Goal: Task Accomplishment & Management: Manage account settings

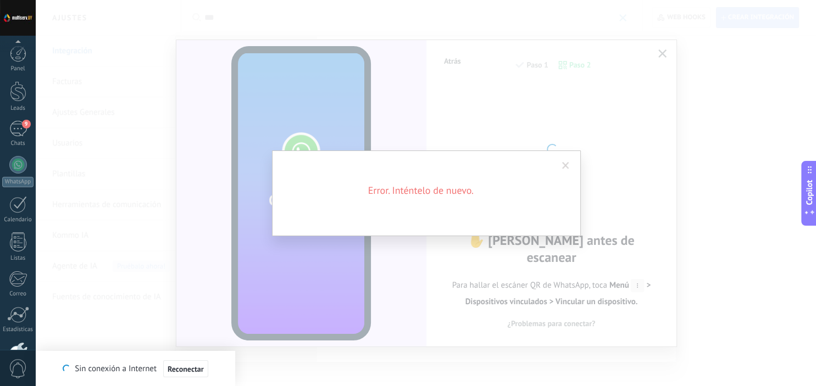
scroll to position [70, 0]
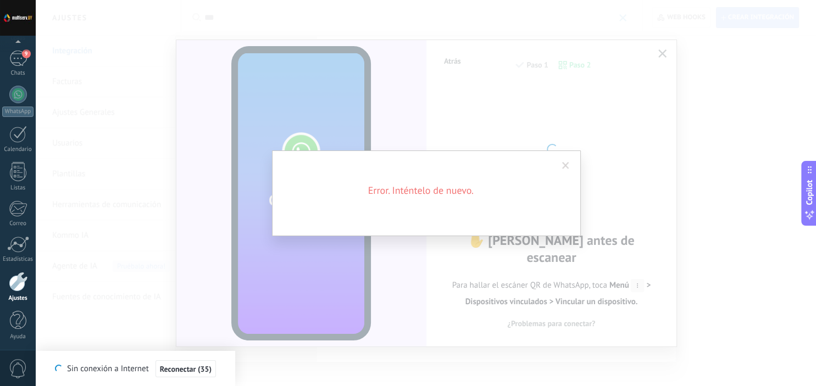
click at [568, 165] on span at bounding box center [565, 166] width 7 height 8
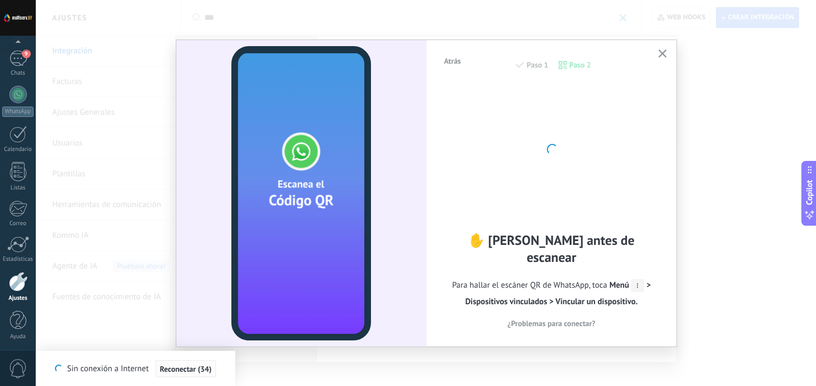
click at [191, 372] on div "Se ha recuperado la conexión a Internet Sin conexión a Internet Reconectar (34)" at bounding box center [135, 368] width 199 height 35
click at [663, 52] on icon "button" at bounding box center [662, 53] width 8 height 8
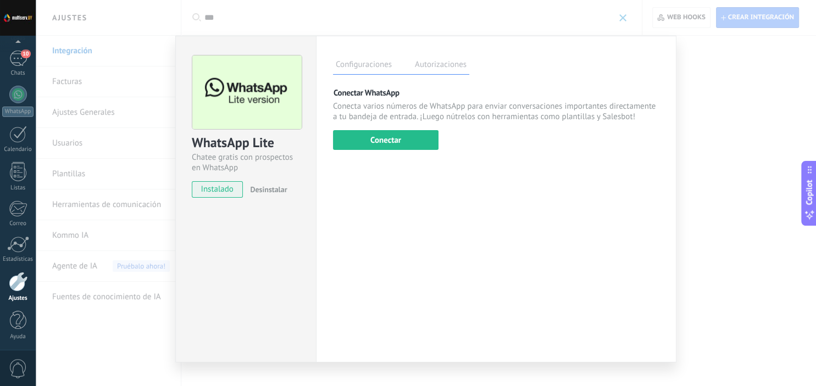
scroll to position [0, 0]
click at [15, 136] on div "10" at bounding box center [18, 129] width 18 height 16
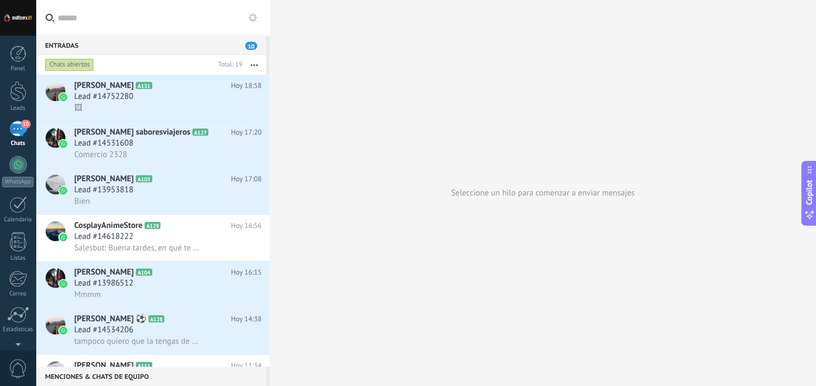
click at [485, 115] on div "Seleccione un hilo para comenzar a enviar mensajes" at bounding box center [543, 193] width 546 height 386
click at [216, 235] on div "Lead #14618222" at bounding box center [167, 236] width 187 height 11
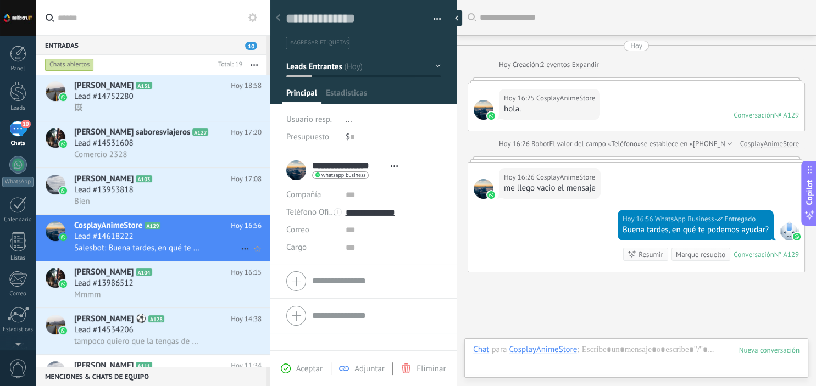
scroll to position [77, 0]
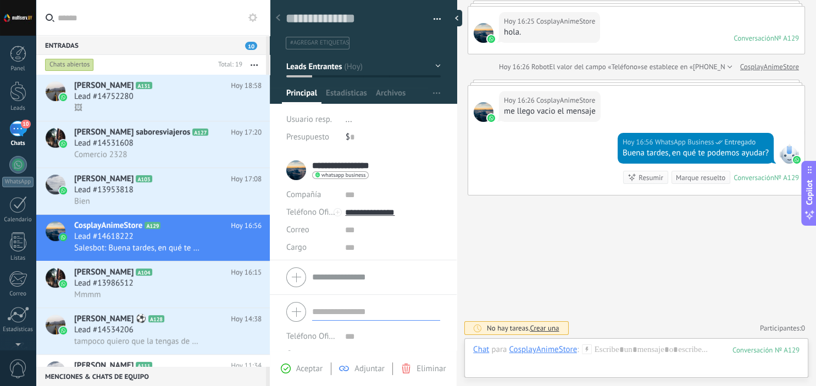
click at [339, 314] on input "text" at bounding box center [376, 312] width 128 height 18
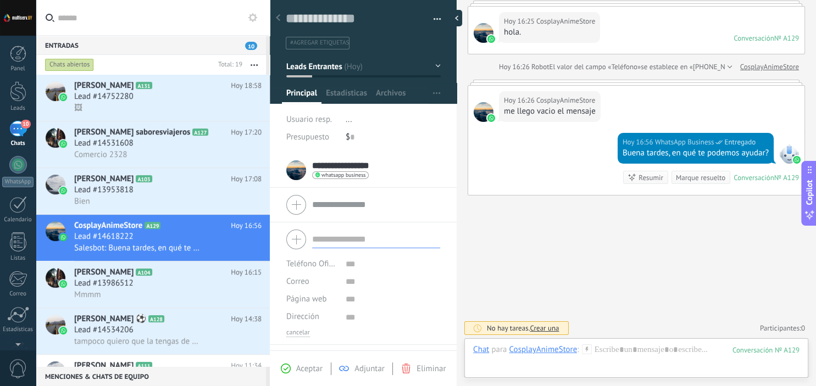
click at [332, 231] on input "text" at bounding box center [376, 240] width 128 height 18
click at [543, 240] on div "Buscar Carga más Hoy Hoy Creación: 2 eventos Expandir Hoy 16:25 CosplayAnimeSto…" at bounding box center [636, 155] width 359 height 464
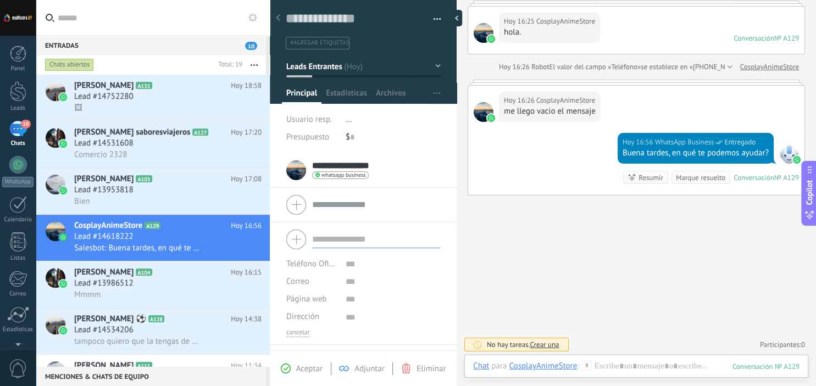
scroll to position [0, 0]
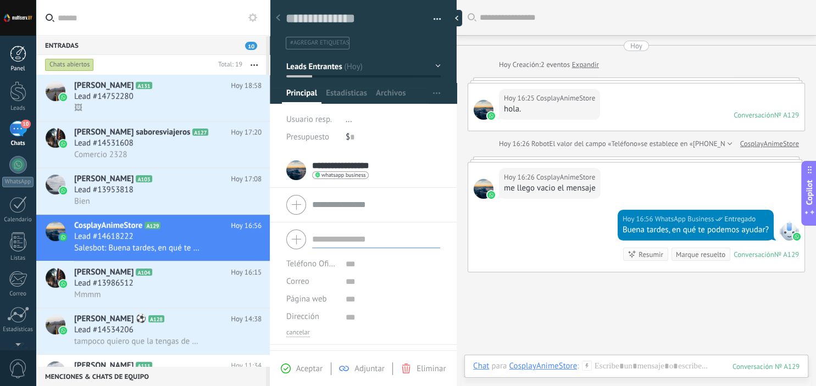
click at [7, 49] on link "Panel" at bounding box center [18, 59] width 36 height 27
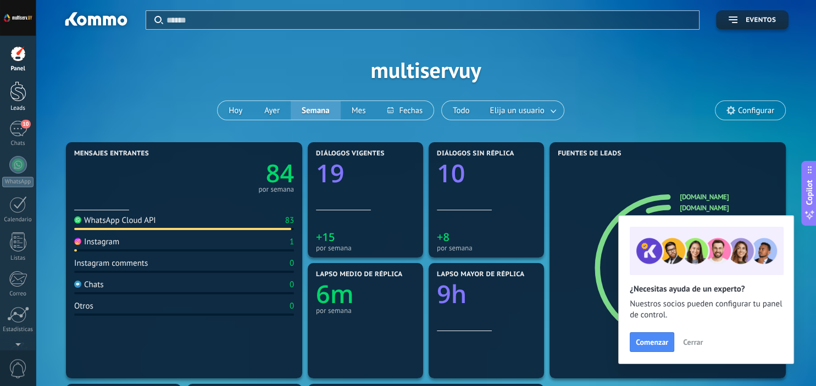
click at [14, 89] on div at bounding box center [18, 91] width 16 height 20
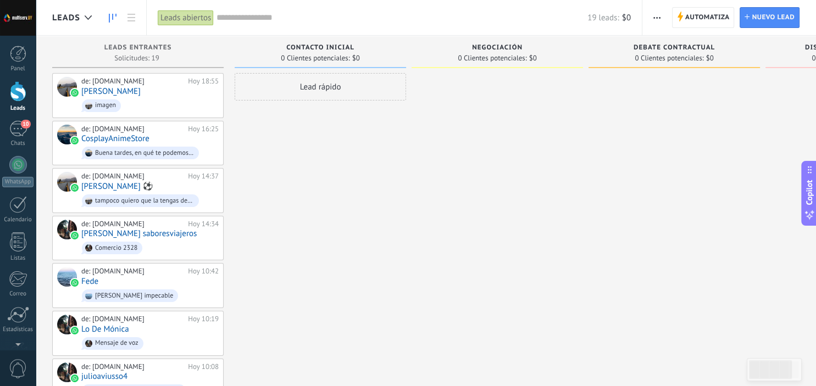
click at [324, 47] on span "Contacto inicial" at bounding box center [320, 48] width 68 height 8
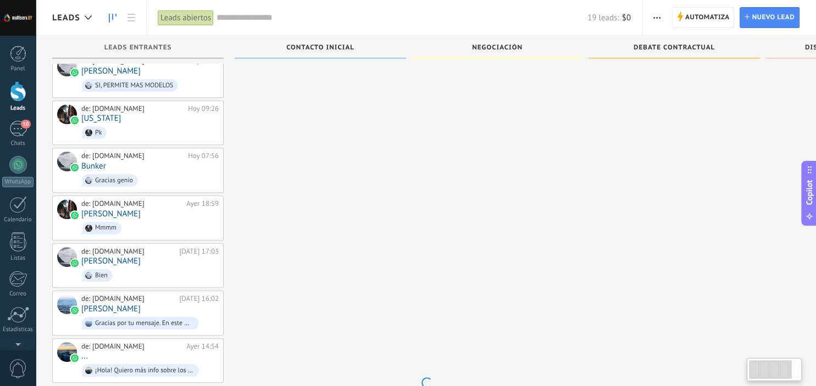
scroll to position [599, 0]
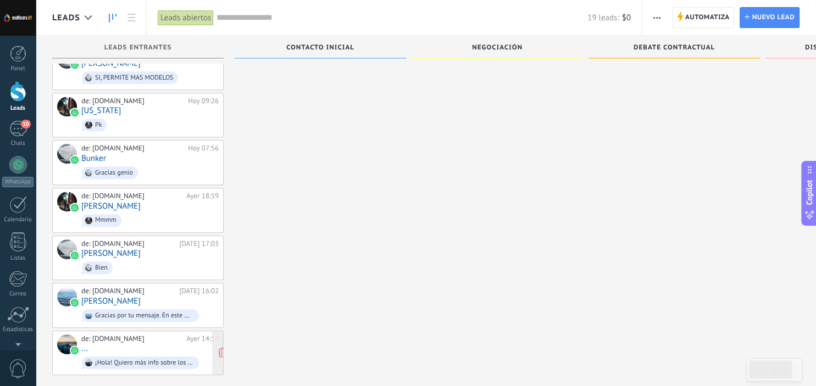
click at [163, 335] on div "de: multiserv.UY Ayer 14:54 ... ¡Hola! Quiero más info sobre los modelos" at bounding box center [149, 353] width 137 height 37
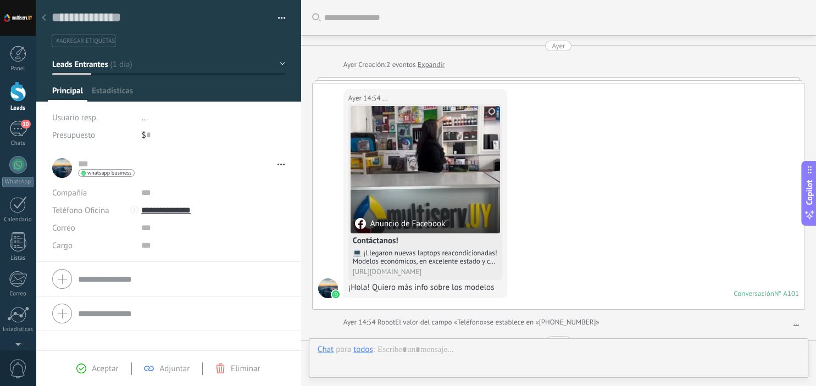
scroll to position [265, 0]
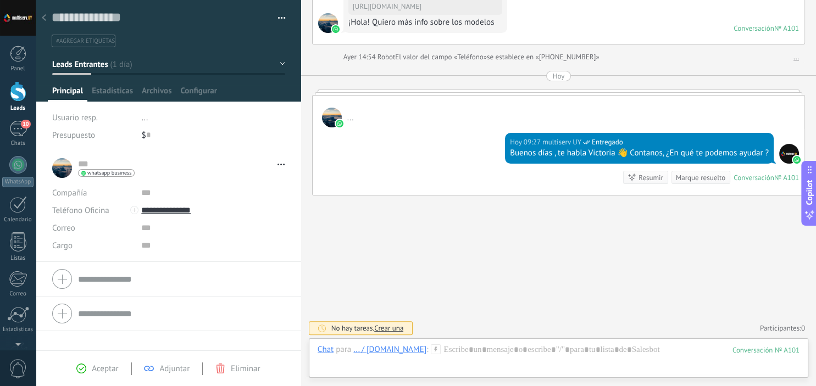
scroll to position [599, 0]
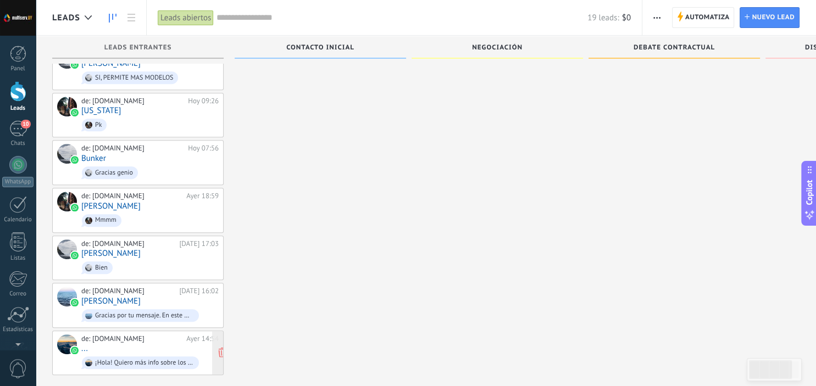
click at [108, 354] on span "¡Hola! Quiero más info sobre los modelos" at bounding box center [149, 362] width 137 height 17
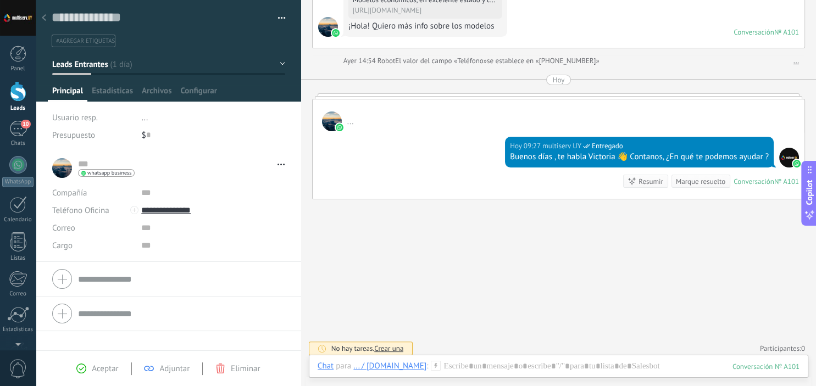
scroll to position [265, 0]
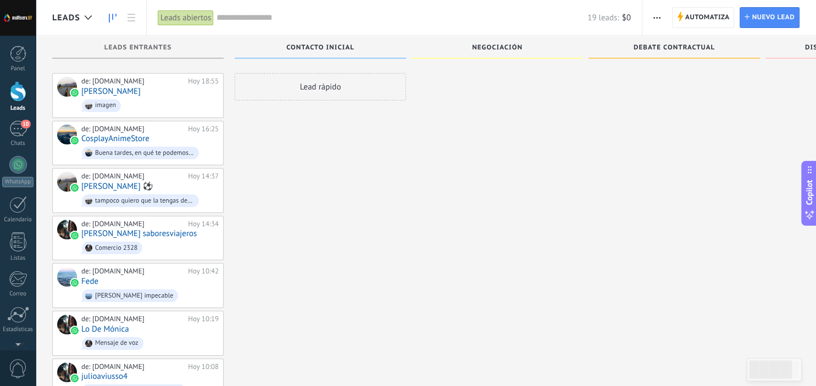
scroll to position [599, 0]
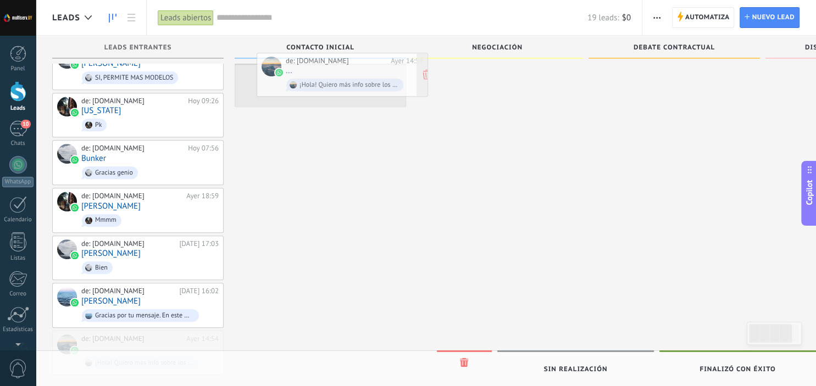
drag, startPoint x: 102, startPoint y: 338, endPoint x: 296, endPoint y: 80, distance: 322.6
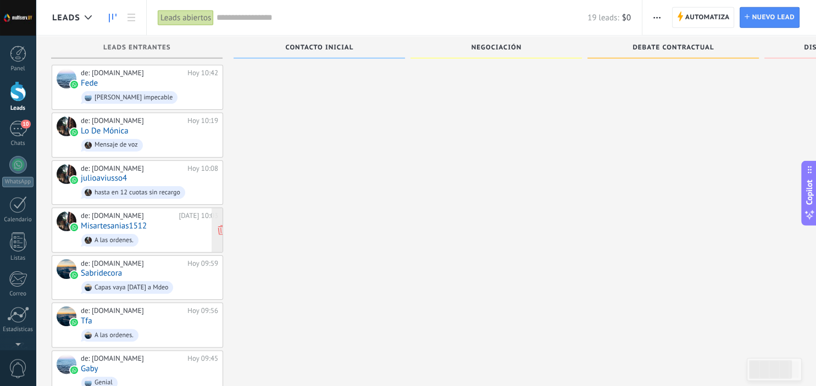
scroll to position [552, 0]
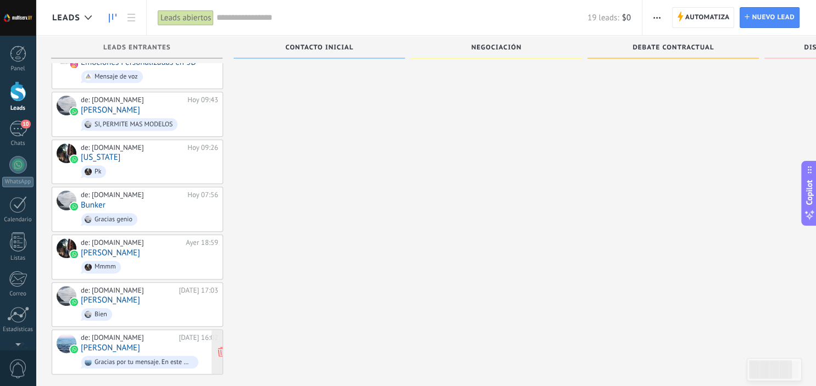
click at [179, 334] on div "de: multiserv.UY Ayer 16:02 damian abel Gracias por tu mensaje. En este momento…" at bounding box center [149, 352] width 137 height 37
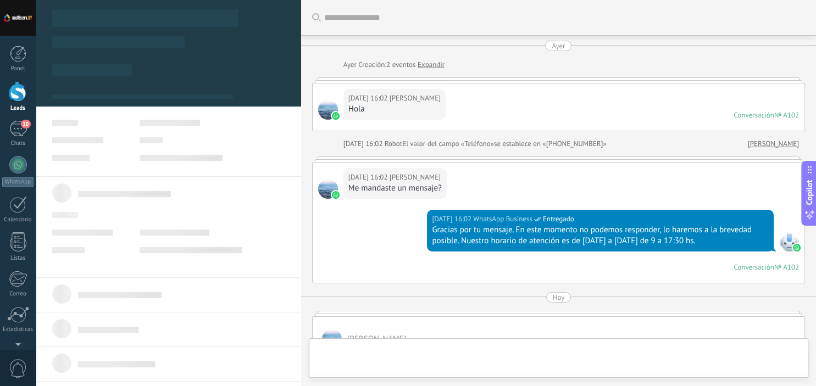
scroll to position [221, 0]
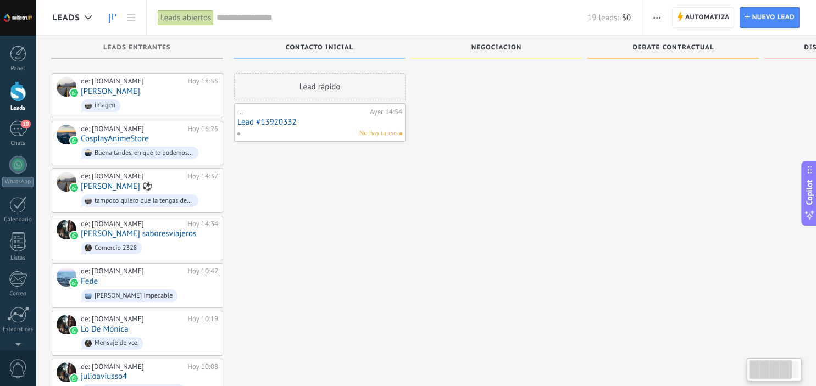
scroll to position [0, 1]
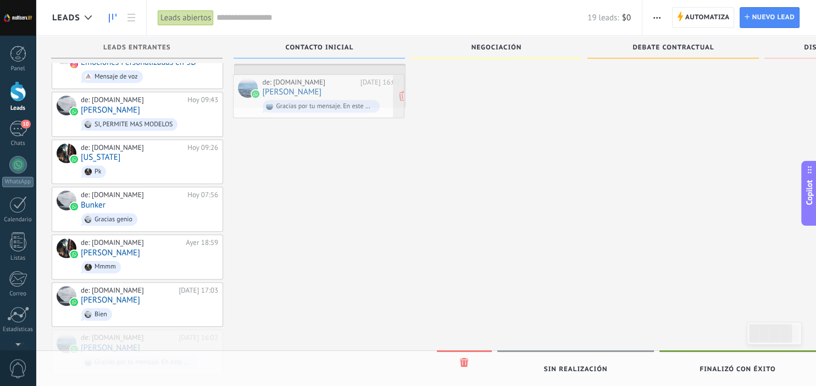
drag, startPoint x: 149, startPoint y: 326, endPoint x: 336, endPoint y: 82, distance: 306.5
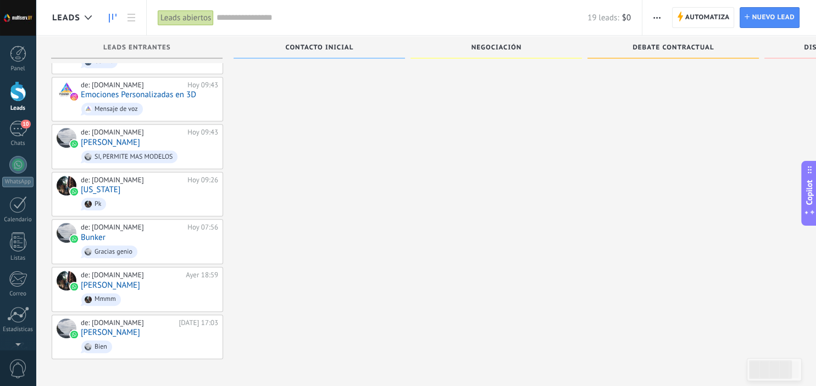
scroll to position [0, 0]
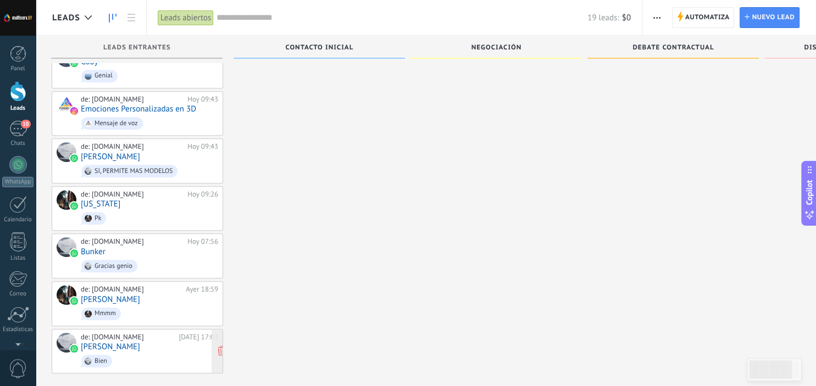
click at [160, 337] on div "de: multiserv.UY Ayer 17:03 Daniela Barreix Bien" at bounding box center [149, 351] width 137 height 37
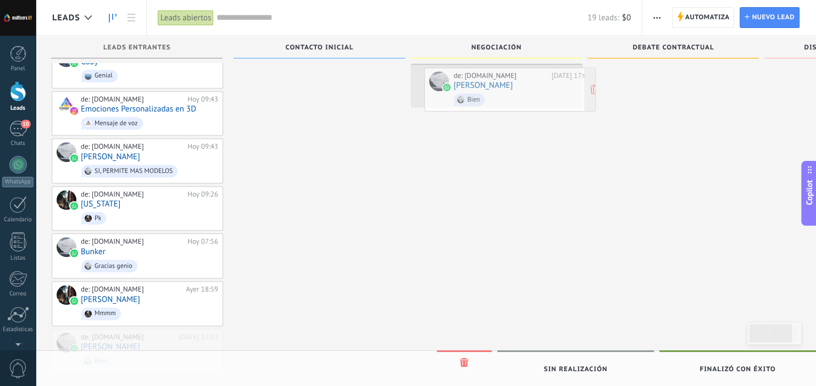
drag, startPoint x: 123, startPoint y: 334, endPoint x: 496, endPoint y: 86, distance: 447.9
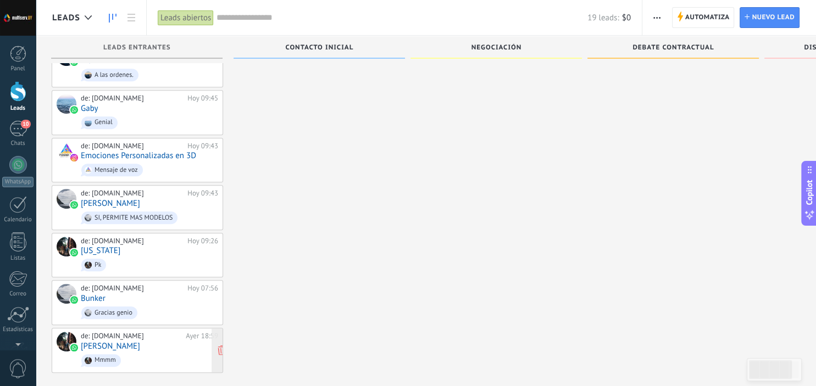
click at [162, 352] on span "Mmmm" at bounding box center [149, 360] width 137 height 17
click at [173, 345] on icon at bounding box center [175, 350] width 10 height 10
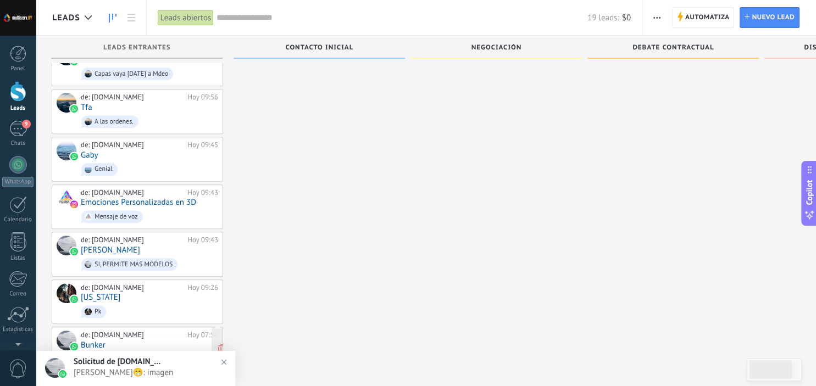
click at [154, 331] on div "de: [DOMAIN_NAME]" at bounding box center [132, 335] width 103 height 9
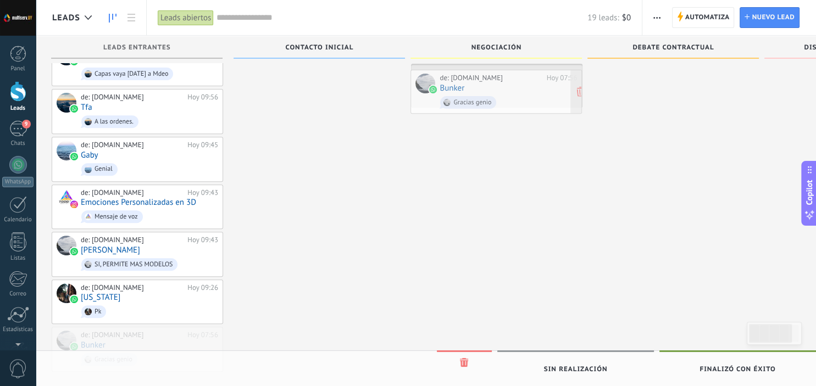
drag, startPoint x: 126, startPoint y: 329, endPoint x: 486, endPoint y: 84, distance: 435.1
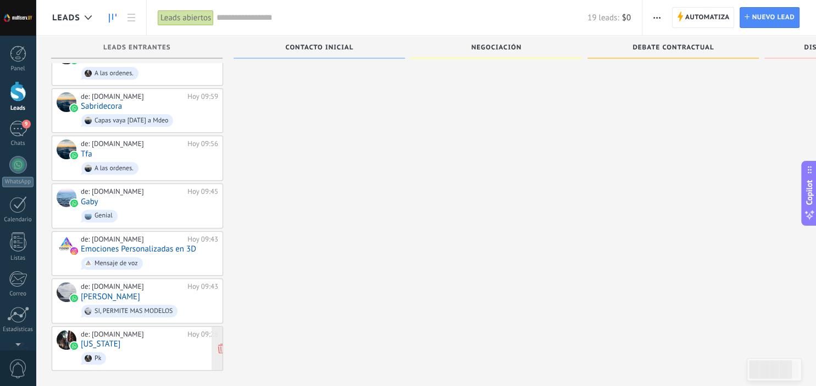
click at [118, 330] on div "de: multiserv.UY Hoy 09:26 Virginia Pk" at bounding box center [149, 348] width 137 height 37
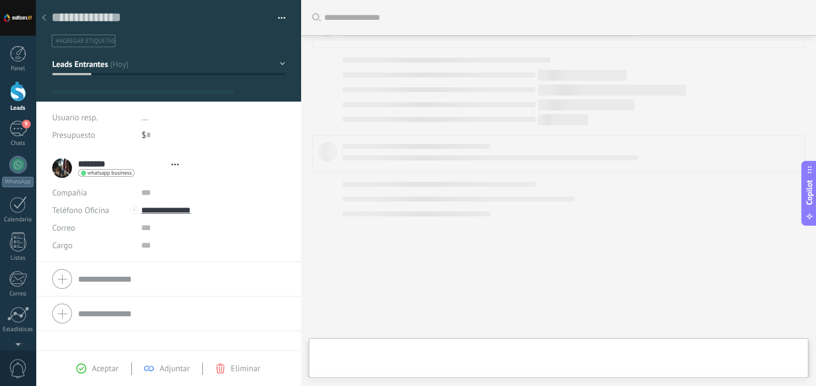
type textarea "**********"
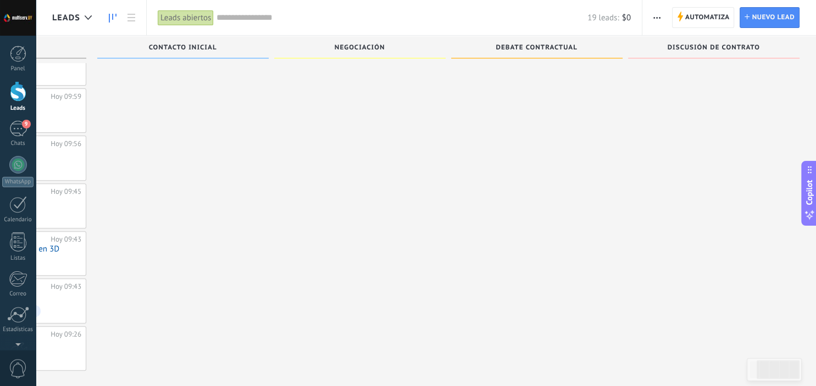
click at [197, 23] on div "Leads abiertos" at bounding box center [186, 18] width 56 height 16
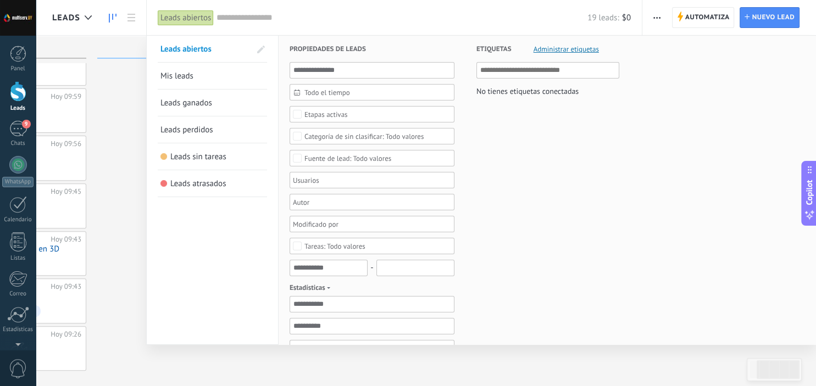
click at [191, 74] on span "Mis leads" at bounding box center [176, 76] width 33 height 10
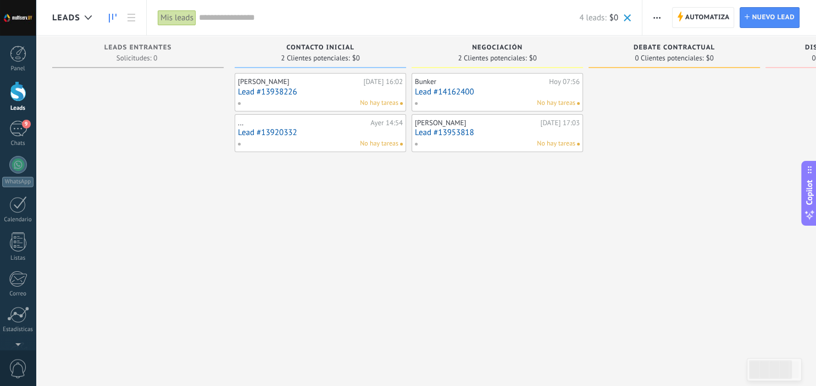
click at [307, 57] on span "2 Clientes potenciales:" at bounding box center [315, 58] width 69 height 7
click at [315, 45] on span "Contacto inicial" at bounding box center [320, 48] width 68 height 8
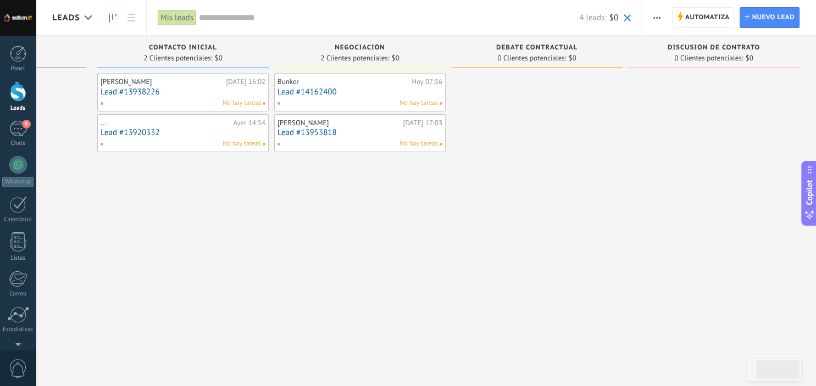
click at [656, 14] on span "button" at bounding box center [656, 17] width 7 height 21
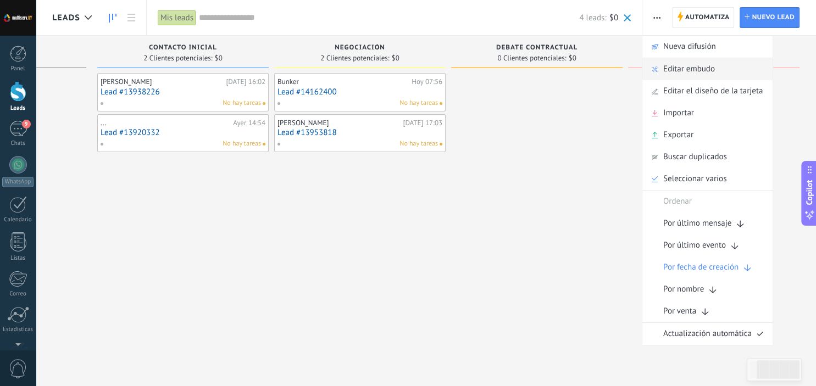
click at [666, 65] on span "Editar embudo" at bounding box center [689, 69] width 52 height 22
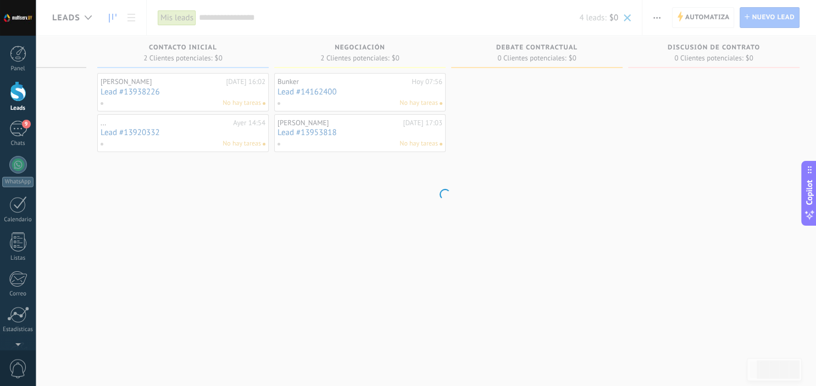
scroll to position [0, 137]
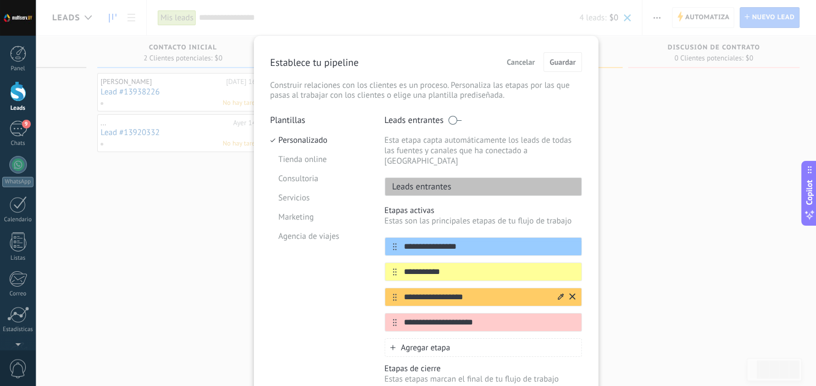
drag, startPoint x: 481, startPoint y: 290, endPoint x: 371, endPoint y: 284, distance: 110.1
click at [397, 292] on input "**********" at bounding box center [476, 298] width 159 height 12
click at [371, 284] on div "**********" at bounding box center [426, 279] width 312 height 329
click at [560, 293] on icon at bounding box center [561, 296] width 6 height 7
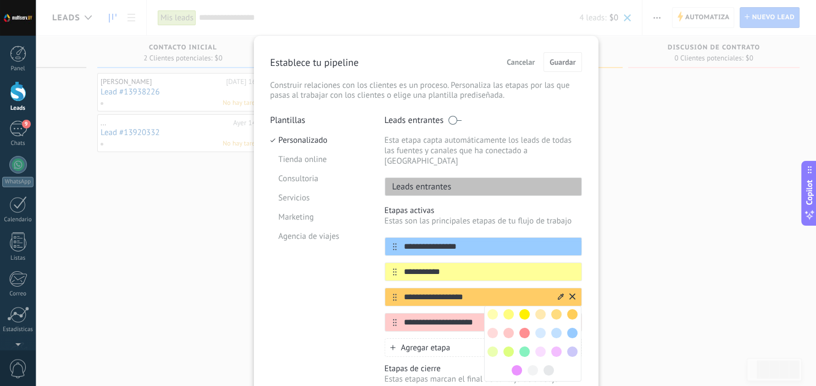
click at [524, 292] on input "**********" at bounding box center [476, 298] width 159 height 12
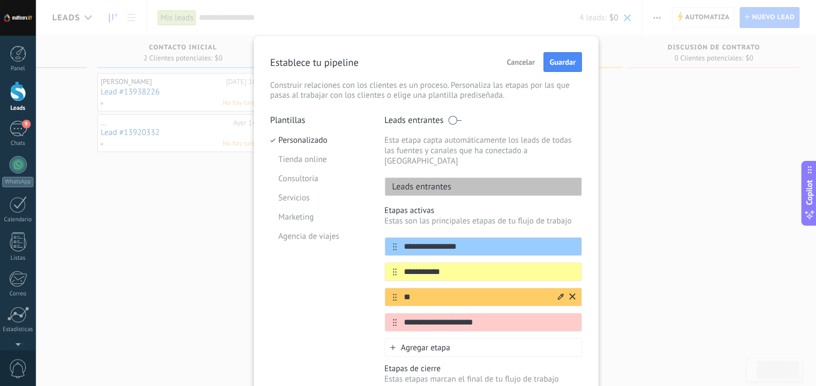
type input "*"
click at [443, 292] on input "**********" at bounding box center [476, 298] width 159 height 12
type input "**********"
click at [491, 317] on input "**********" at bounding box center [476, 323] width 159 height 12
click at [558, 319] on icon at bounding box center [561, 322] width 6 height 6
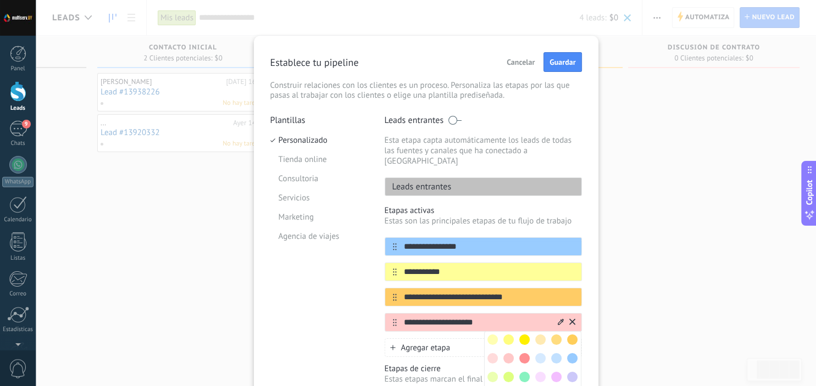
click at [527, 317] on input "**********" at bounding box center [476, 323] width 159 height 12
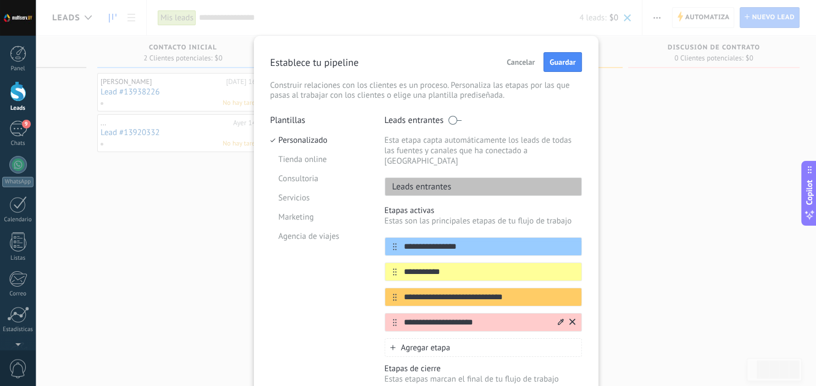
drag, startPoint x: 513, startPoint y: 312, endPoint x: 379, endPoint y: 314, distance: 134.1
click at [397, 317] on input "**********" at bounding box center [476, 323] width 159 height 12
type input "*"
type input "**********"
click at [419, 343] on span "Agregar etapa" at bounding box center [425, 348] width 49 height 10
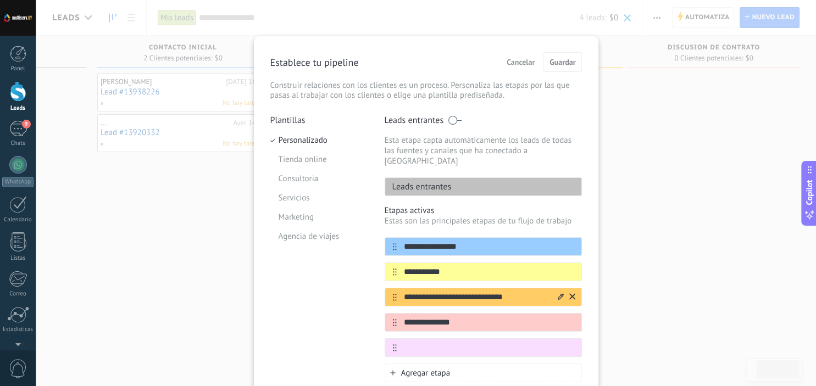
click at [559, 293] on icon at bounding box center [561, 296] width 6 height 7
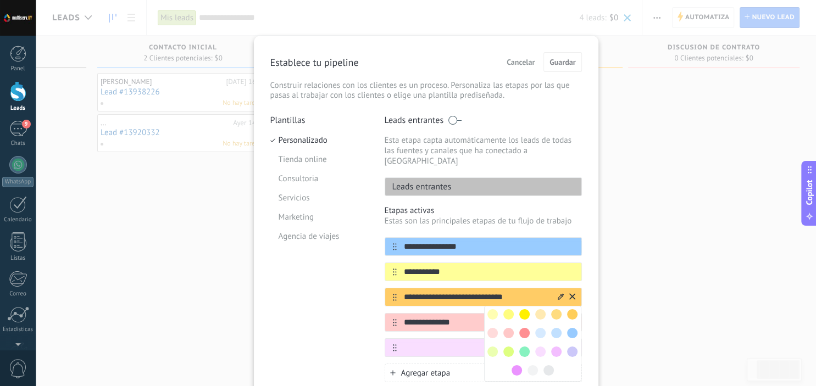
click at [476, 292] on input "**********" at bounding box center [476, 298] width 159 height 12
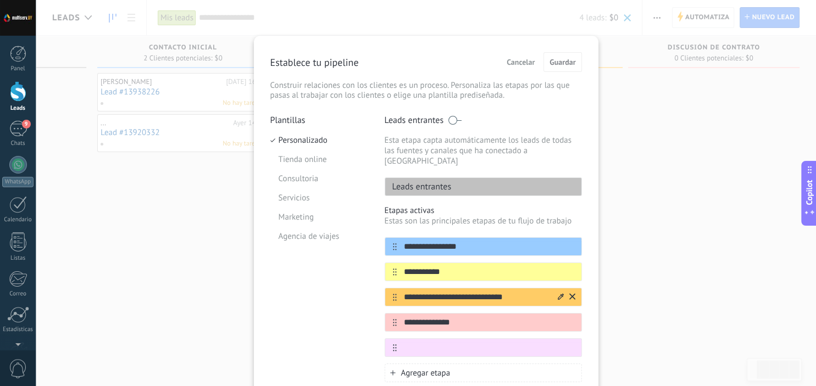
click at [476, 292] on input "**********" at bounding box center [476, 298] width 159 height 12
type input "**********"
click at [443, 342] on input "text" at bounding box center [476, 348] width 159 height 12
type input "**********"
click at [563, 64] on span "Guardar" at bounding box center [562, 62] width 26 height 8
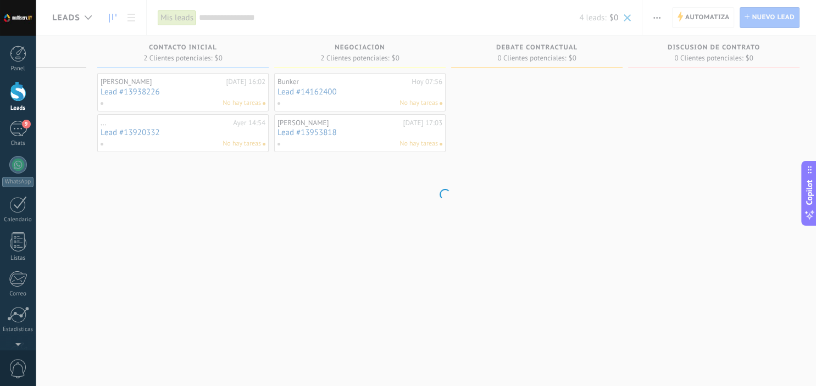
scroll to position [0, 137]
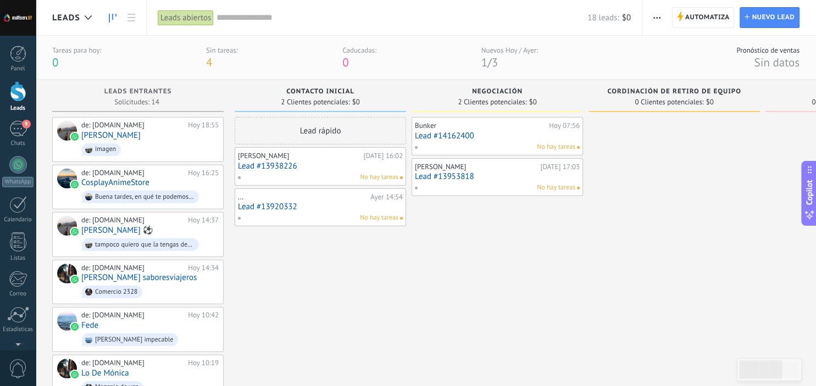
click at [490, 126] on div "Bunker" at bounding box center [480, 125] width 131 height 9
click at [491, 141] on div "Bunker Hoy 07:56 Lead #14162400 No hay tareas" at bounding box center [497, 136] width 165 height 32
click at [465, 135] on link "Lead #14162400" at bounding box center [497, 135] width 165 height 9
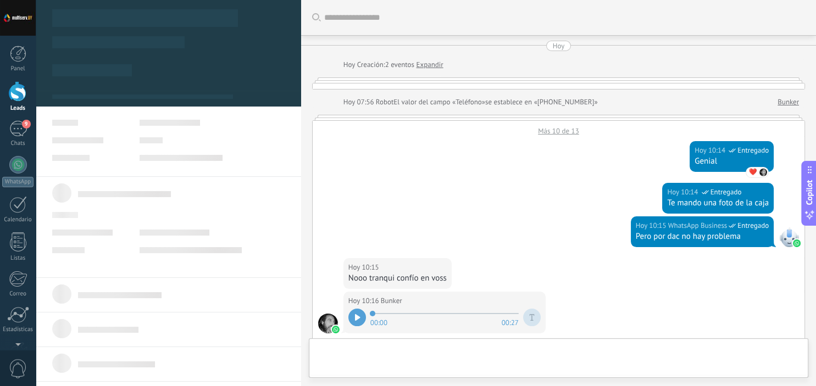
type textarea "**********"
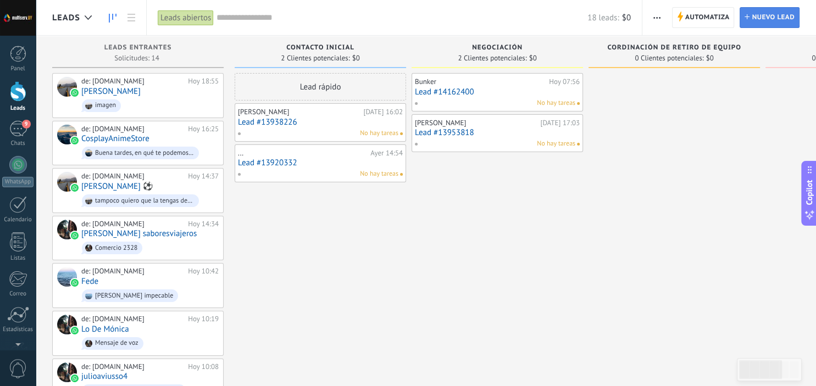
click at [774, 15] on span "Nuevo lead" at bounding box center [773, 18] width 43 height 20
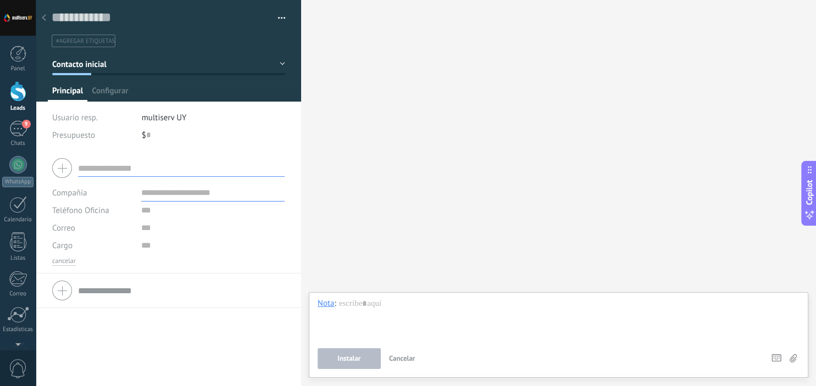
click at [46, 18] on div at bounding box center [43, 18] width 15 height 21
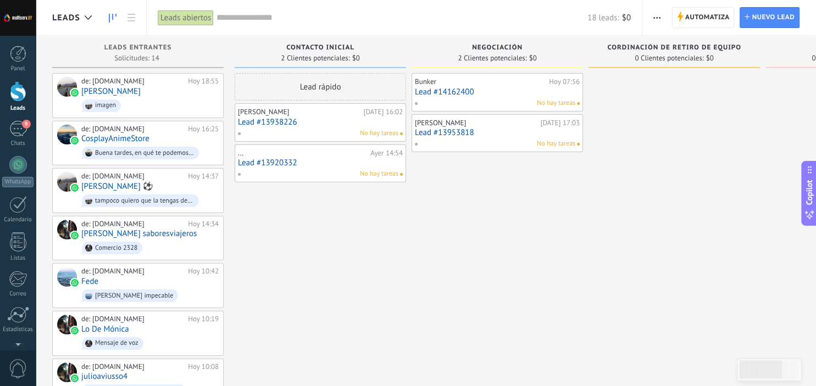
click at [178, 21] on div "Leads abiertos" at bounding box center [186, 18] width 56 height 16
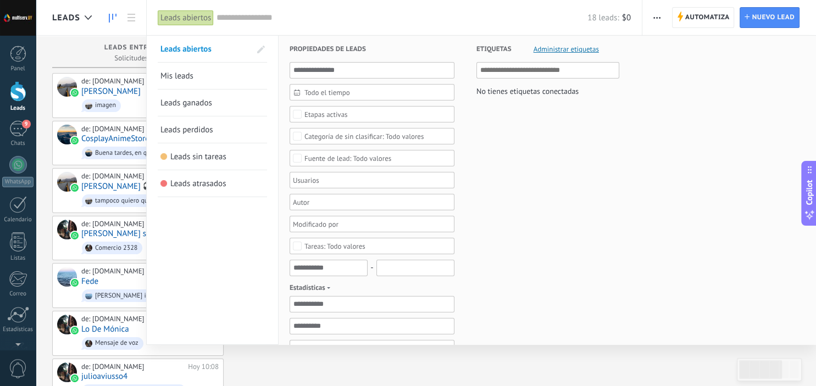
click at [178, 21] on div "Leads abiertos" at bounding box center [186, 18] width 56 height 16
click at [655, 18] on div at bounding box center [408, 193] width 816 height 386
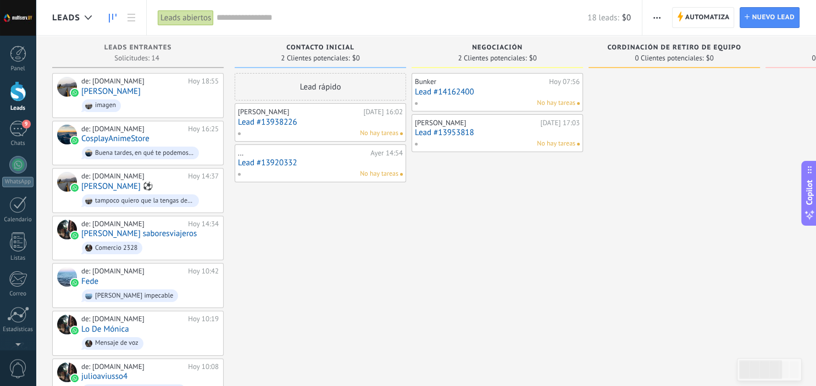
click at [655, 18] on use "button" at bounding box center [656, 18] width 7 height 2
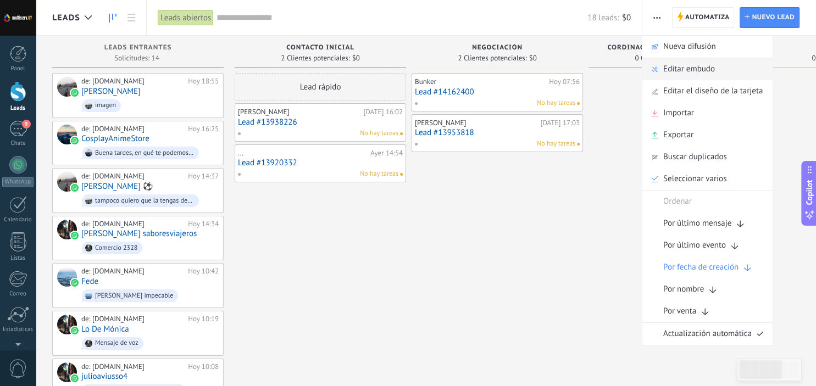
click at [665, 67] on span "Editar embudo" at bounding box center [689, 69] width 52 height 22
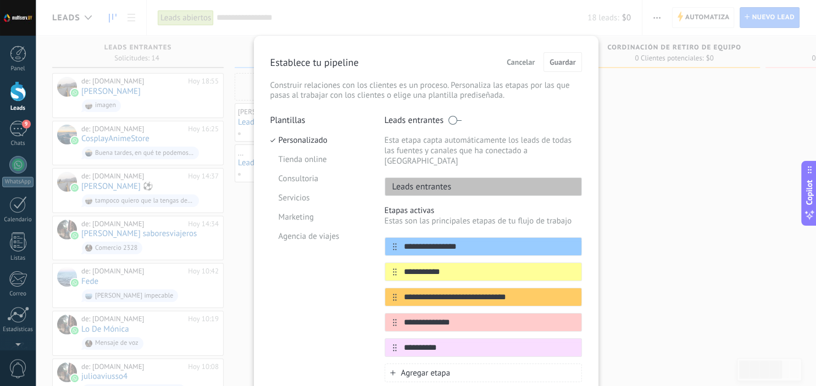
click at [453, 364] on div "Agregar etapa" at bounding box center [483, 373] width 197 height 19
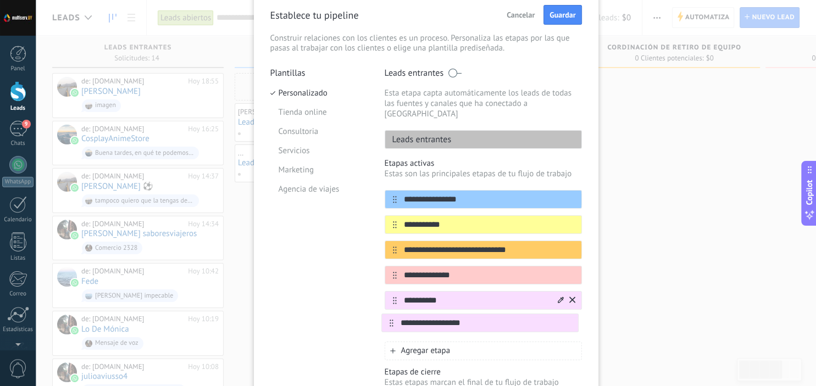
scroll to position [48, 0]
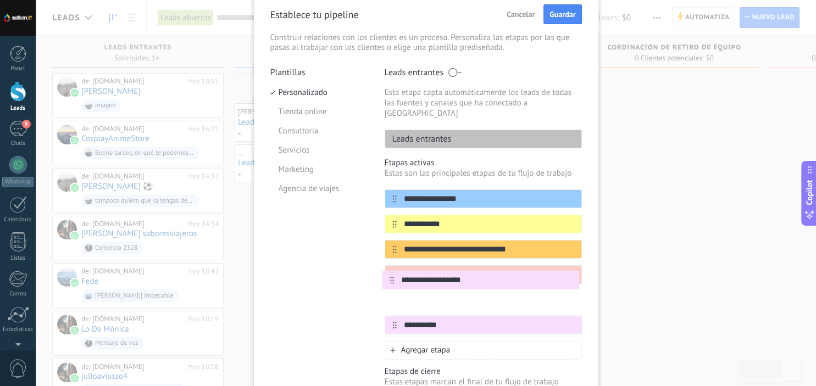
drag, startPoint x: 392, startPoint y: 364, endPoint x: 390, endPoint y: 282, distance: 81.9
click at [390, 282] on div "**********" at bounding box center [483, 262] width 197 height 145
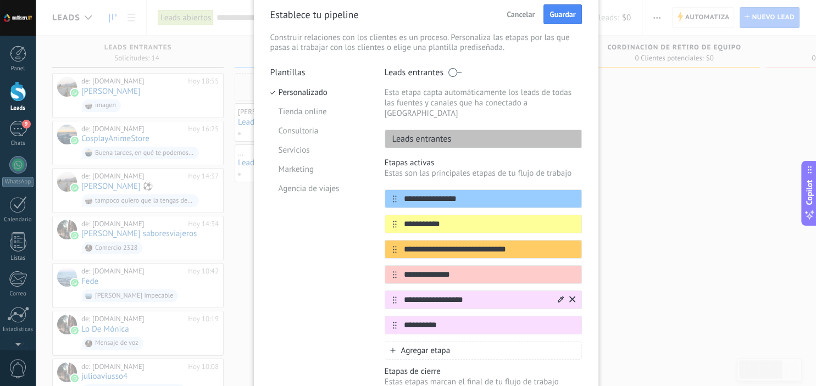
type input "**********"
click at [561, 296] on icon at bounding box center [561, 299] width 6 height 7
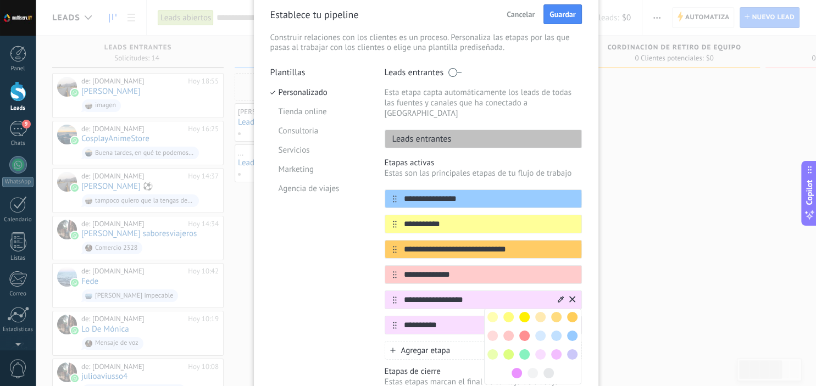
click at [561, 349] on span at bounding box center [556, 354] width 10 height 10
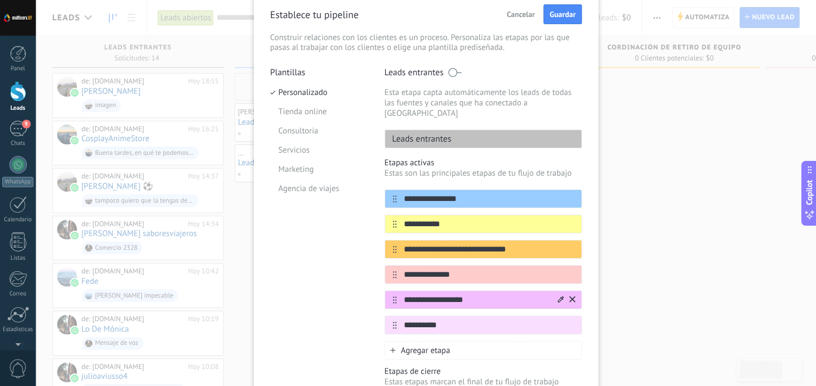
click at [562, 296] on icon at bounding box center [561, 299] width 6 height 6
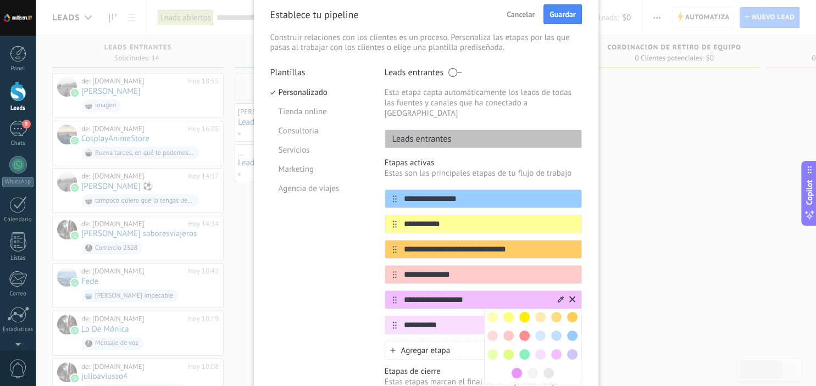
click at [546, 368] on span at bounding box center [548, 373] width 10 height 10
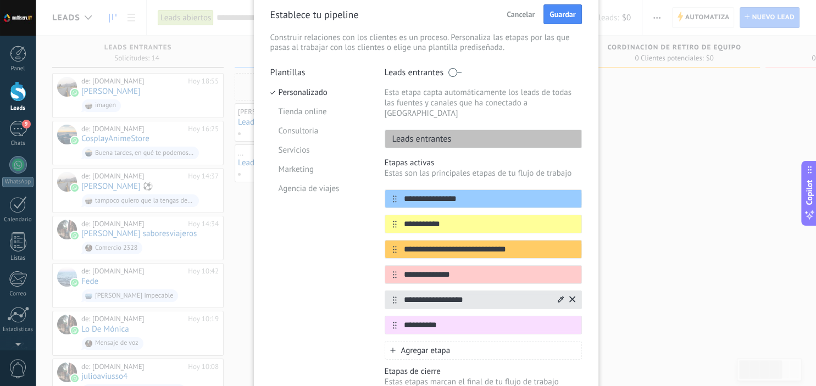
click at [672, 299] on div "**********" at bounding box center [426, 193] width 780 height 386
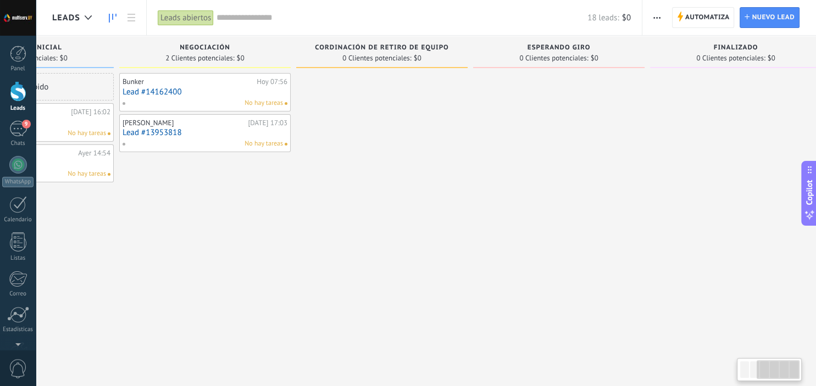
scroll to position [0, 314]
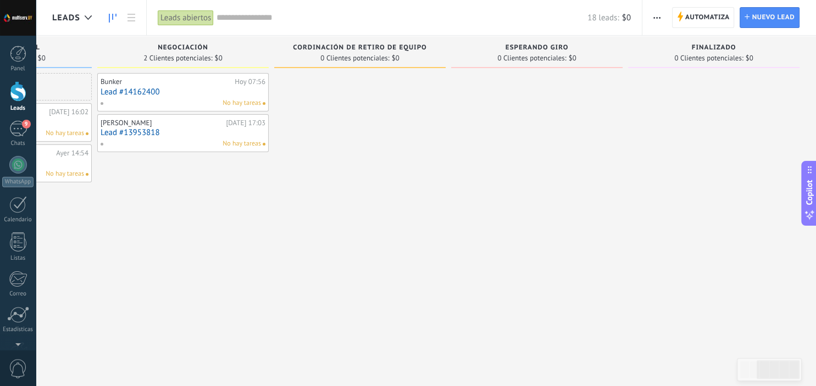
click at [654, 26] on button "button" at bounding box center [657, 17] width 16 height 21
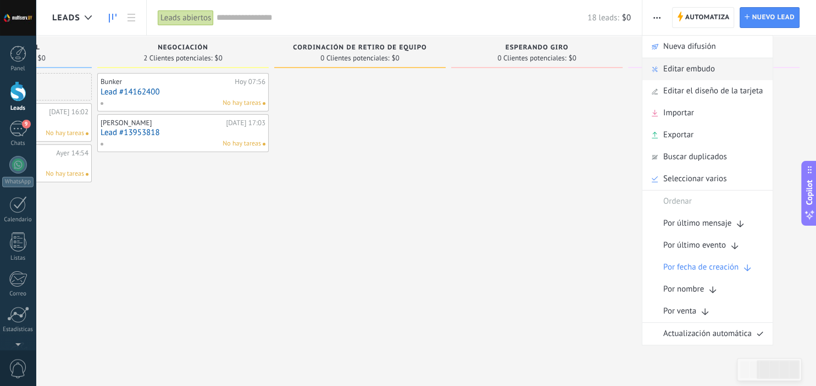
click at [677, 74] on span "Editar embudo" at bounding box center [689, 69] width 52 height 22
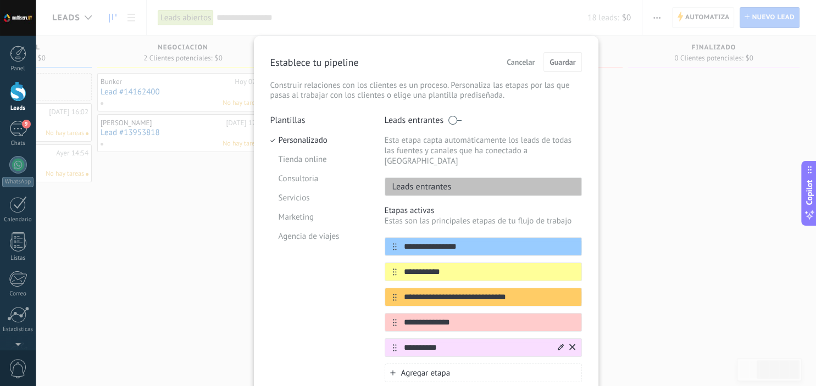
scroll to position [37, 0]
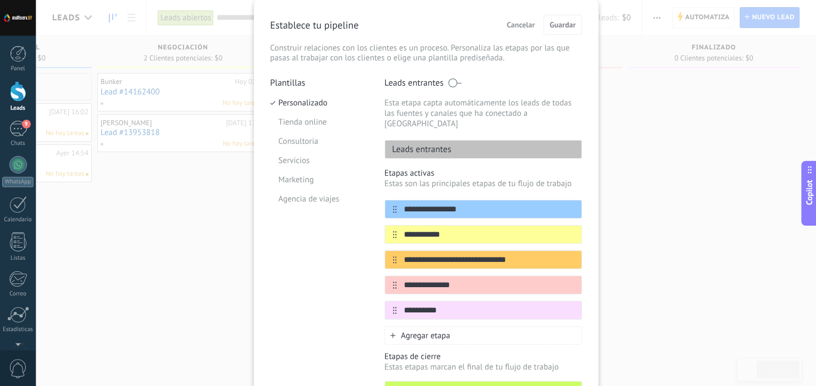
click at [464, 326] on div "Agregar etapa" at bounding box center [483, 335] width 197 height 19
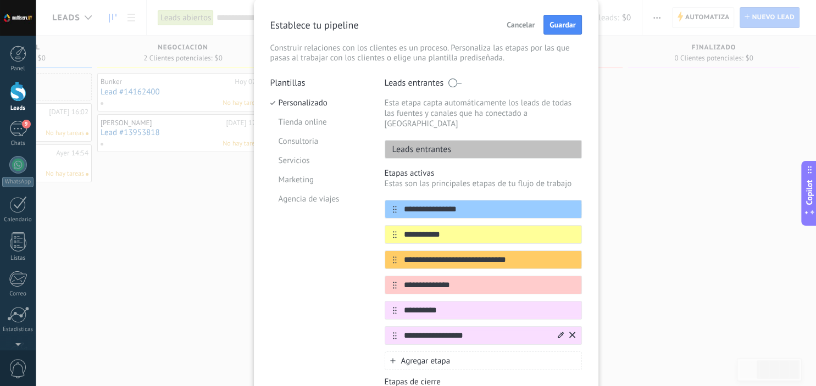
click at [391, 332] on div at bounding box center [391, 335] width 12 height 7
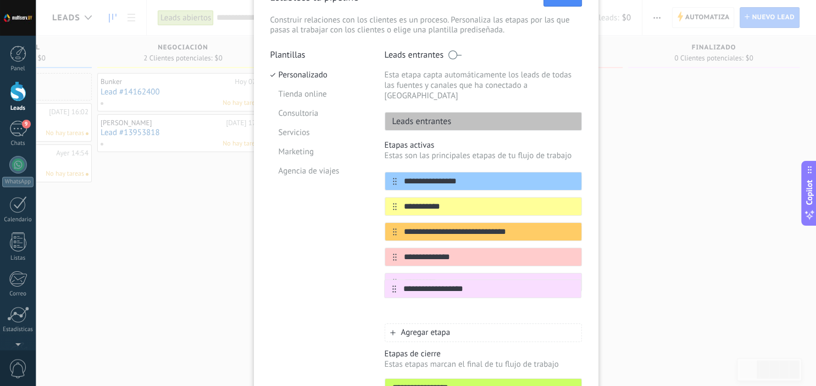
scroll to position [69, 0]
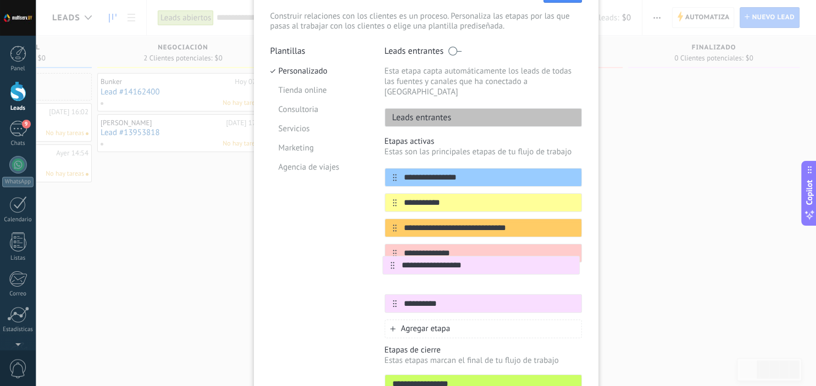
drag, startPoint x: 394, startPoint y: 325, endPoint x: 393, endPoint y: 263, distance: 62.1
click at [393, 263] on div "**********" at bounding box center [483, 240] width 197 height 145
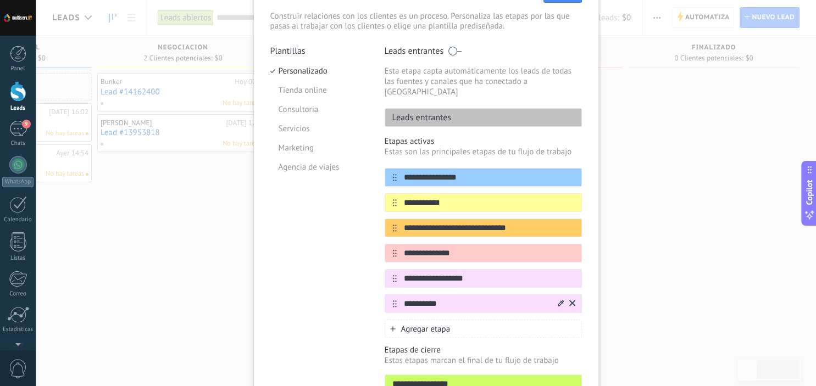
type input "**********"
click at [560, 300] on icon at bounding box center [561, 303] width 6 height 7
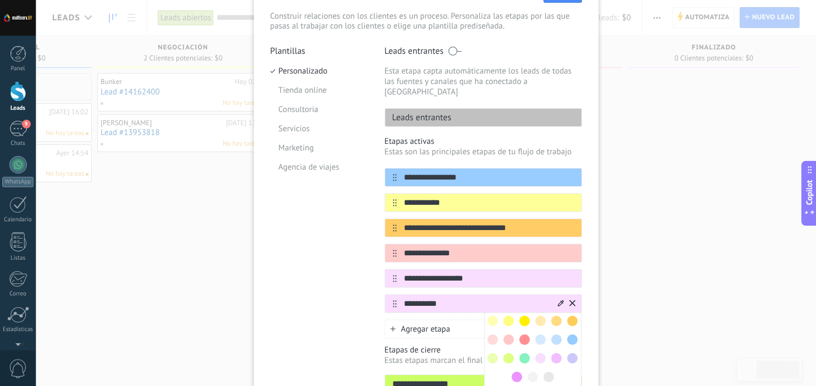
click at [549, 372] on span at bounding box center [548, 377] width 10 height 10
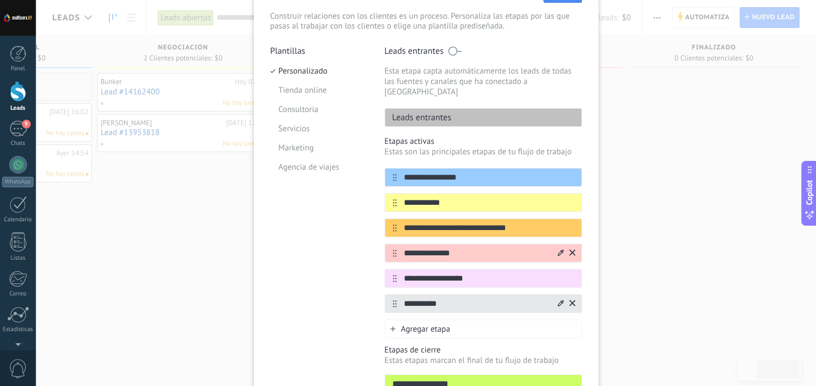
scroll to position [0, 0]
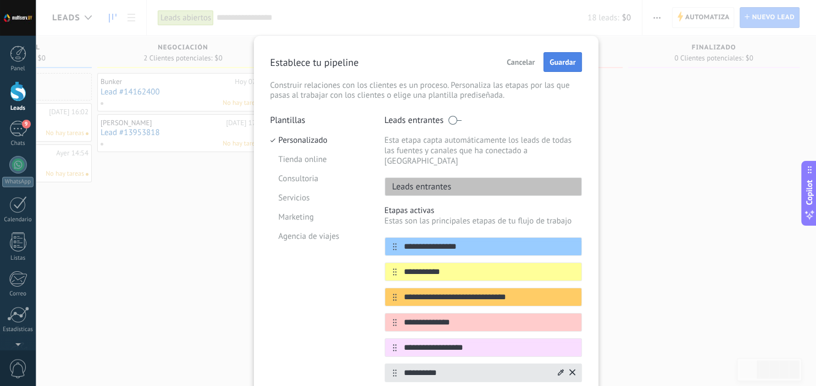
click at [557, 62] on span "Guardar" at bounding box center [562, 62] width 26 height 8
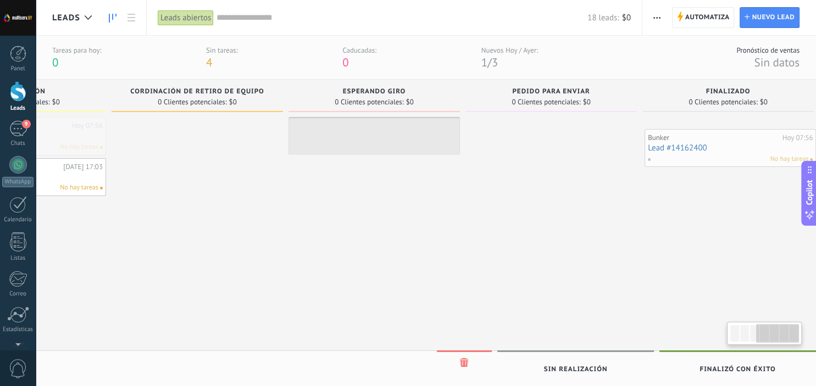
scroll to position [0, 487]
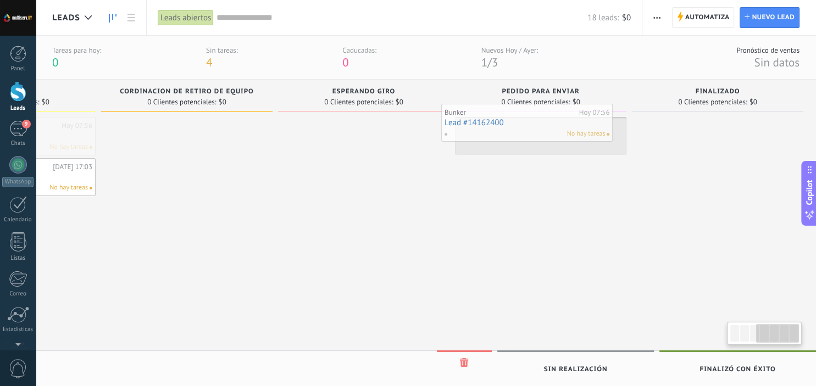
drag, startPoint x: 252, startPoint y: 138, endPoint x: 518, endPoint y: 139, distance: 265.9
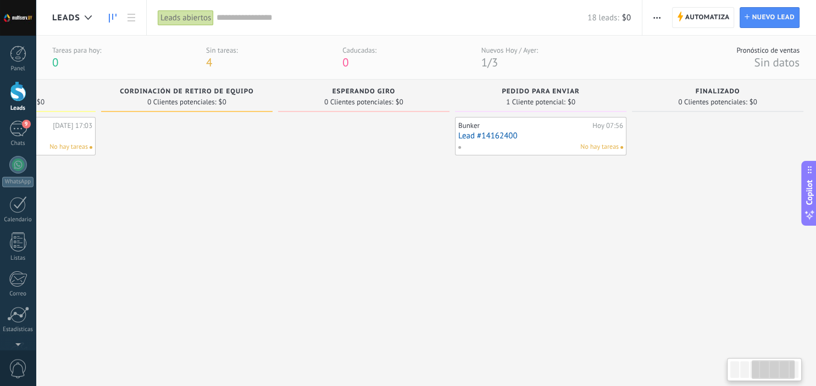
scroll to position [0, 0]
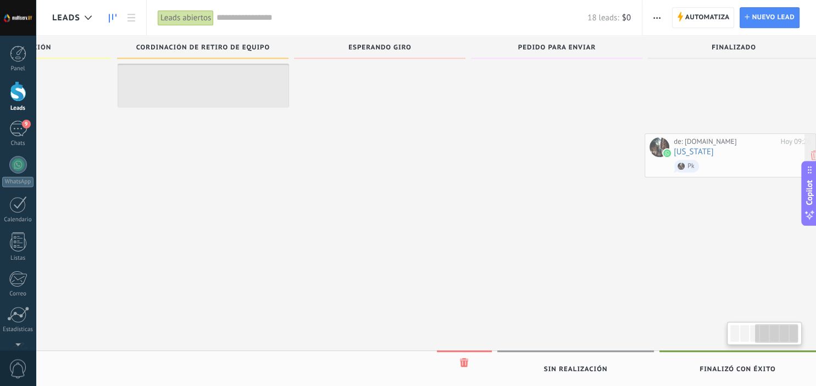
scroll to position [0, 491]
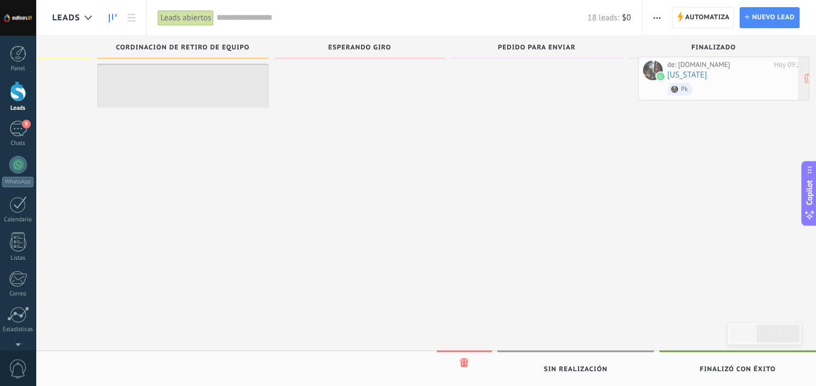
drag, startPoint x: 126, startPoint y: 348, endPoint x: 712, endPoint y: 80, distance: 644.1
click at [712, 80] on div "Leads Leads abiertos Aplicar 18 leads: $0 Leads abiertos Mis leads Leads ganado…" at bounding box center [426, 25] width 780 height 763
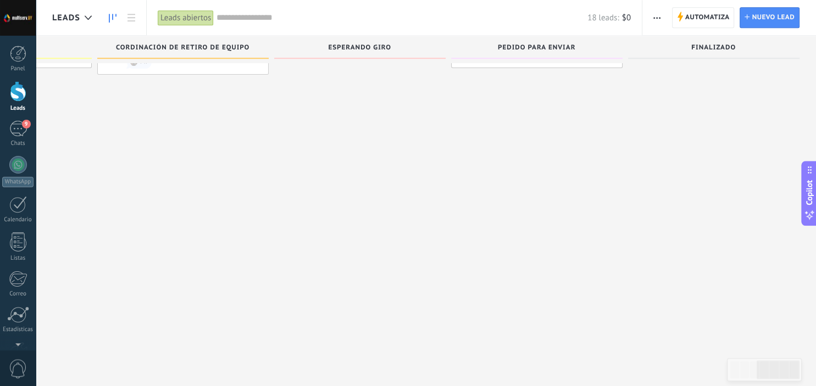
scroll to position [0, 0]
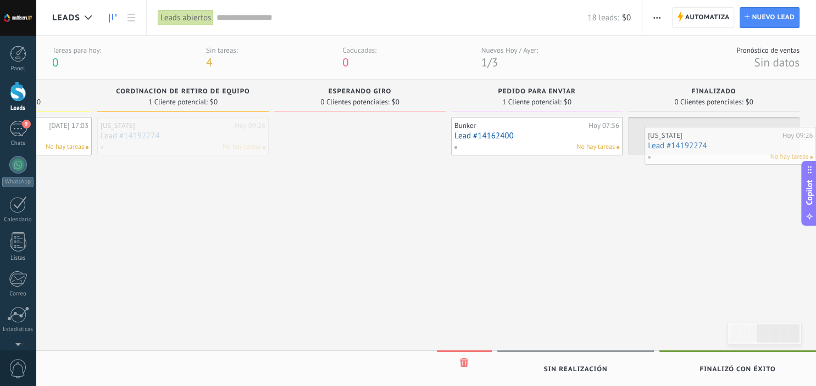
drag, startPoint x: 127, startPoint y: 126, endPoint x: 737, endPoint y: 128, distance: 609.3
click at [737, 128] on div "Leads Leads abiertos Aplicar 18 leads: $0 Leads abiertos Mis leads Leads ganado…" at bounding box center [426, 376] width 780 height 752
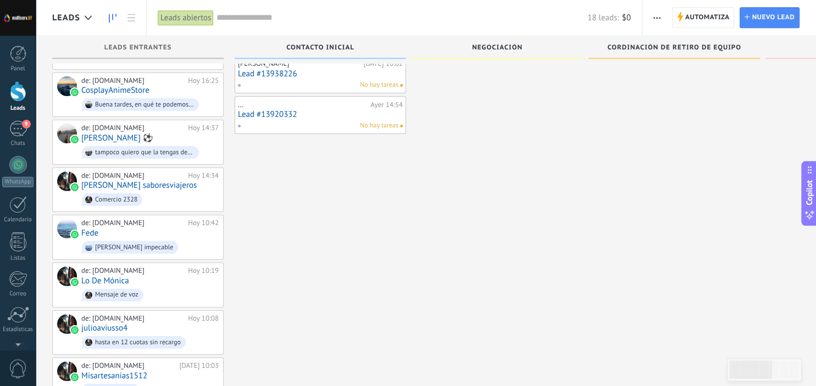
scroll to position [48, 0]
click at [129, 16] on icon at bounding box center [131, 18] width 8 height 8
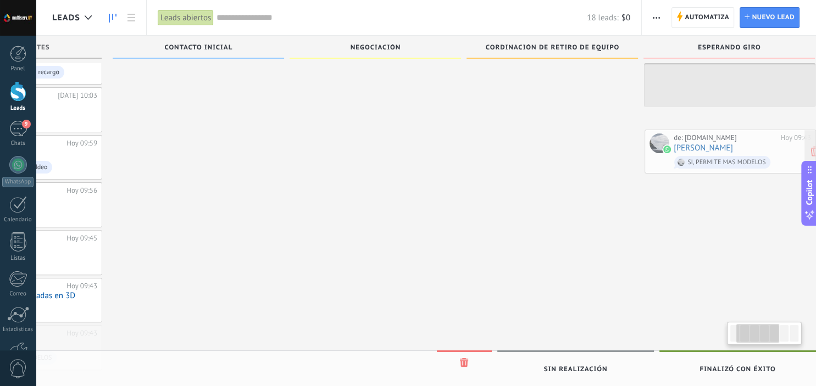
scroll to position [0, 147]
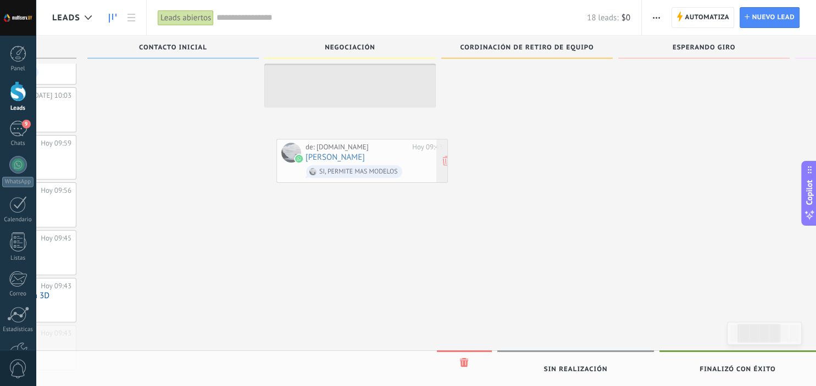
drag, startPoint x: 175, startPoint y: 332, endPoint x: 399, endPoint y: 155, distance: 284.8
click at [399, 155] on div "Leads Leads abiertos Aplicar 18 leads: $0 Leads abiertos Mis leads" at bounding box center [426, 39] width 780 height 716
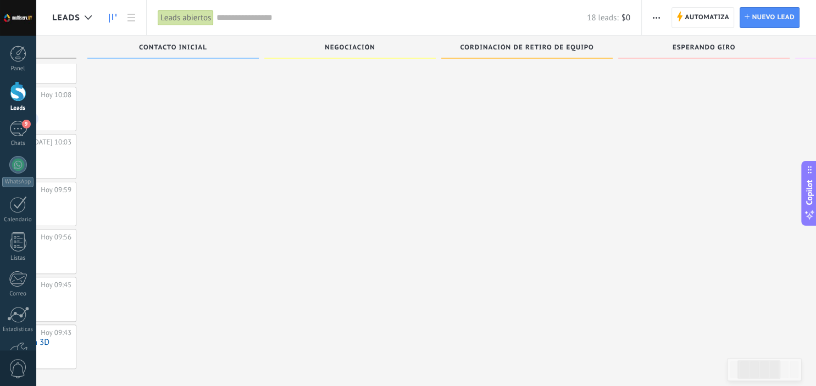
scroll to position [0, 0]
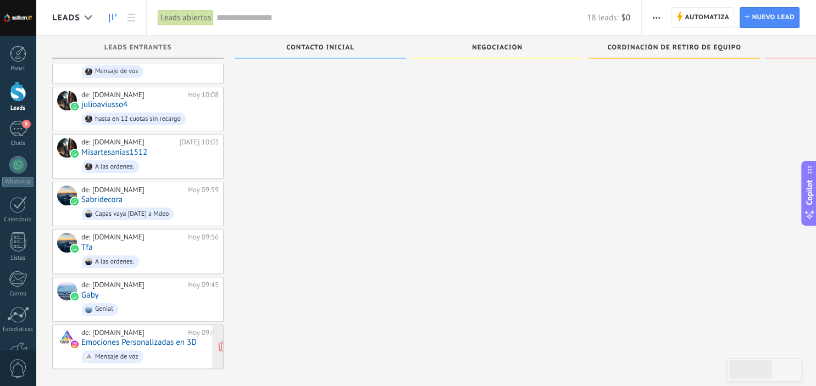
click at [170, 338] on link "Emociones Personalizadas en 3D" at bounding box center [138, 342] width 115 height 9
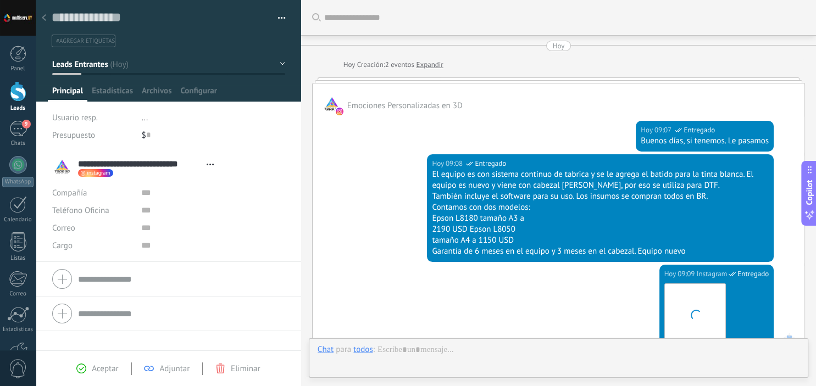
scroll to position [492, 0]
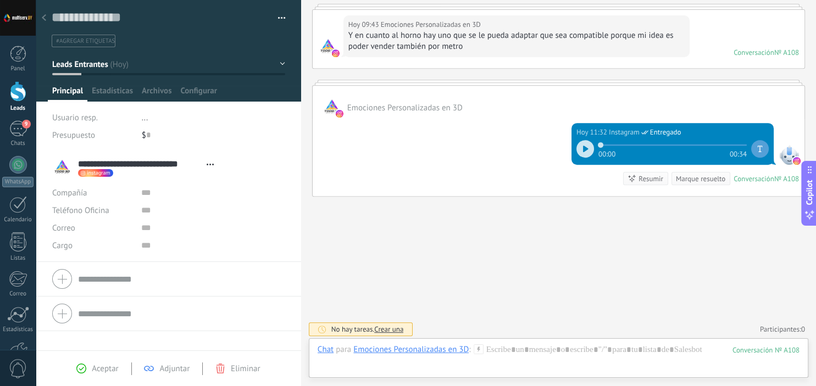
click at [583, 146] on icon at bounding box center [585, 149] width 5 height 7
click at [583, 146] on icon at bounding box center [584, 149] width 2 height 7
click at [44, 16] on use at bounding box center [44, 17] width 4 height 7
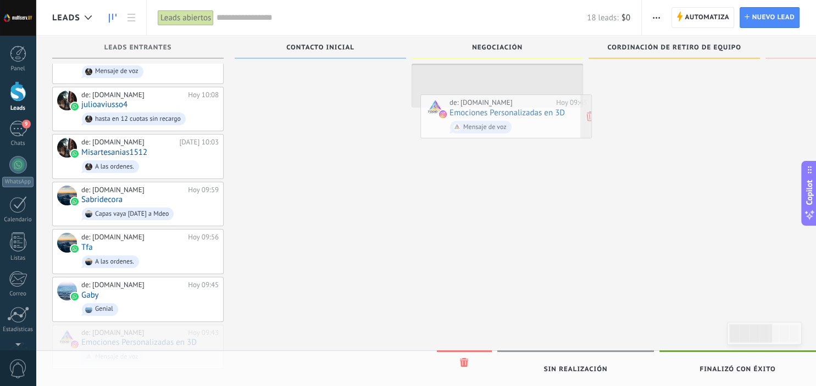
drag, startPoint x: 125, startPoint y: 337, endPoint x: 494, endPoint y: 117, distance: 429.7
click at [494, 117] on div "Leads Leads abiertos Aplicar 18 leads: $0 Leads abiertos Mis leads" at bounding box center [426, 62] width 780 height 668
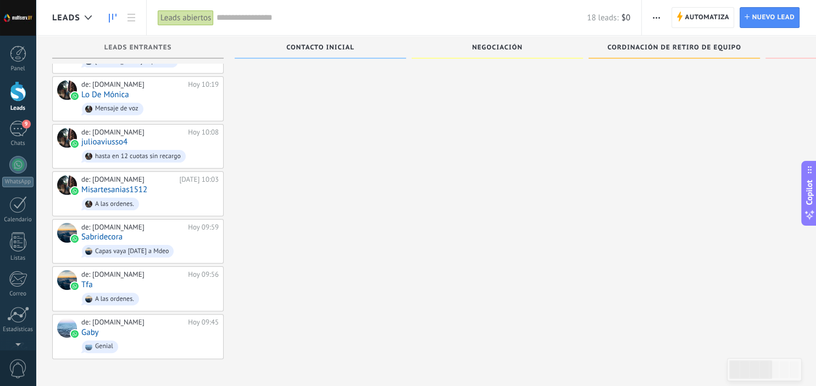
scroll to position [225, 0]
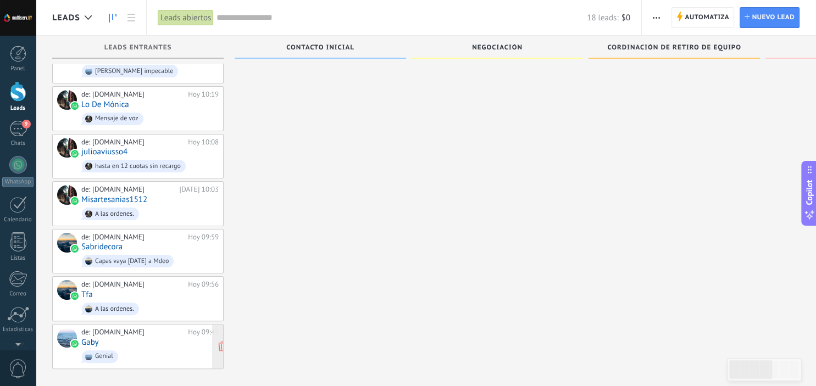
click at [144, 348] on span "Genial" at bounding box center [149, 356] width 137 height 17
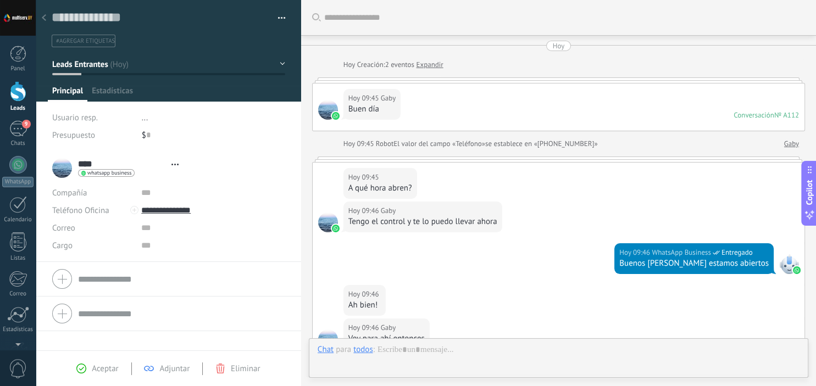
scroll to position [227, 0]
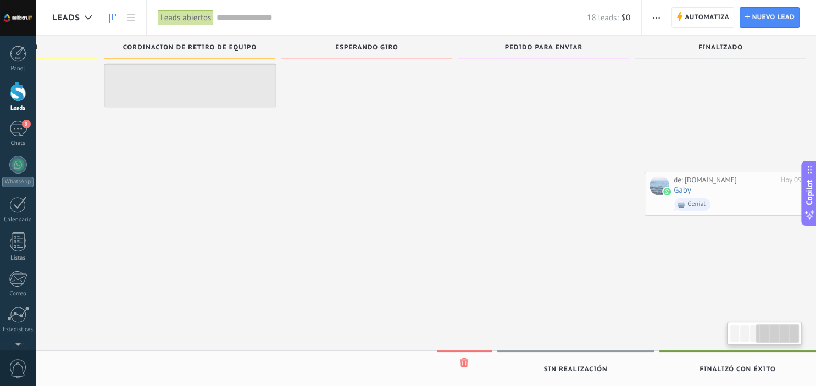
scroll to position [0, 491]
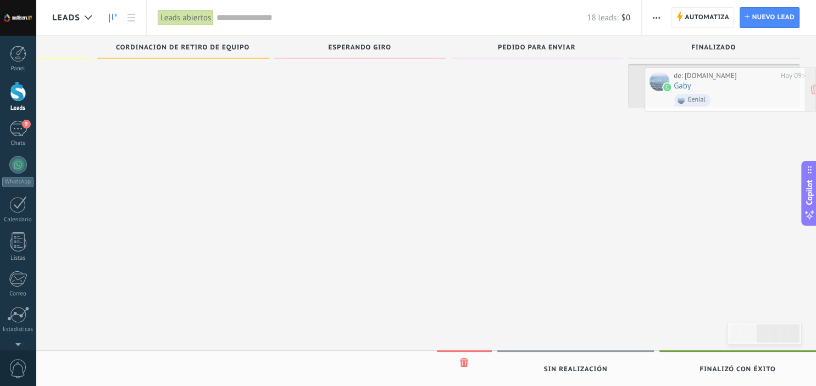
drag, startPoint x: 116, startPoint y: 334, endPoint x: 722, endPoint y: 86, distance: 654.4
click at [722, 86] on div "Leads Leads abiertos Aplicar 18 leads: $0 Leads abiertos Mis leads" at bounding box center [426, 85] width 780 height 621
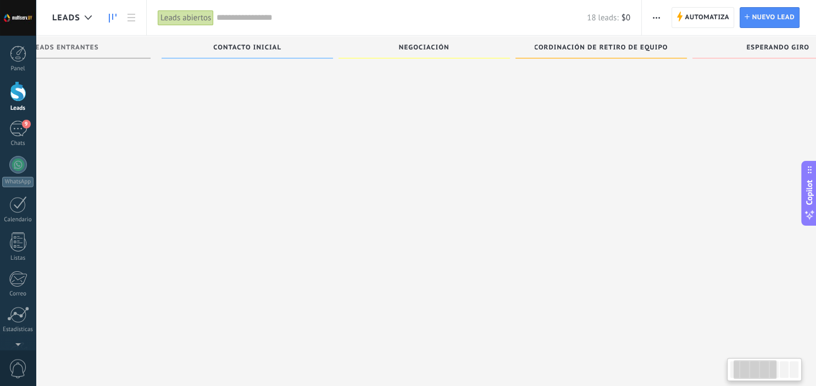
scroll to position [0, 0]
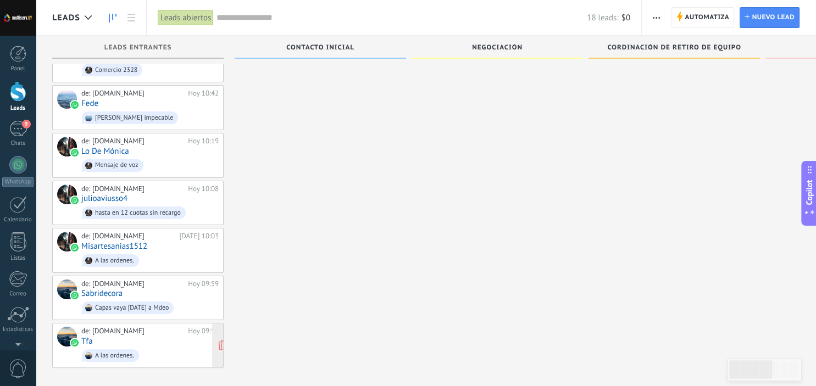
click at [152, 333] on div "de: multiserv.UY Hoy 09:56 Tfa A las ordenes." at bounding box center [149, 345] width 137 height 37
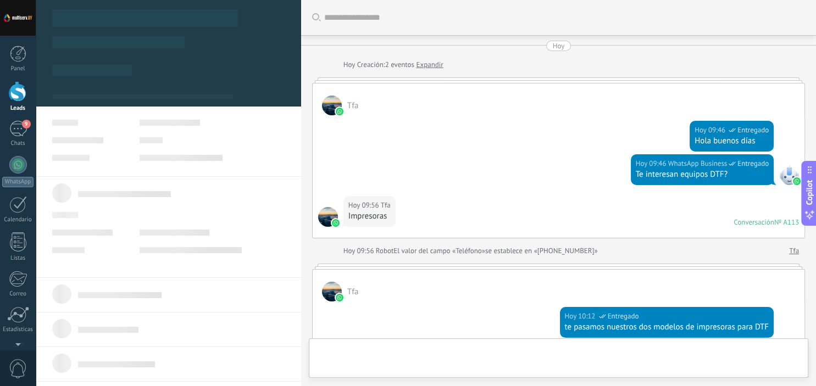
type textarea "**********"
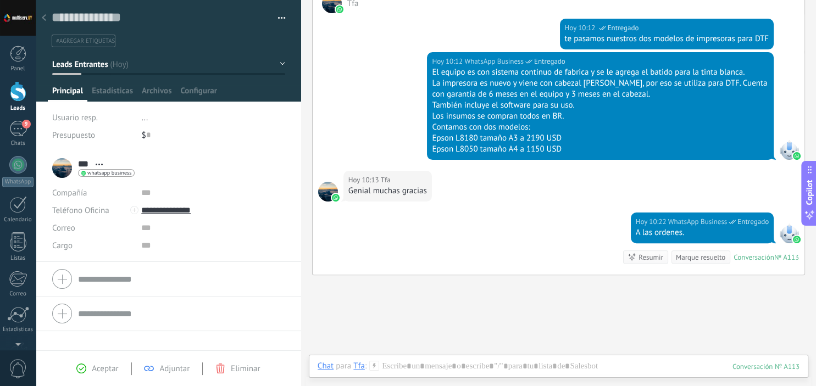
scroll to position [288, 0]
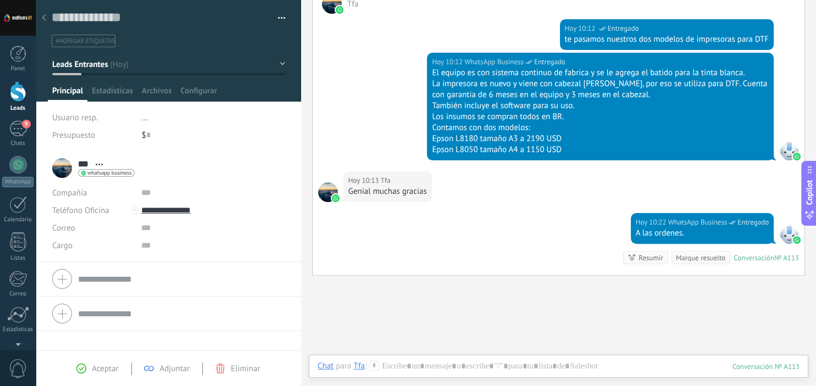
scroll to position [178, 0]
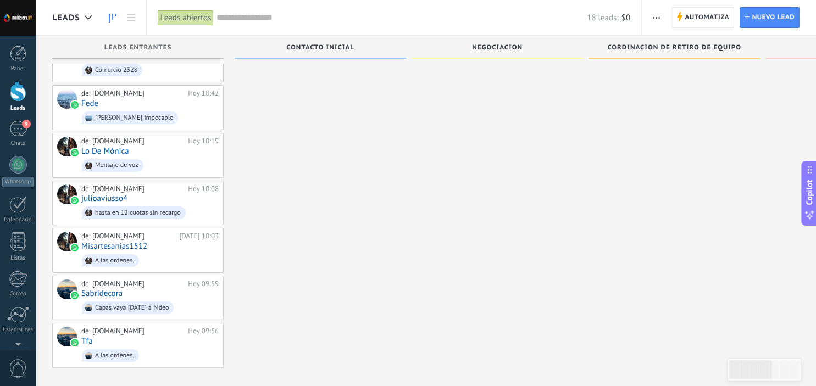
click at [656, 19] on span "button" at bounding box center [656, 17] width 7 height 21
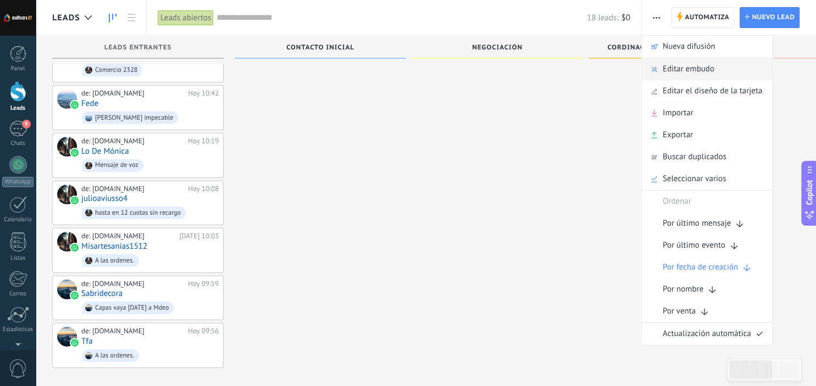
click at [674, 66] on span "Editar embudo" at bounding box center [689, 69] width 52 height 22
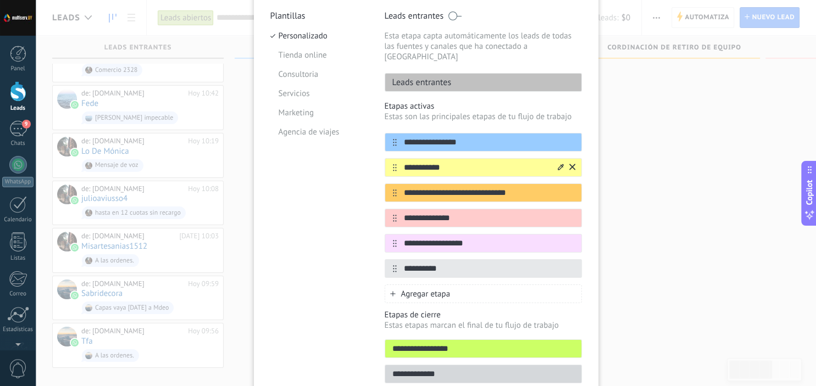
scroll to position [105, 0]
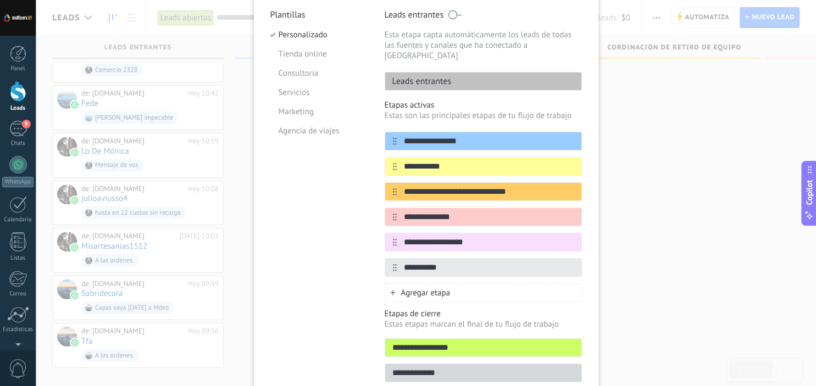
click at [409, 288] on span "Agregar etapa" at bounding box center [425, 293] width 49 height 10
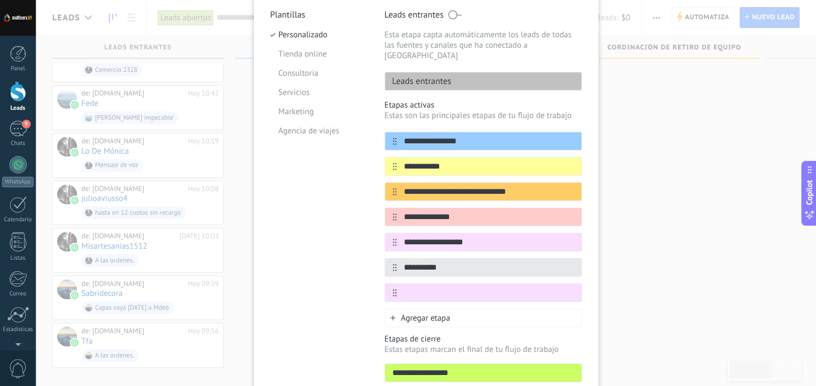
type input "*"
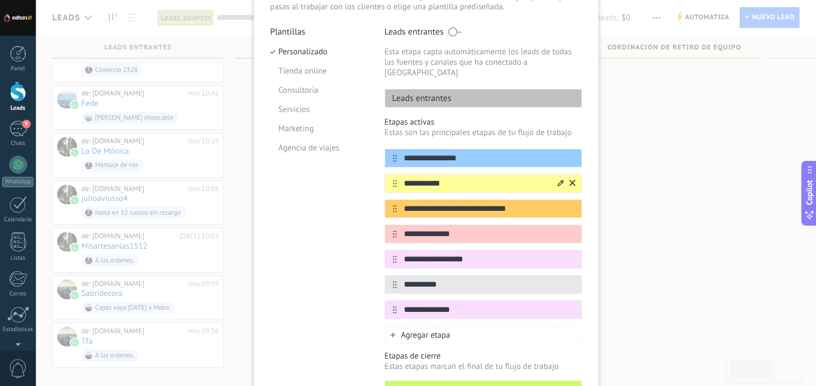
scroll to position [89, 0]
type input "**********"
click at [557, 301] on div at bounding box center [565, 310] width 19 height 18
click at [562, 305] on icon at bounding box center [561, 308] width 6 height 6
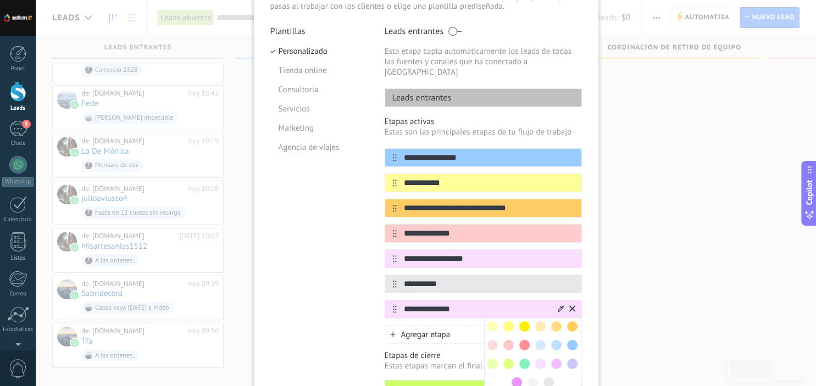
click at [526, 340] on span at bounding box center [524, 345] width 10 height 10
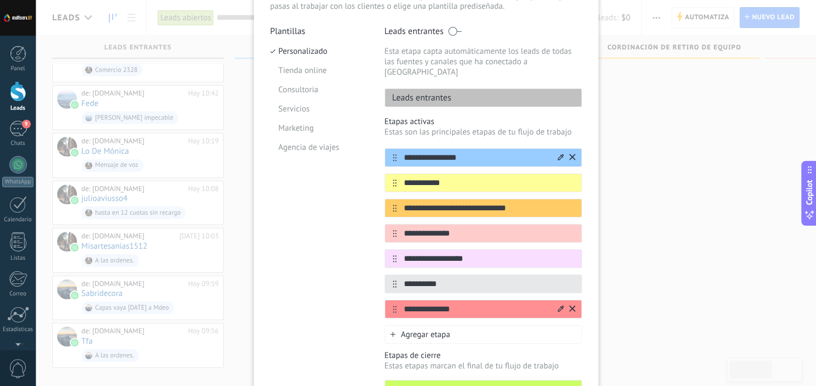
scroll to position [0, 0]
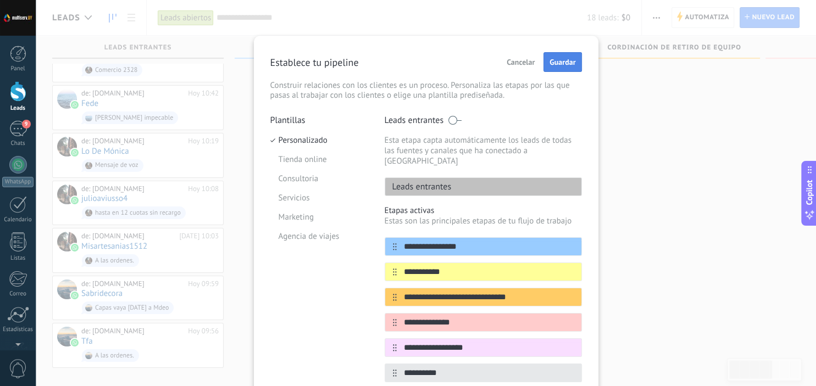
click at [557, 62] on span "Guardar" at bounding box center [562, 62] width 26 height 8
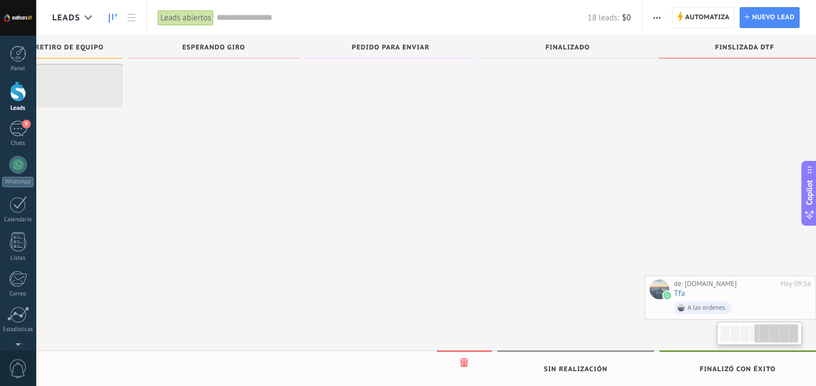
scroll to position [0, 668]
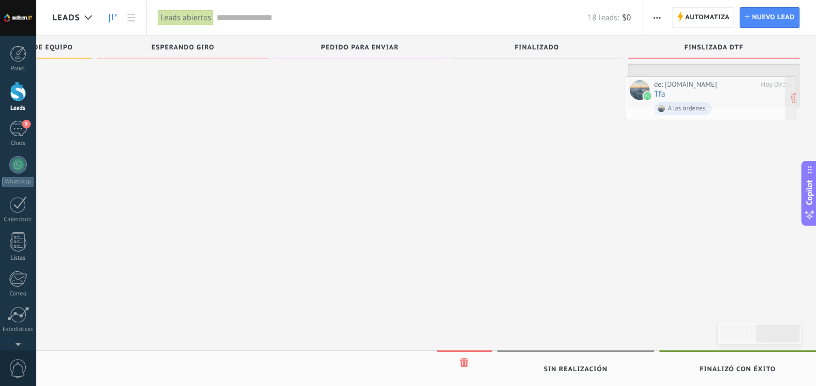
drag, startPoint x: 120, startPoint y: 335, endPoint x: 693, endPoint y: 94, distance: 621.7
click at [693, 94] on div "Leads Leads abiertos Aplicar 18 leads: $0 Leads abiertos Mis leads Leads ganado…" at bounding box center [426, 108] width 780 height 573
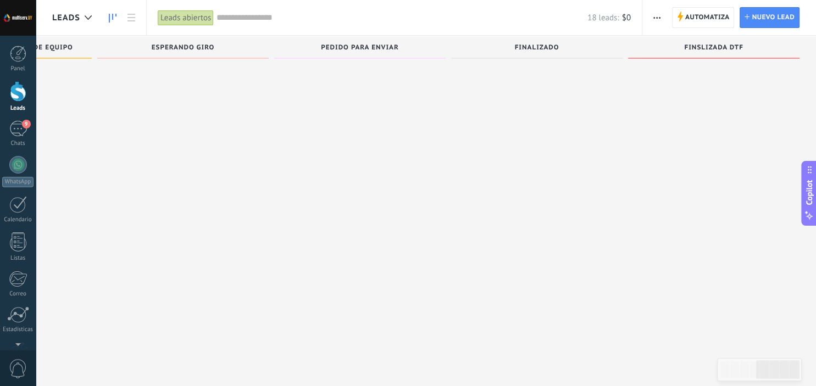
click at [657, 13] on span "button" at bounding box center [656, 17] width 7 height 21
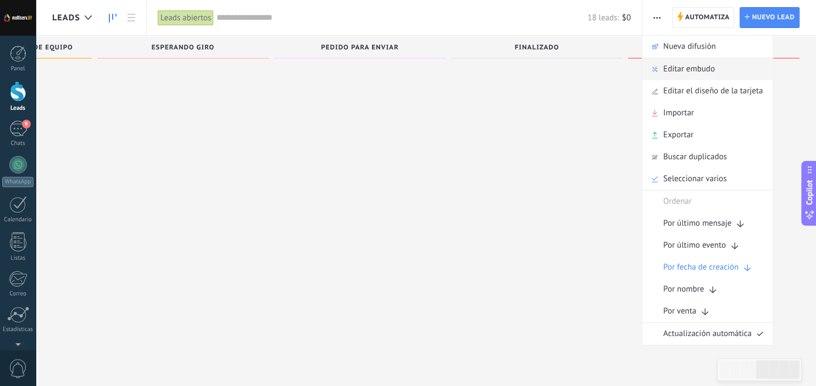
click at [689, 68] on span "Editar embudo" at bounding box center [689, 69] width 52 height 22
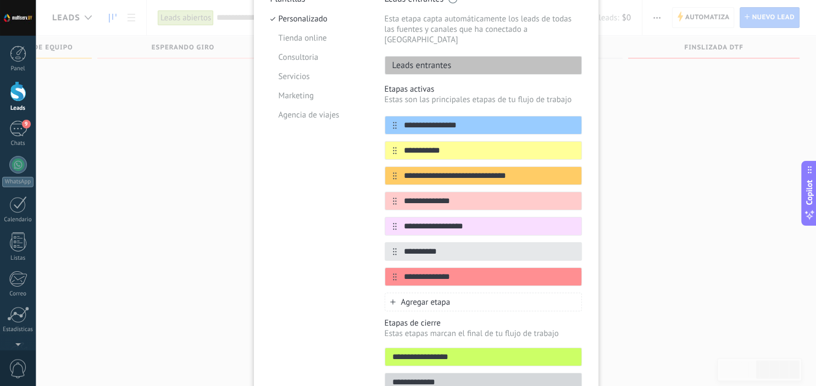
scroll to position [122, 0]
drag, startPoint x: 441, startPoint y: 265, endPoint x: 387, endPoint y: 274, distance: 54.0
click at [397, 274] on input "**********" at bounding box center [476, 277] width 159 height 12
click at [432, 271] on input "***" at bounding box center [476, 277] width 159 height 12
type input "**********"
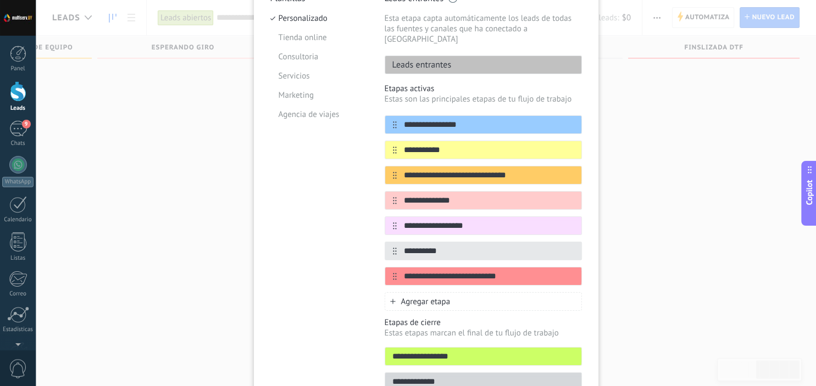
click at [605, 241] on div "**********" at bounding box center [426, 193] width 780 height 386
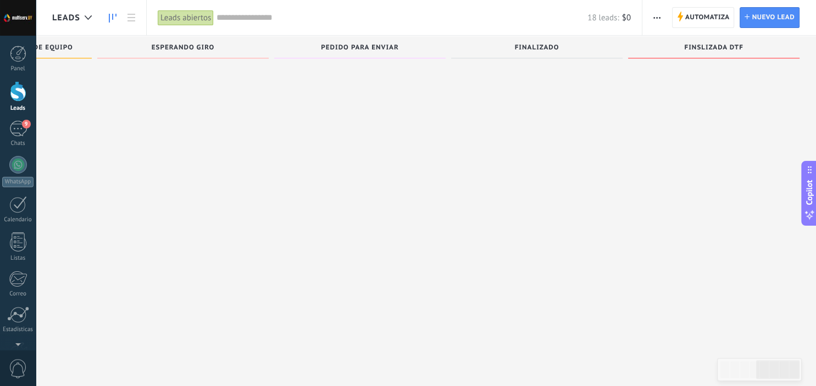
scroll to position [0, 668]
click at [649, 20] on div "Automatiza Nueva difusión Editar embudo Editar el diseño de la tarjeta Importar…" at bounding box center [657, 17] width 19 height 21
click at [658, 13] on span "button" at bounding box center [656, 17] width 7 height 21
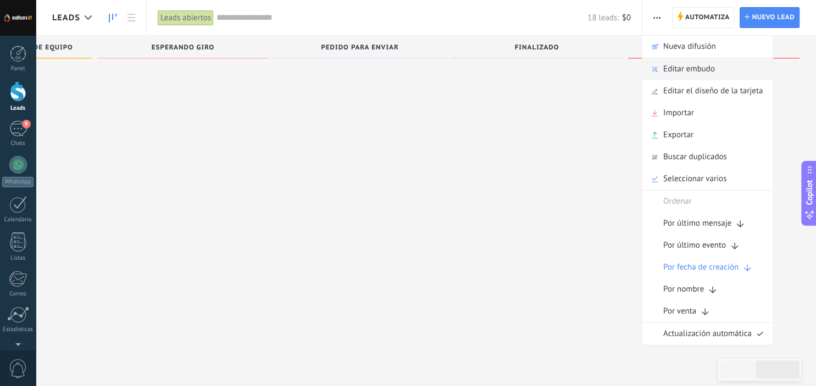
click at [693, 70] on span "Editar embudo" at bounding box center [689, 69] width 52 height 22
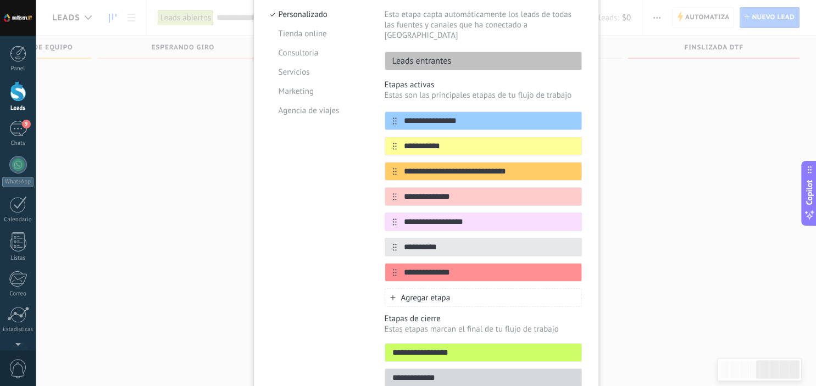
scroll to position [125, 0]
drag, startPoint x: 465, startPoint y: 260, endPoint x: 336, endPoint y: 283, distance: 131.6
click at [397, 279] on input "**********" at bounding box center [476, 274] width 159 height 12
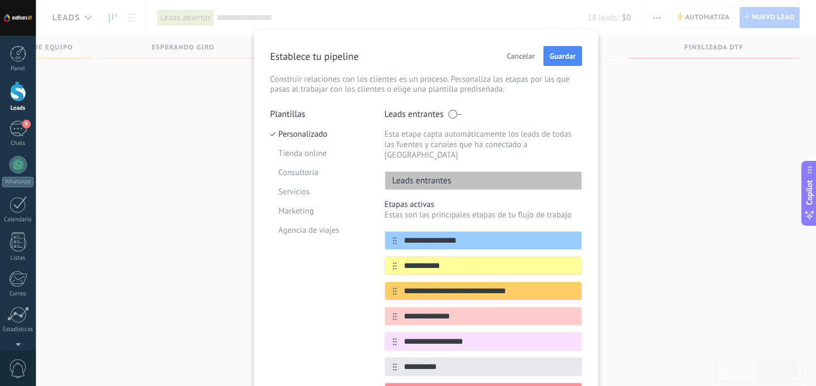
scroll to position [2, 0]
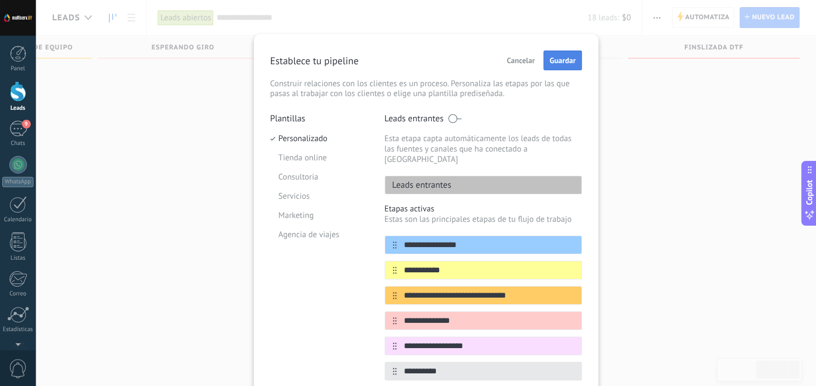
type input "**********"
click at [565, 53] on button "Guardar" at bounding box center [562, 61] width 38 height 20
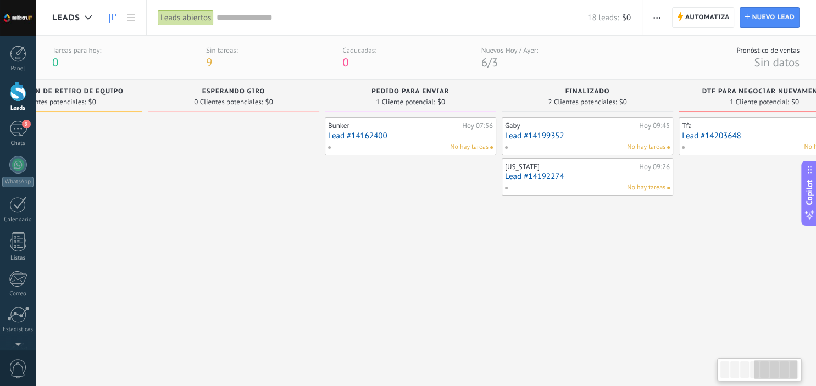
scroll to position [0, 668]
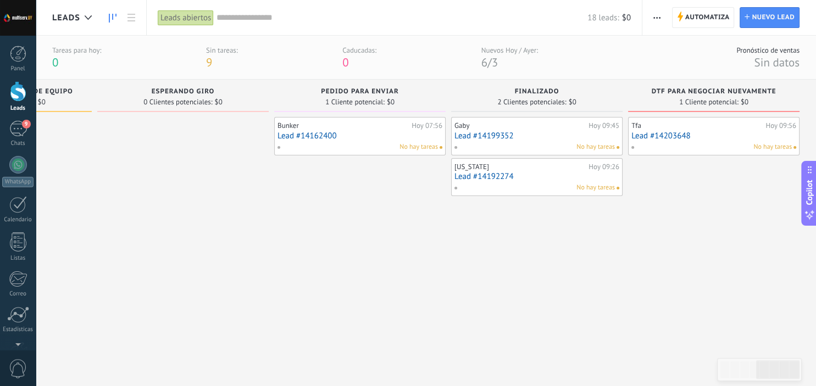
click at [514, 174] on link "Lead #14192274" at bounding box center [536, 176] width 165 height 9
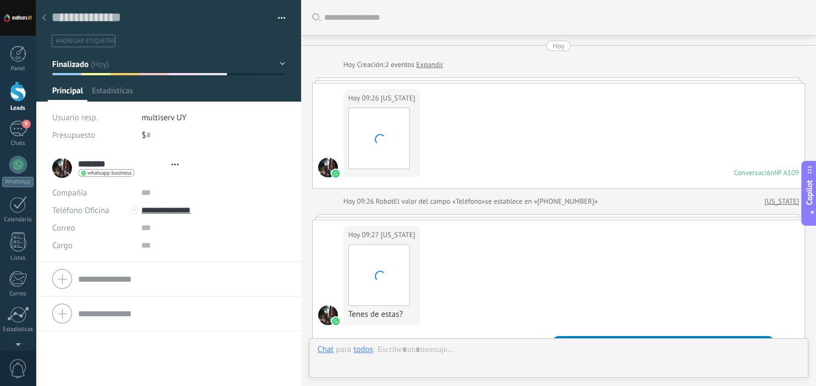
scroll to position [272, 0]
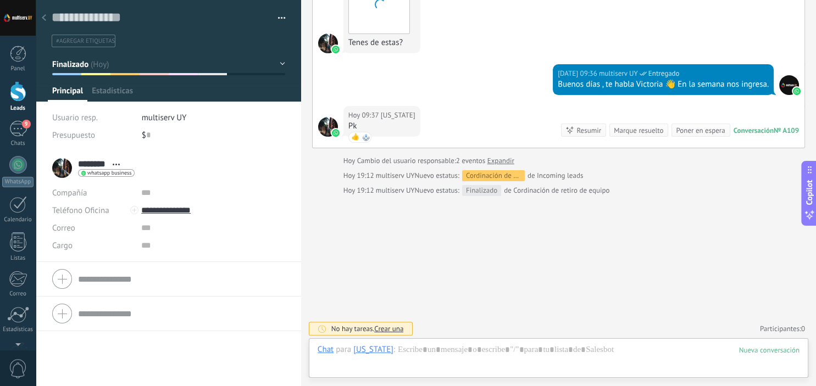
scroll to position [0, 668]
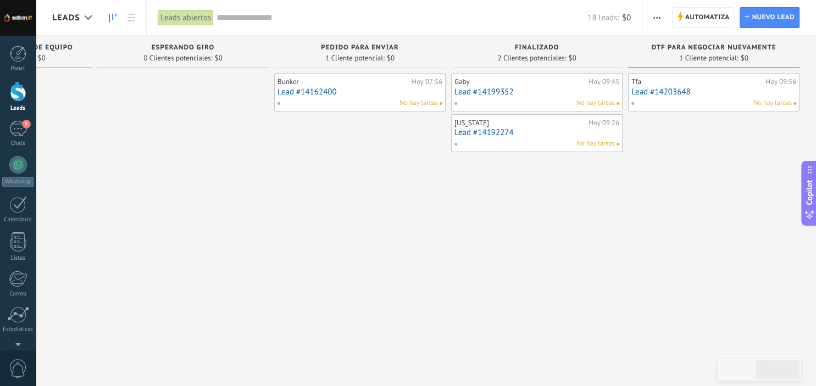
click at [523, 91] on link "Lead #14199352" at bounding box center [536, 91] width 165 height 9
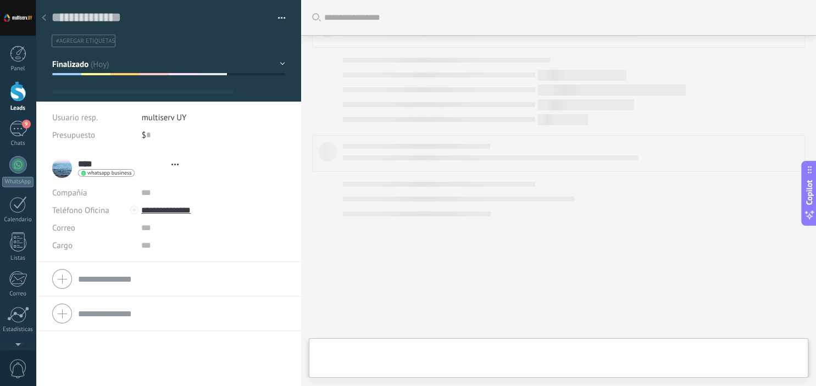
scroll to position [16, 0]
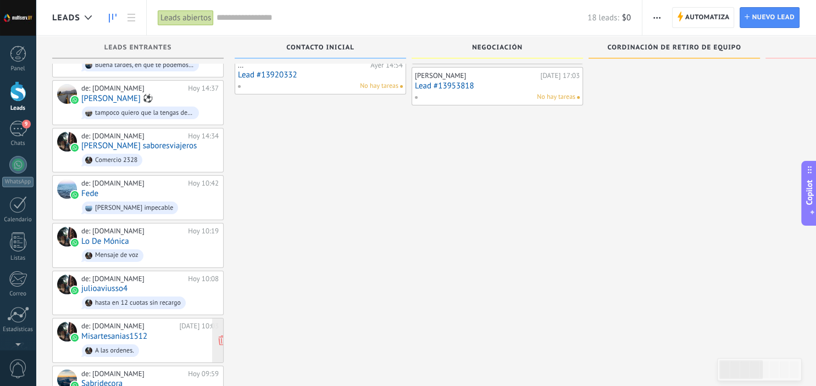
scroll to position [132, 0]
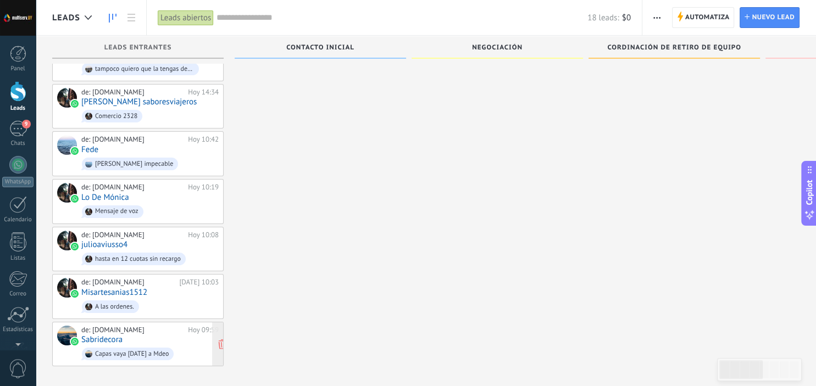
click at [146, 330] on div "de: multiserv.UY Hoy 09:59 Sabridecora Capas vaya mañana a Mdeo" at bounding box center [149, 344] width 137 height 37
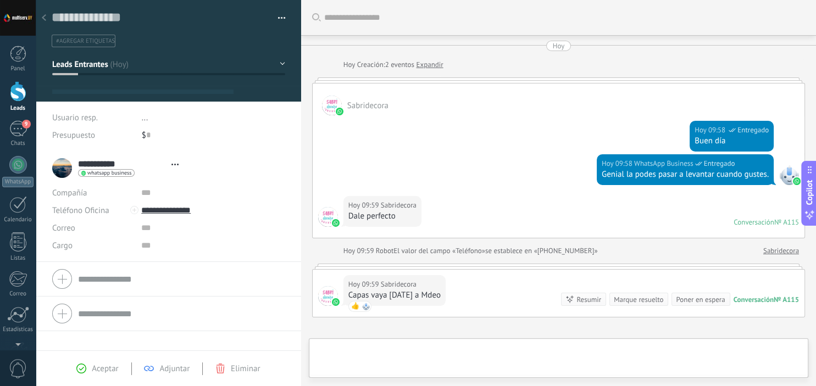
scroll to position [122, 0]
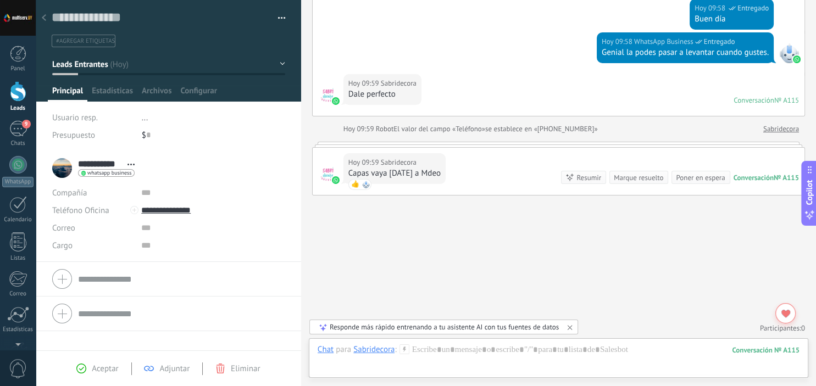
scroll to position [132, 0]
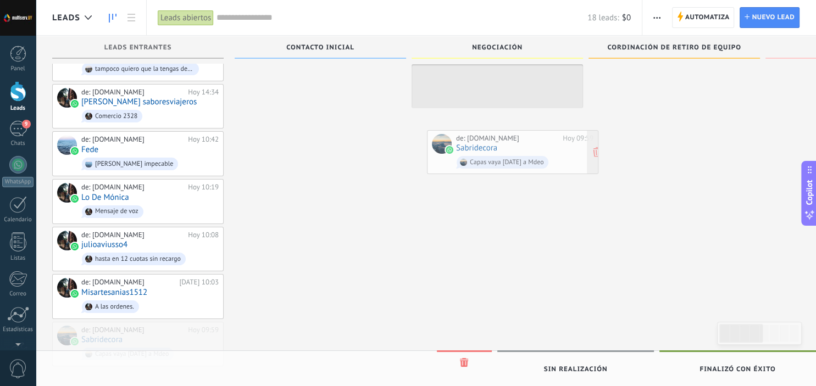
drag, startPoint x: 135, startPoint y: 330, endPoint x: 510, endPoint y: 144, distance: 418.0
click at [510, 144] on div "Leads Leads abiertos Aplicar 18 leads: $0 Leads abiertos Mis leads Leads ganado…" at bounding box center [426, 130] width 780 height 525
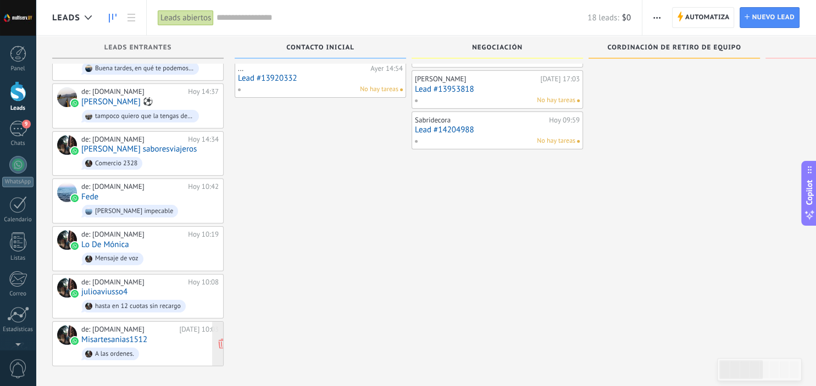
click at [151, 329] on div "de: multiserv.UY Hoy 10:03 Misartesanias1512 A las ordenes." at bounding box center [149, 343] width 137 height 37
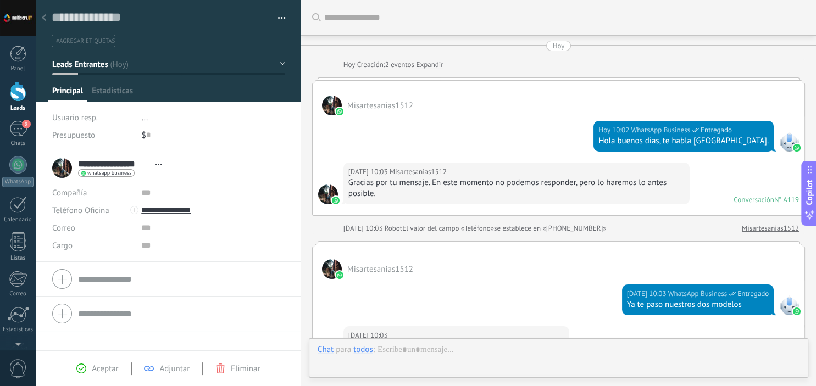
scroll to position [429, 0]
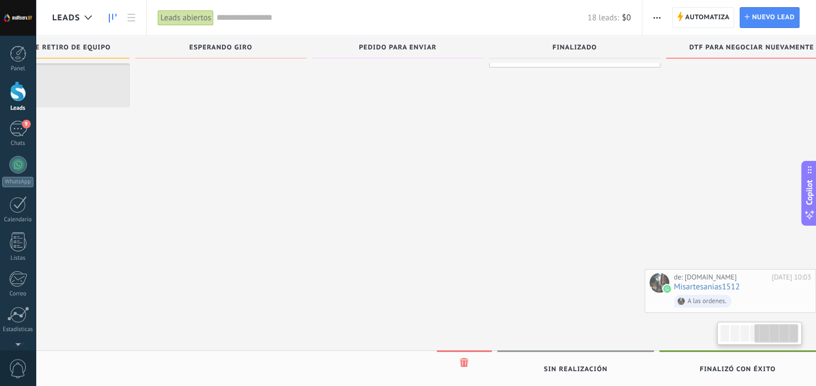
scroll to position [0, 668]
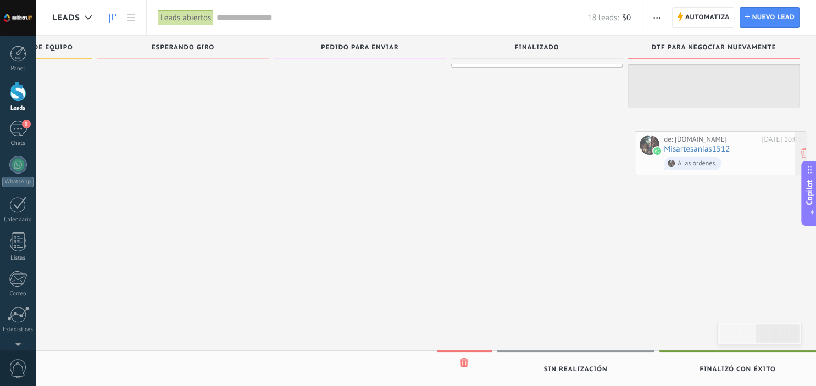
drag, startPoint x: 148, startPoint y: 331, endPoint x: 731, endPoint y: 147, distance: 610.8
click at [731, 147] on div "Leads Leads abiertos Aplicar 18 leads: $0 Leads abiertos Mis leads Leads ganado…" at bounding box center [426, 154] width 780 height 478
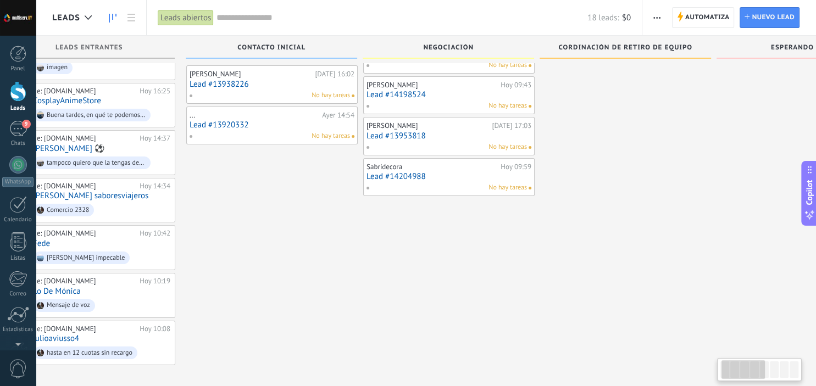
scroll to position [0, 0]
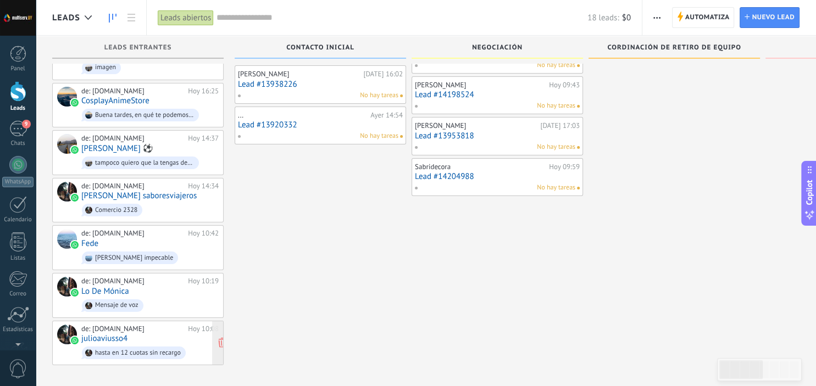
click at [162, 325] on div "de: [DOMAIN_NAME]" at bounding box center [132, 329] width 103 height 9
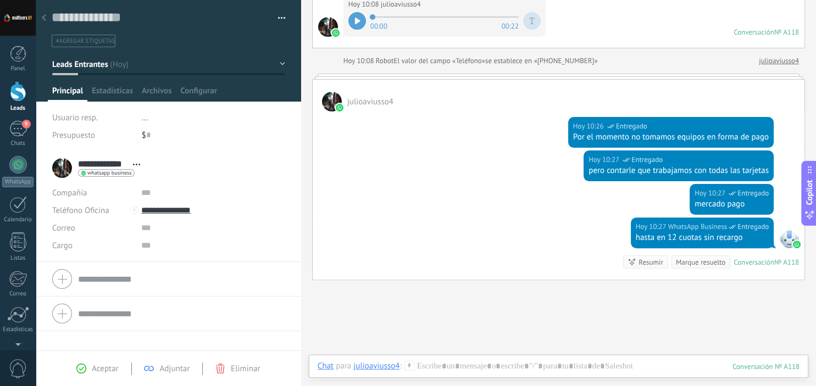
scroll to position [293, 0]
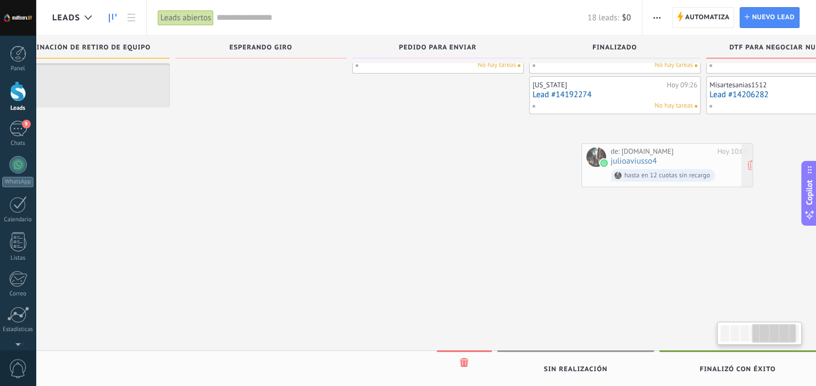
scroll to position [0, 596]
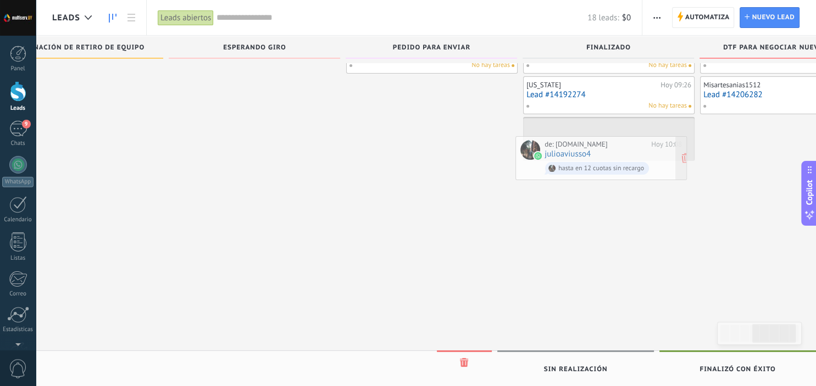
drag, startPoint x: 151, startPoint y: 326, endPoint x: 616, endPoint y: 144, distance: 499.8
click at [616, 144] on div "Leads Leads abiertos Aplicar 18 leads: $0 Leads abiertos Mis leads Leads ganado…" at bounding box center [426, 177] width 780 height 430
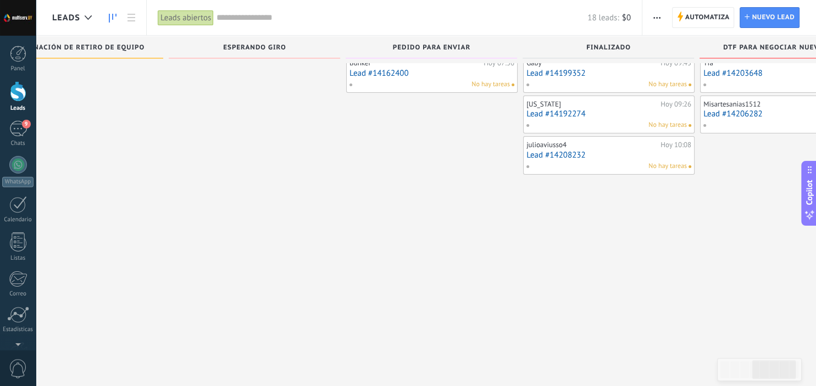
scroll to position [0, 0]
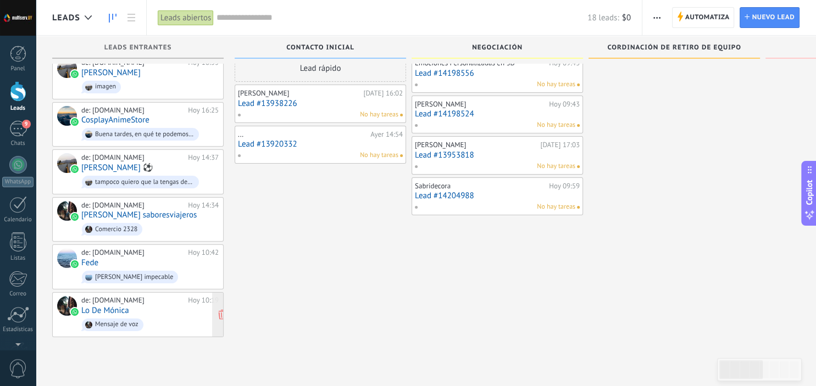
click at [153, 300] on div "de: [DOMAIN_NAME]" at bounding box center [132, 300] width 103 height 9
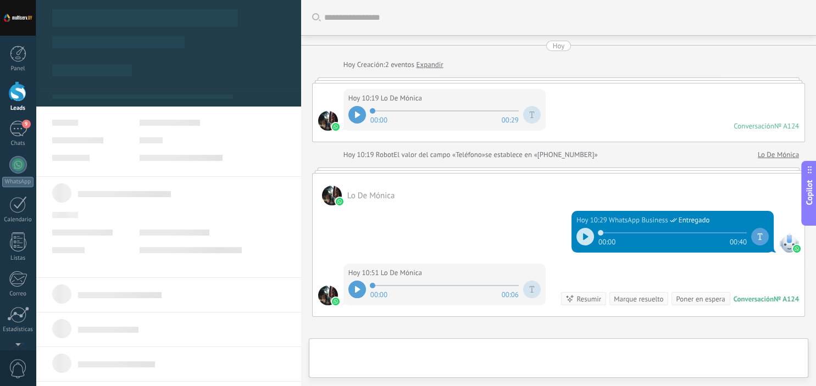
scroll to position [16, 0]
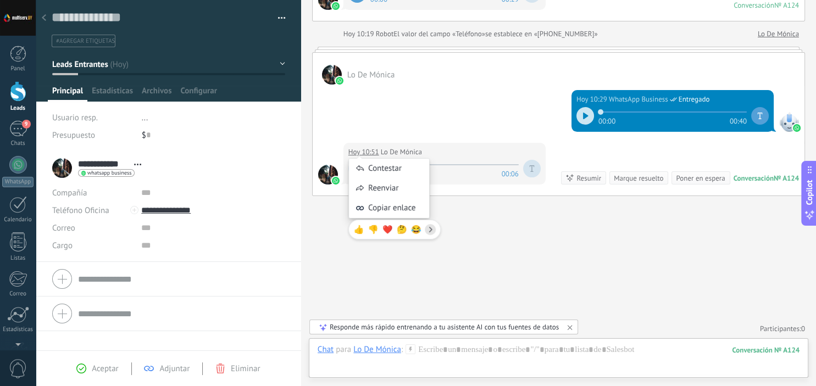
click at [360, 162] on div "Contestar" at bounding box center [389, 169] width 80 height 20
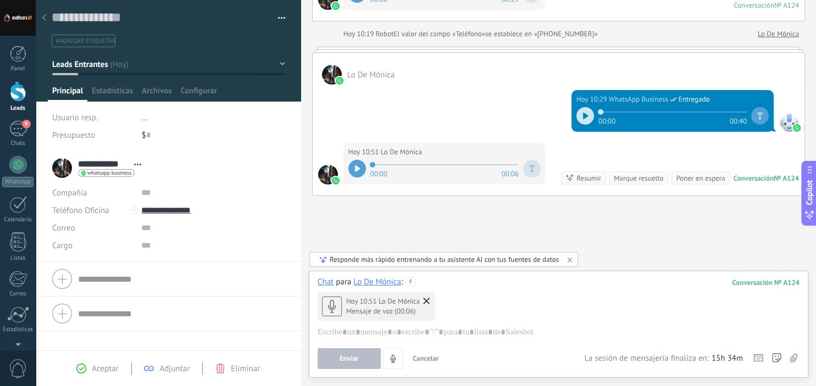
click at [427, 302] on icon at bounding box center [426, 301] width 7 height 7
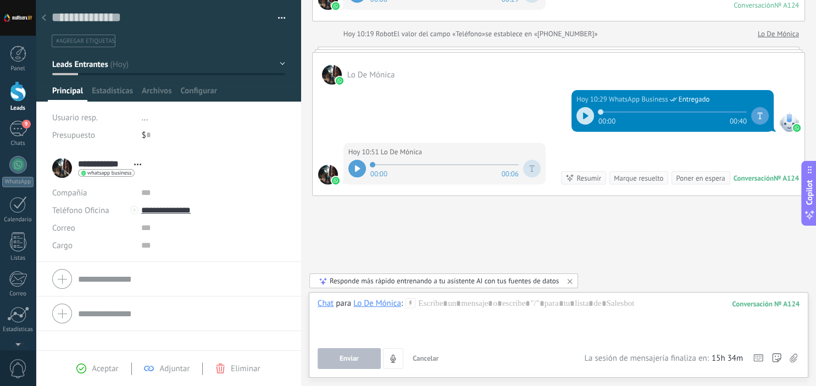
click at [362, 170] on div at bounding box center [357, 169] width 18 height 18
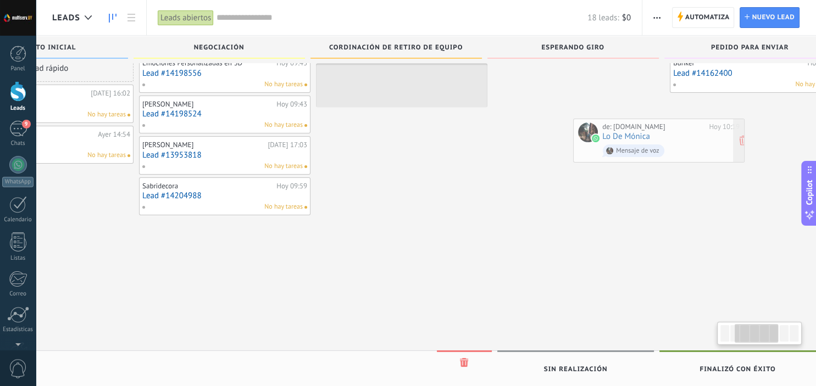
scroll to position [0, 284]
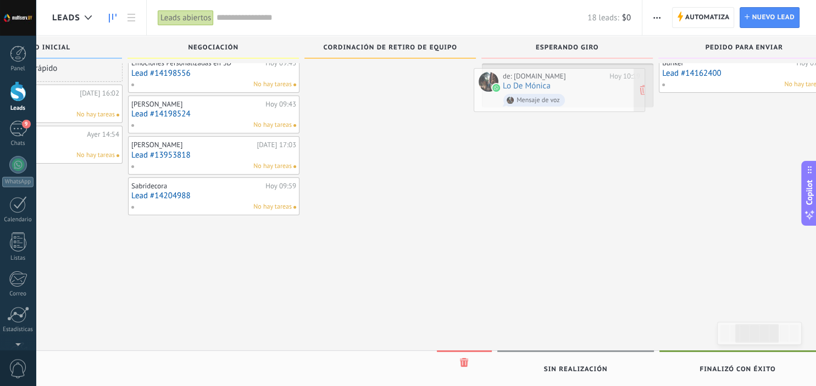
drag, startPoint x: 140, startPoint y: 302, endPoint x: 563, endPoint y: 82, distance: 476.5
click at [563, 82] on div "Leads Leads abiertos Aplicar 18 leads: $0 Leads abiertos Mis leads Leads ganado…" at bounding box center [426, 183] width 780 height 405
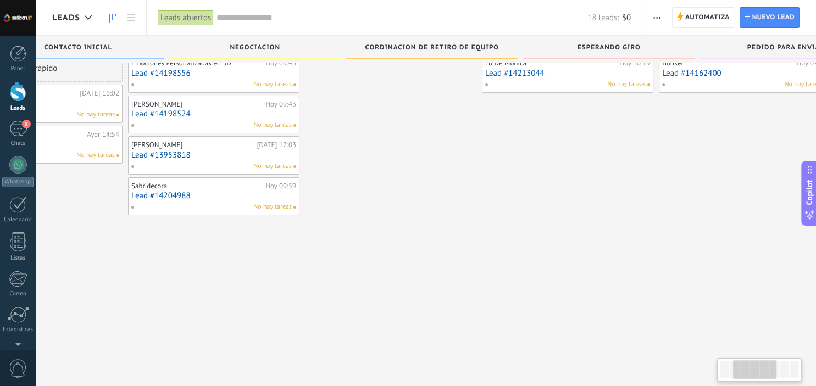
scroll to position [0, 0]
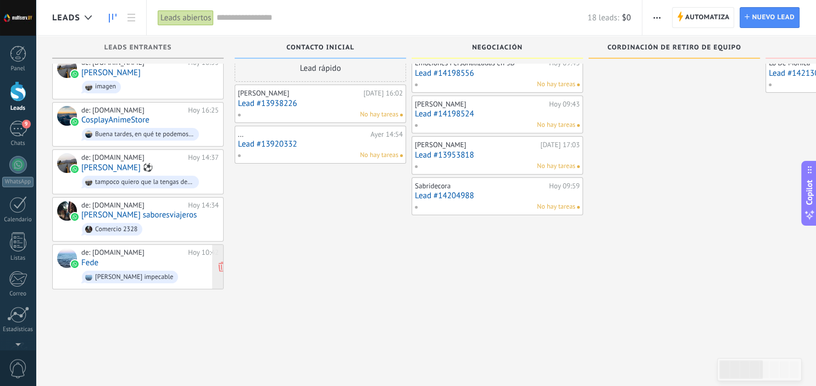
click at [146, 258] on div "de: multiserv.UY Hoy 10:42 Fede Dale impecable" at bounding box center [149, 266] width 137 height 37
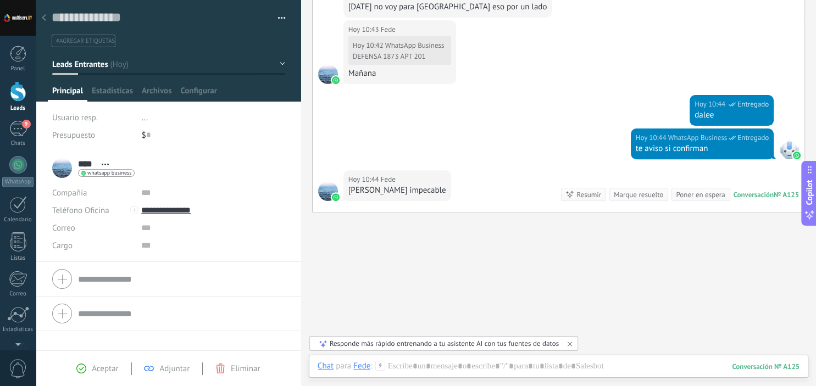
scroll to position [372, 0]
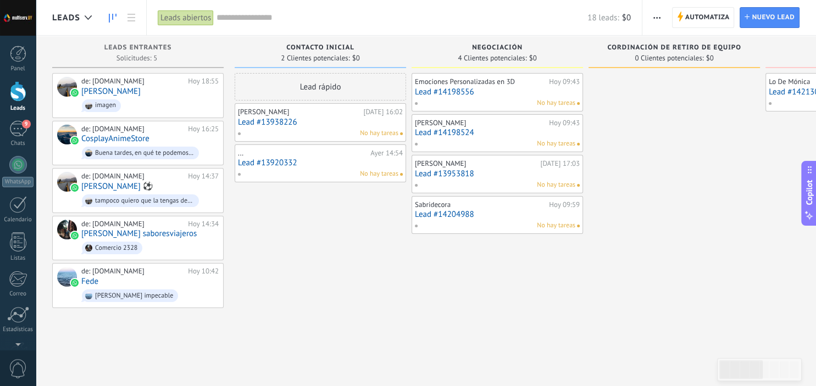
scroll to position [19, 0]
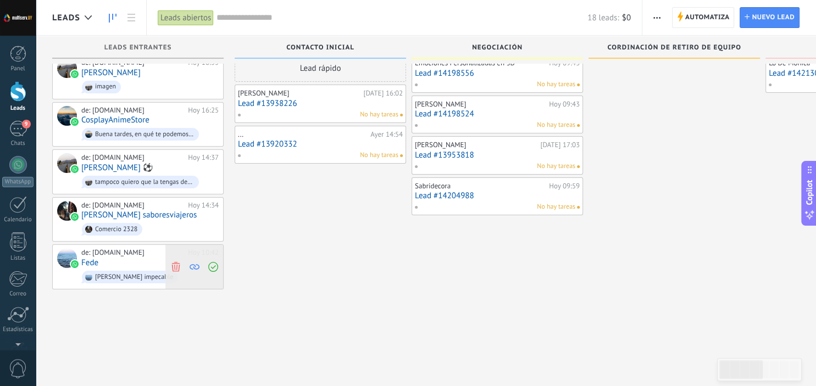
click at [176, 262] on icon at bounding box center [176, 267] width 10 height 10
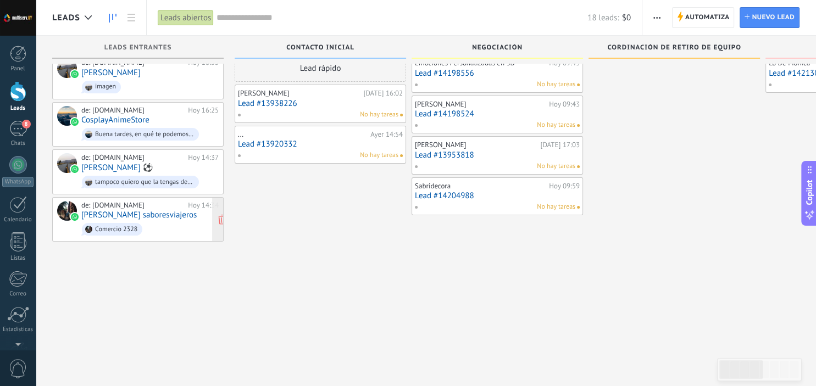
click at [167, 217] on div "de: multiserv.UY Hoy 14:34 Dafne saboresviajeros Comercio 2328" at bounding box center [149, 219] width 137 height 37
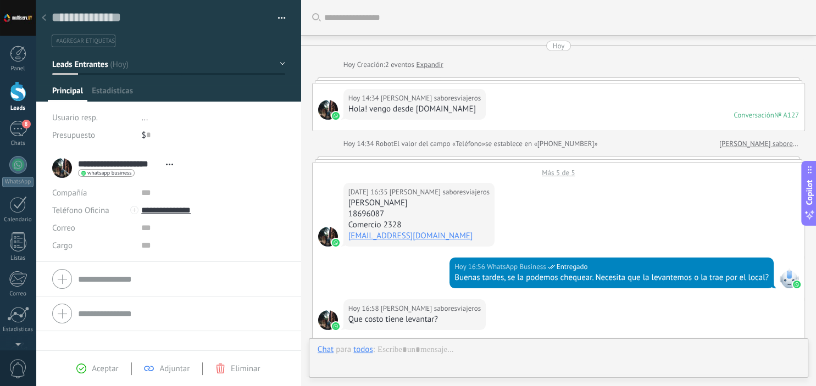
scroll to position [553, 0]
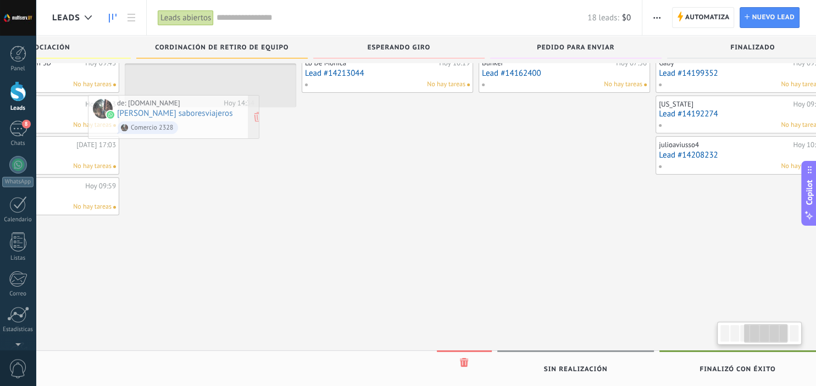
scroll to position [0, 452]
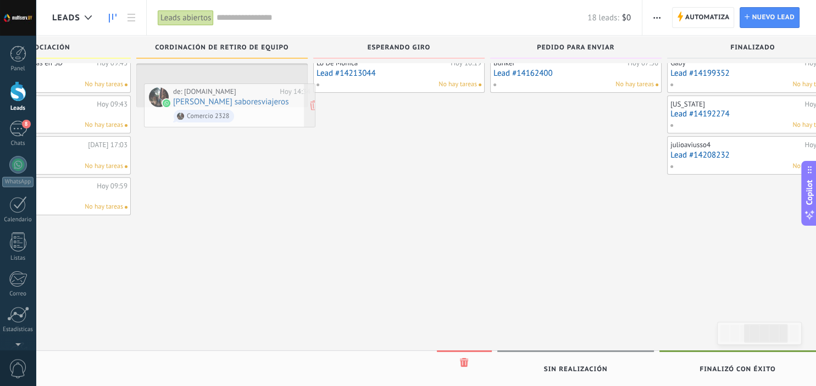
drag, startPoint x: 159, startPoint y: 220, endPoint x: 251, endPoint y: 109, distance: 144.4
click at [251, 109] on div "Leads Leads abiertos Aplicar 18 leads: $0 Leads abiertos Mis leads Leads ganado…" at bounding box center [426, 183] width 780 height 405
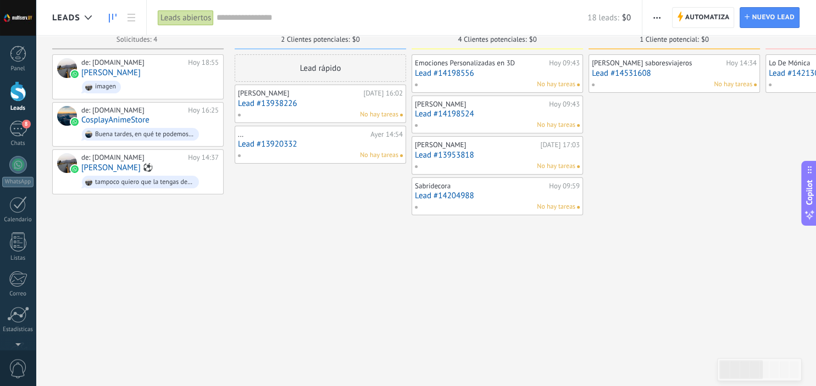
scroll to position [0, 0]
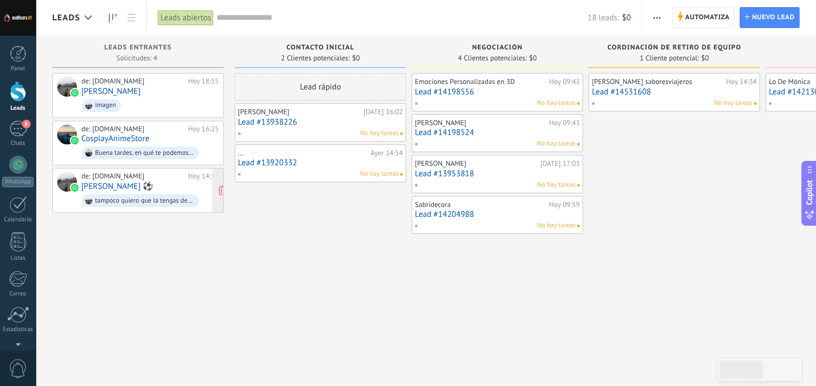
click at [159, 175] on div "de: [DOMAIN_NAME]" at bounding box center [132, 176] width 103 height 9
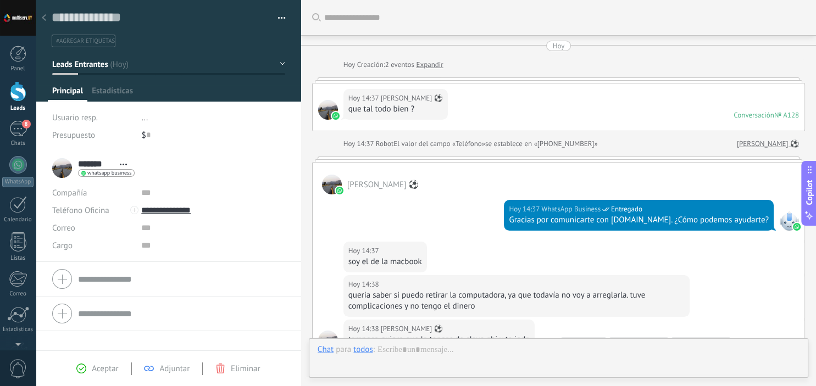
scroll to position [166, 0]
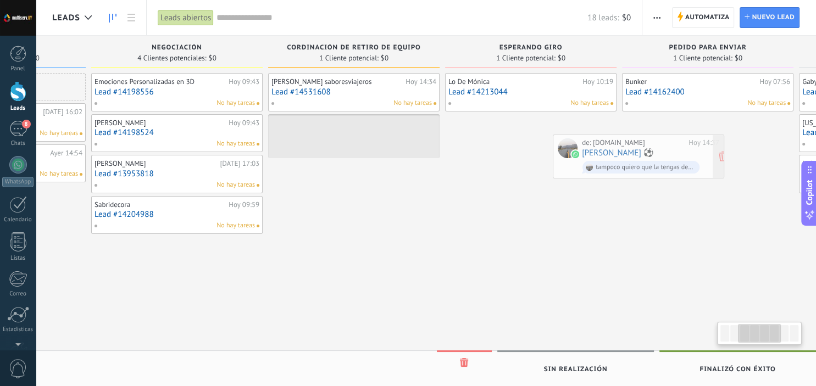
scroll to position [0, 327]
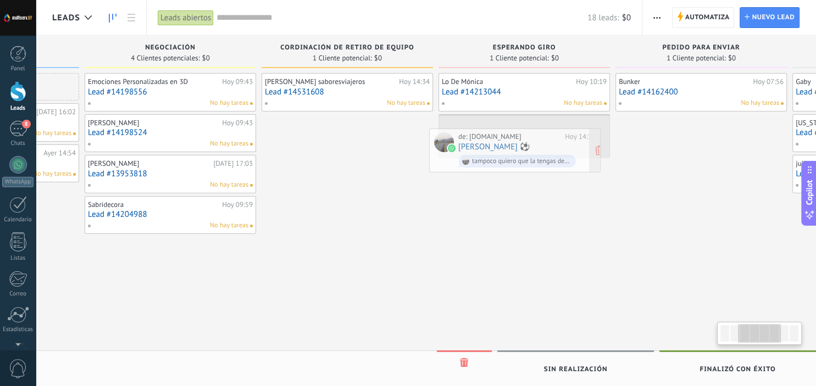
drag, startPoint x: 143, startPoint y: 177, endPoint x: 523, endPoint y: 137, distance: 382.3
click at [523, 137] on div "Leads Leads abiertos Aplicar 18 leads: $0 Leads abiertos Mis leads Leads ganado…" at bounding box center [426, 202] width 780 height 405
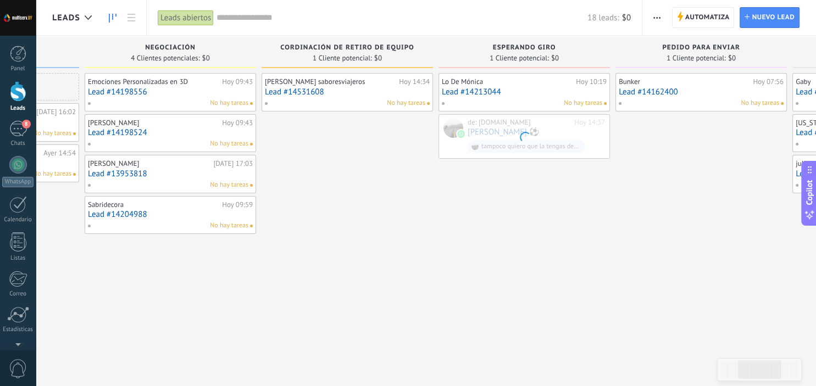
click at [523, 137] on span at bounding box center [525, 137] width 15 height 15
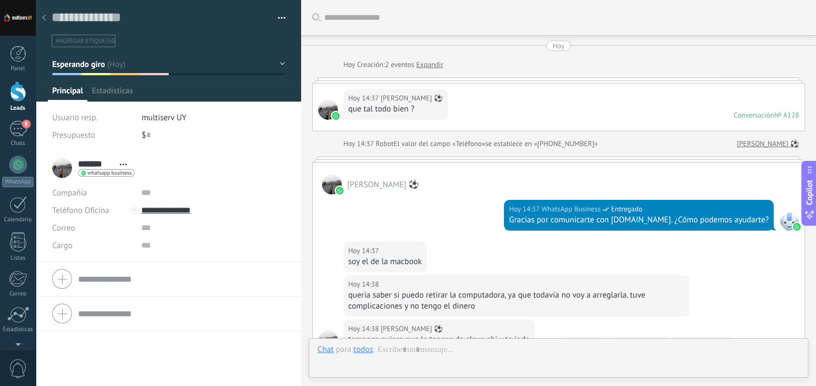
scroll to position [199, 0]
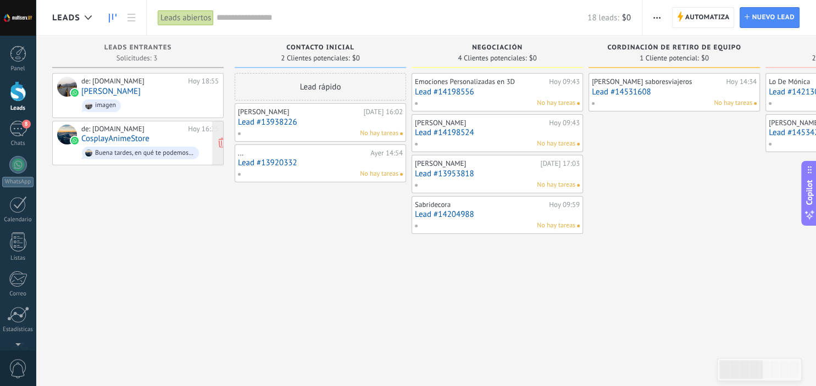
click at [164, 131] on div "de: [DOMAIN_NAME]" at bounding box center [132, 129] width 103 height 9
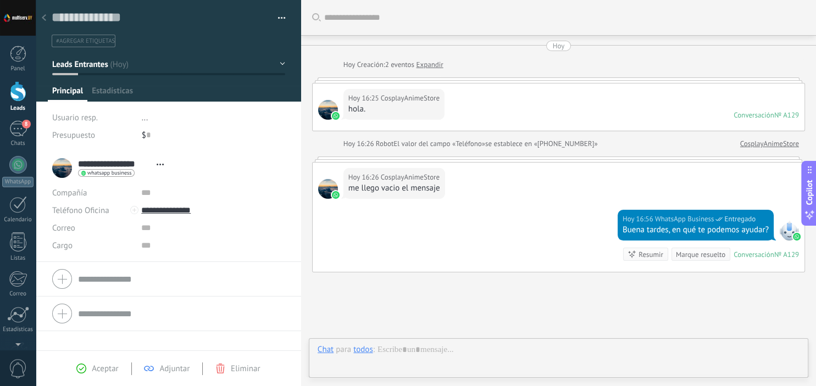
scroll to position [77, 0]
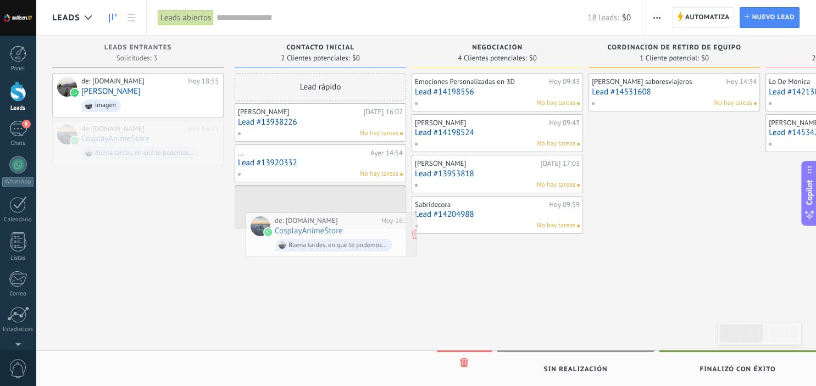
drag, startPoint x: 154, startPoint y: 132, endPoint x: 347, endPoint y: 225, distance: 214.3
click at [347, 225] on div "Leads Leads abiertos Aplicar 18 leads: $0 Leads abiertos Mis leads Leads ganado…" at bounding box center [426, 202] width 780 height 405
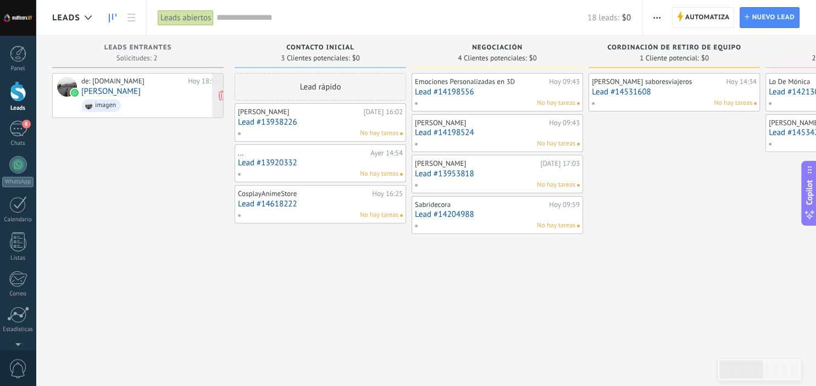
click at [140, 100] on span "imagen" at bounding box center [149, 105] width 137 height 17
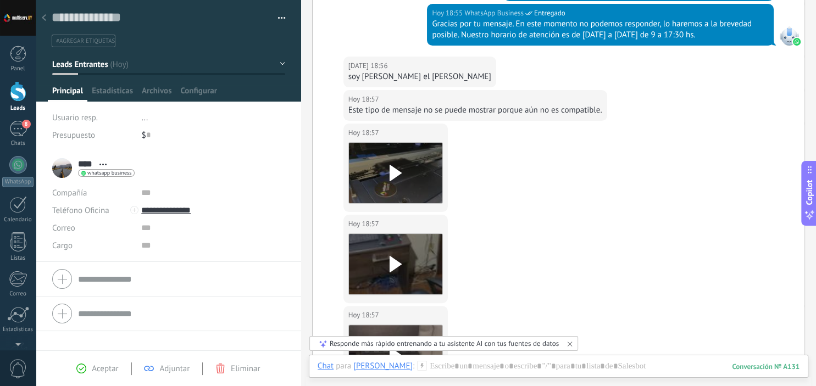
scroll to position [229, 0]
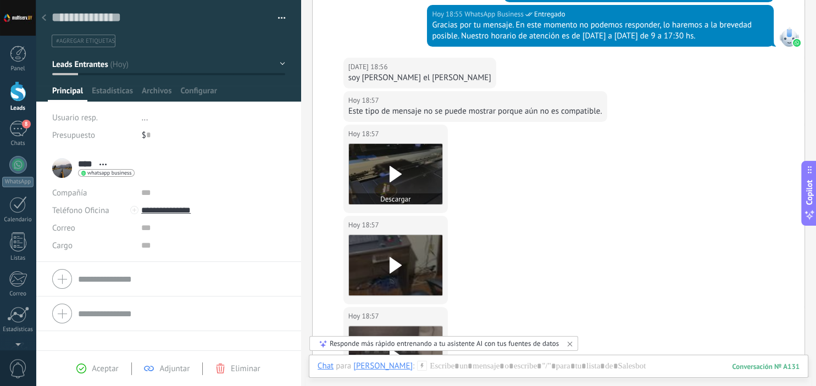
click at [397, 174] on use at bounding box center [396, 174] width 12 height 16
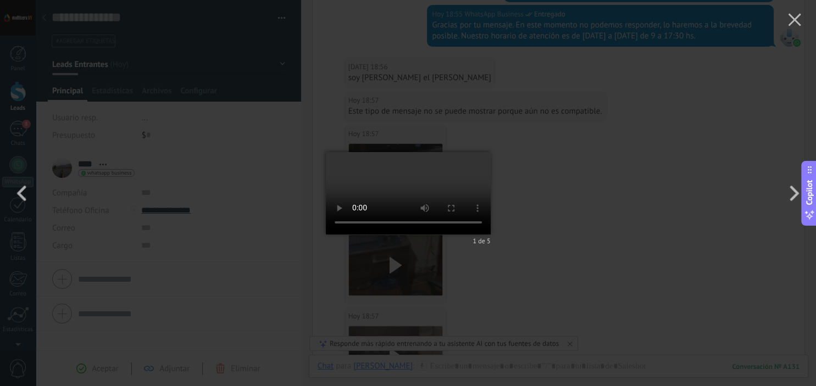
click at [228, 344] on div "1 de 5" at bounding box center [408, 193] width 816 height 386
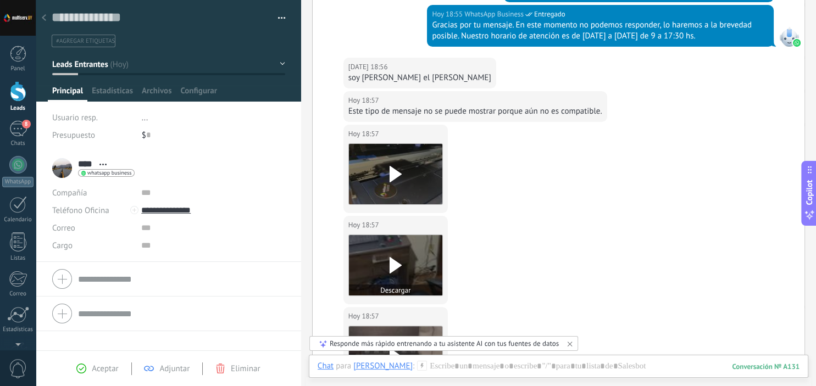
click at [402, 266] on icon at bounding box center [395, 265] width 23 height 16
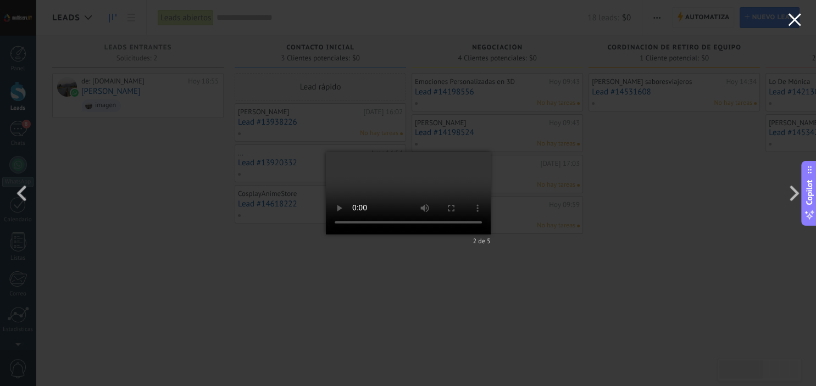
click at [793, 25] on icon "button" at bounding box center [794, 19] width 13 height 13
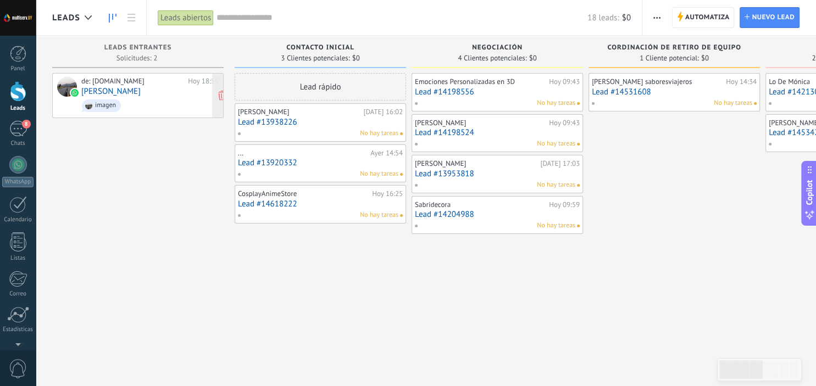
click at [159, 107] on span "imagen" at bounding box center [149, 105] width 137 height 17
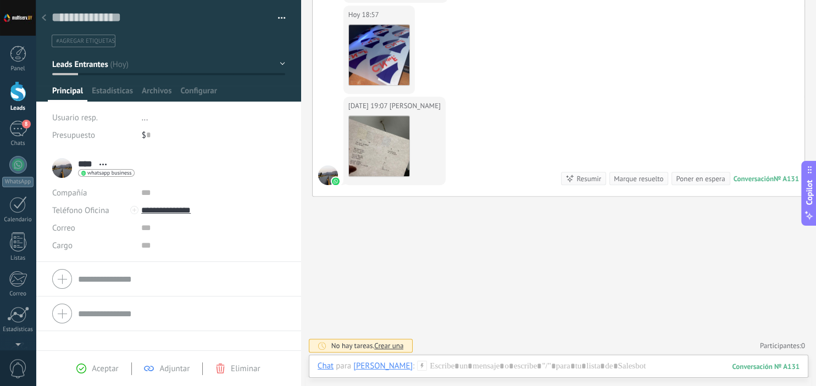
scroll to position [543, 0]
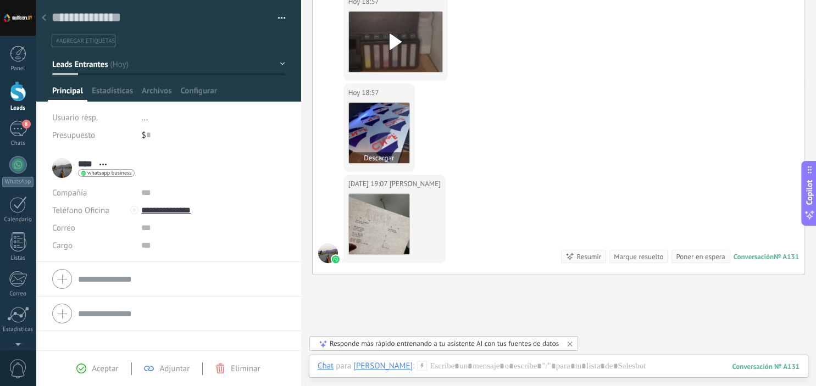
click at [376, 133] on img at bounding box center [379, 133] width 60 height 60
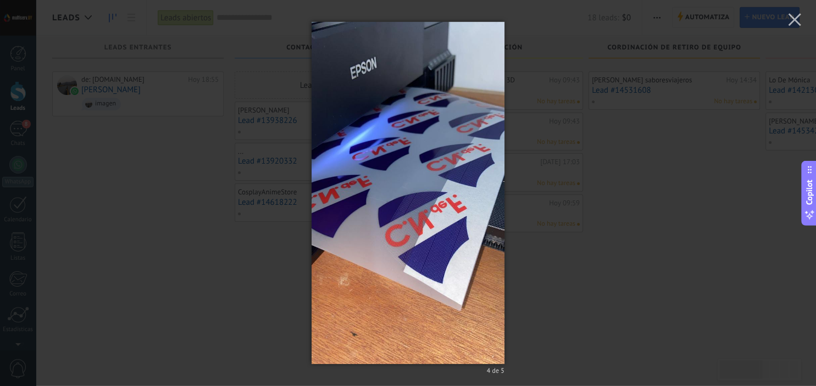
scroll to position [19, 0]
click at [174, 260] on div "4 de 5" at bounding box center [408, 193] width 816 height 386
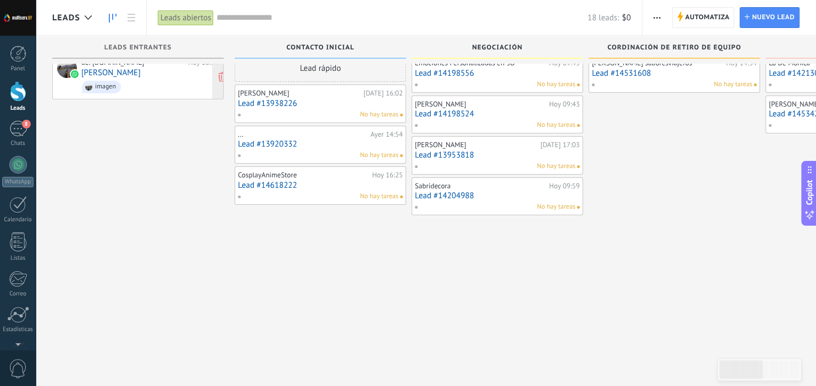
click at [166, 80] on span "imagen" at bounding box center [149, 87] width 137 height 17
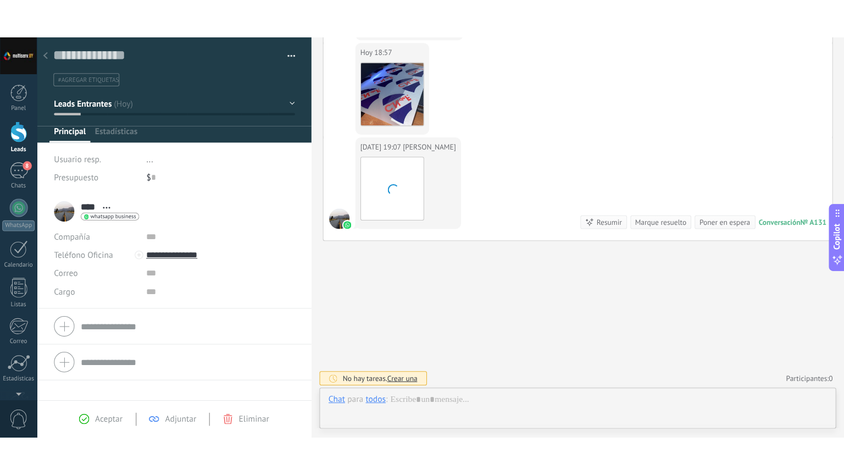
scroll to position [16, 0]
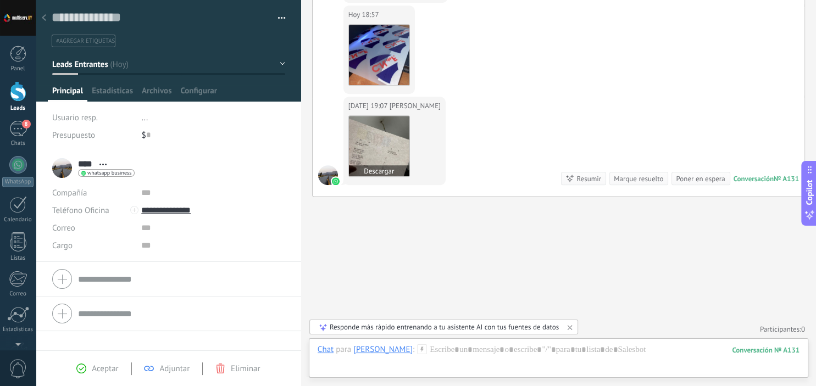
click at [381, 155] on img at bounding box center [379, 146] width 60 height 60
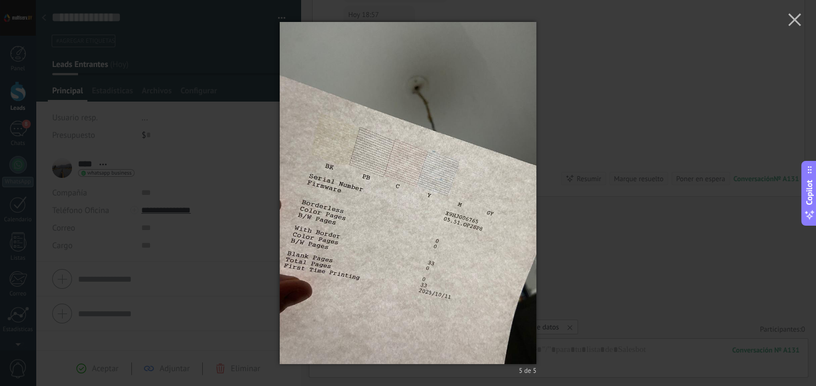
click at [493, 170] on img at bounding box center [408, 193] width 257 height 386
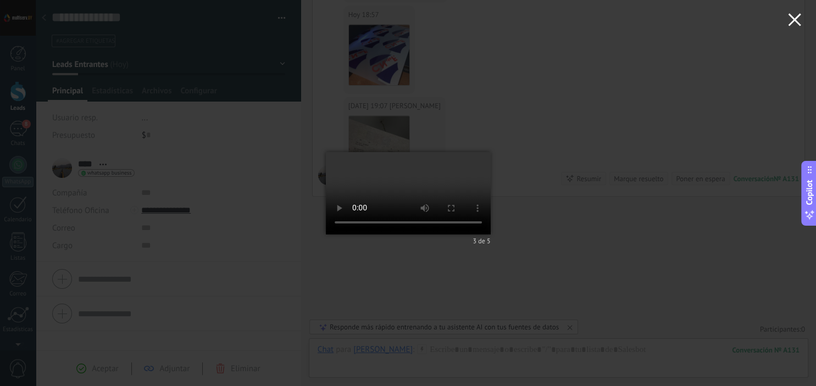
click at [793, 19] on icon "button" at bounding box center [794, 19] width 13 height 13
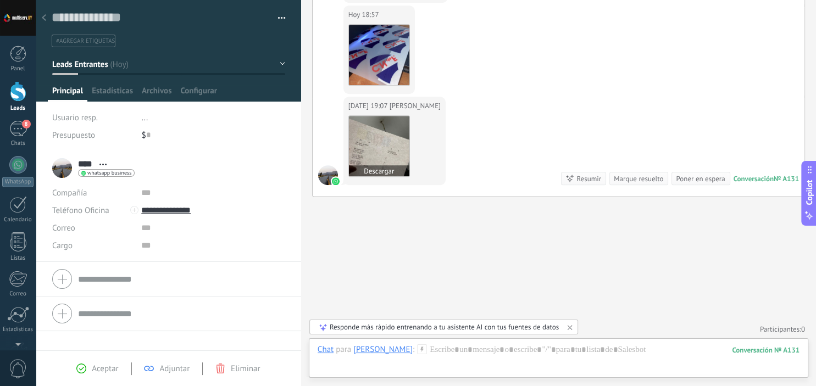
click at [379, 147] on img at bounding box center [379, 146] width 60 height 60
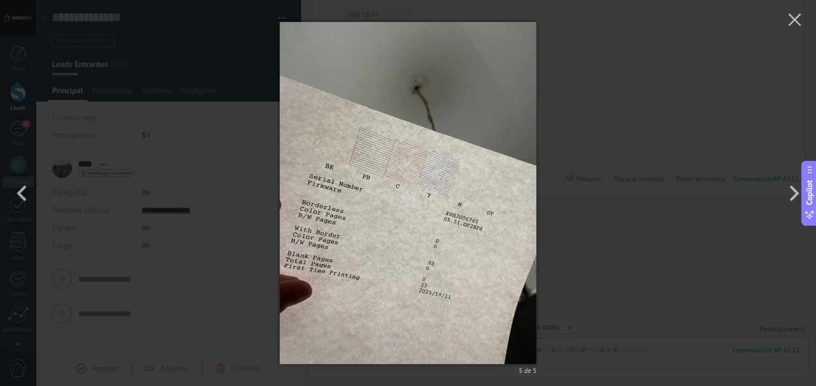
click at [491, 188] on img at bounding box center [408, 193] width 257 height 386
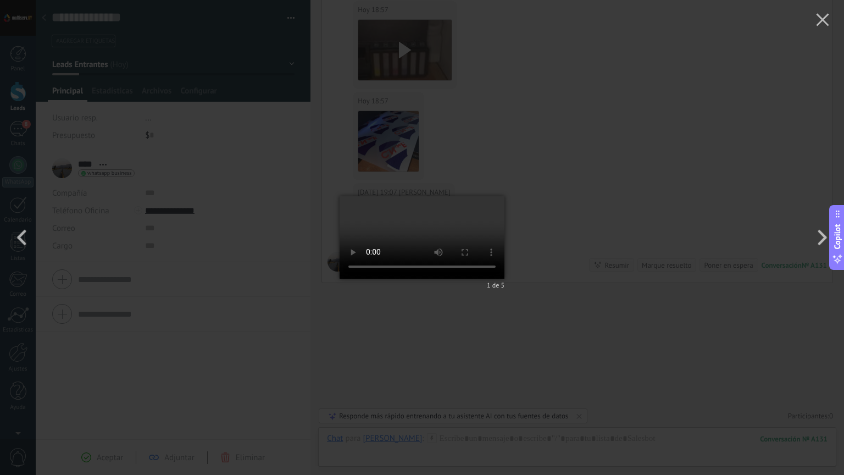
scroll to position [533, 0]
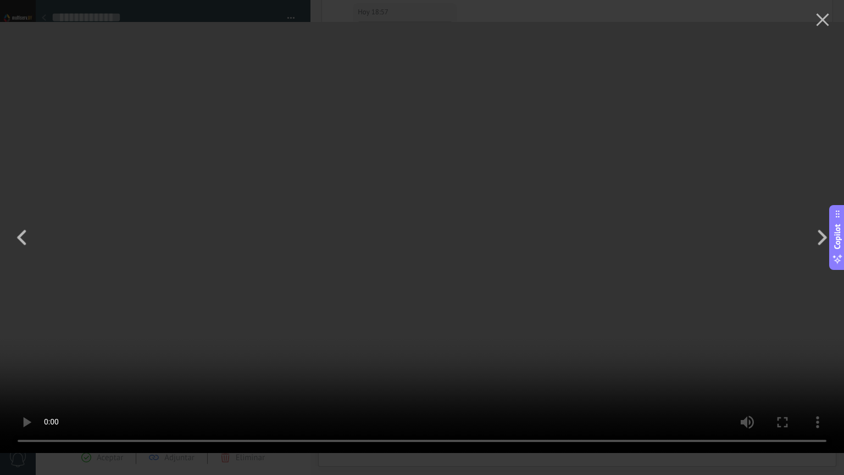
type textarea "**********"
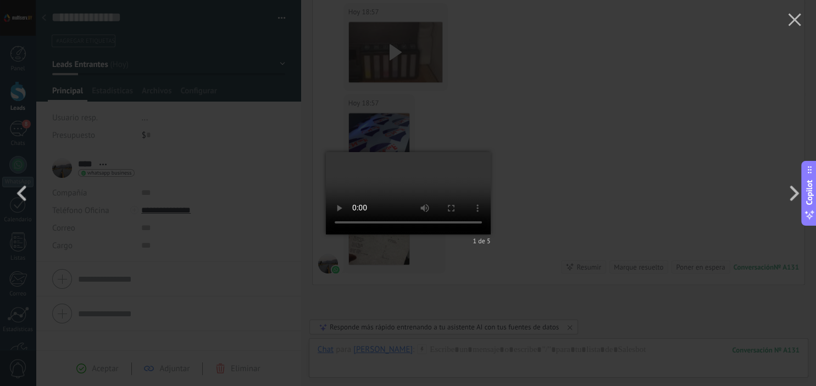
scroll to position [16, 0]
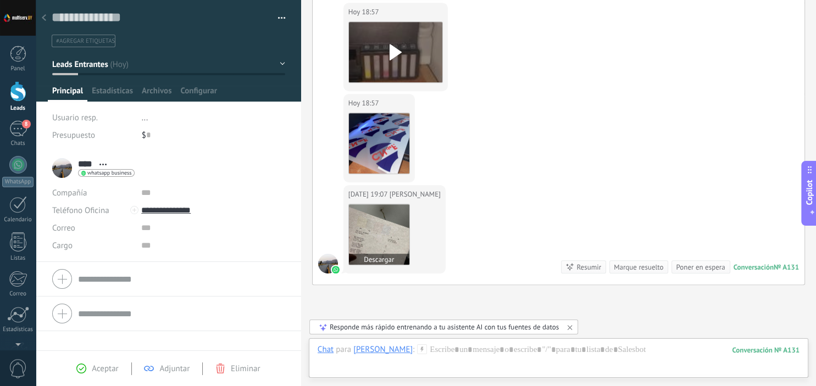
click at [385, 258] on button "Descargar" at bounding box center [379, 259] width 60 height 11
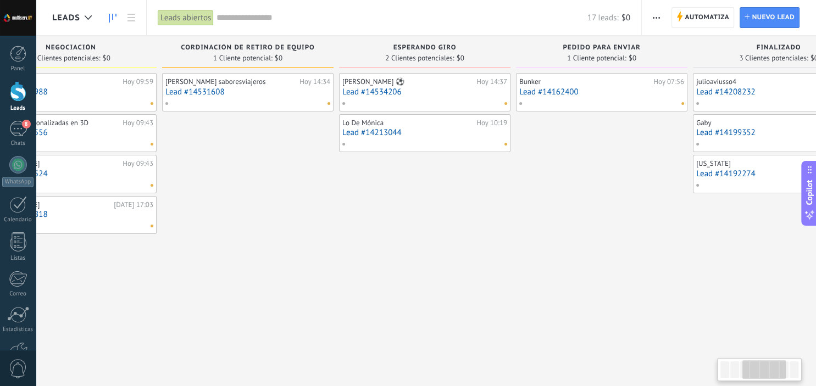
scroll to position [0, 429]
click at [427, 94] on link "Lead #14534206" at bounding box center [422, 91] width 165 height 9
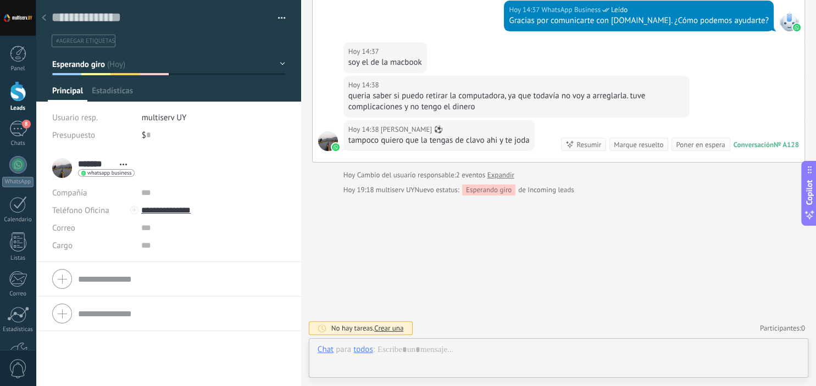
scroll to position [16, 0]
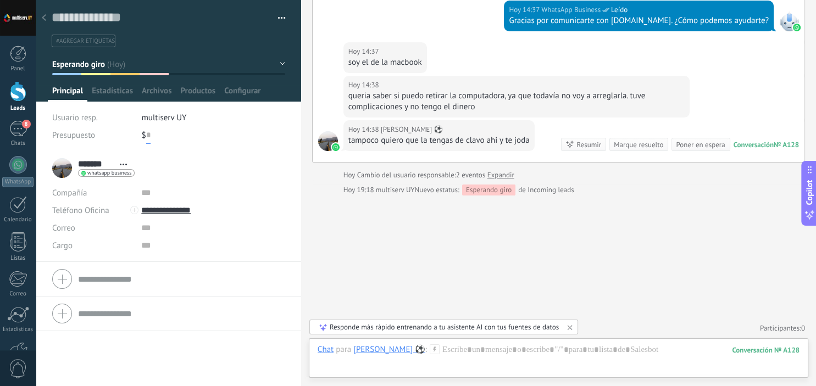
click at [148, 134] on input "text" at bounding box center [148, 135] width 4 height 18
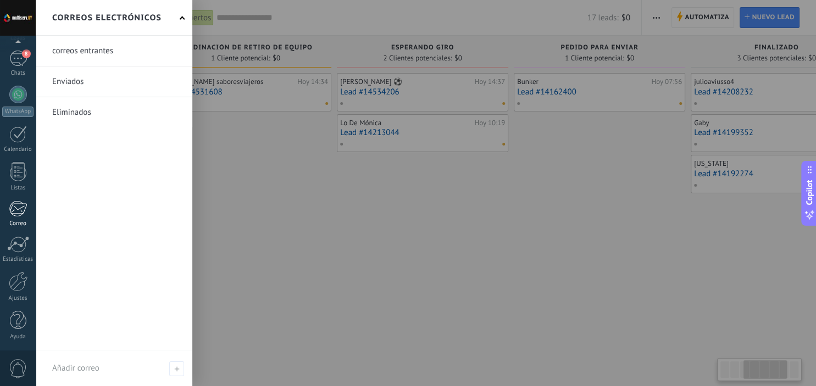
scroll to position [0, 429]
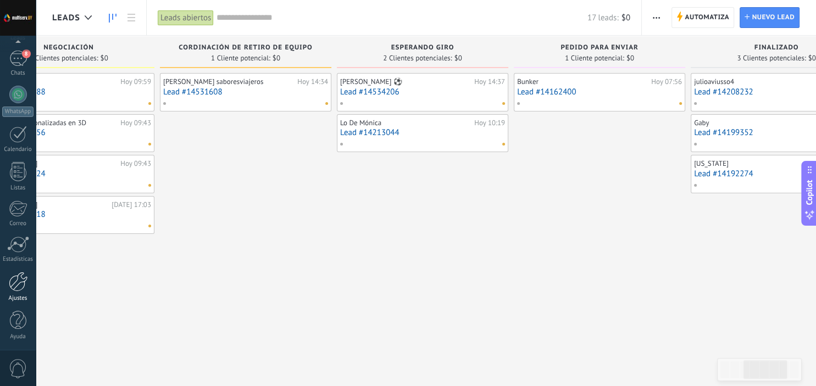
click at [16, 282] on div at bounding box center [18, 282] width 19 height 20
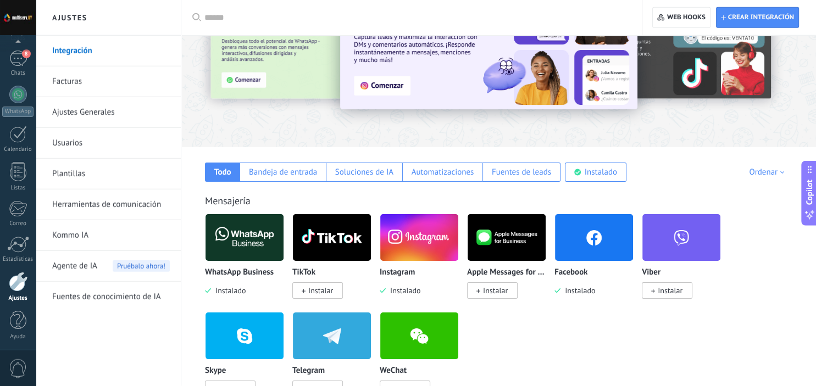
scroll to position [68, 0]
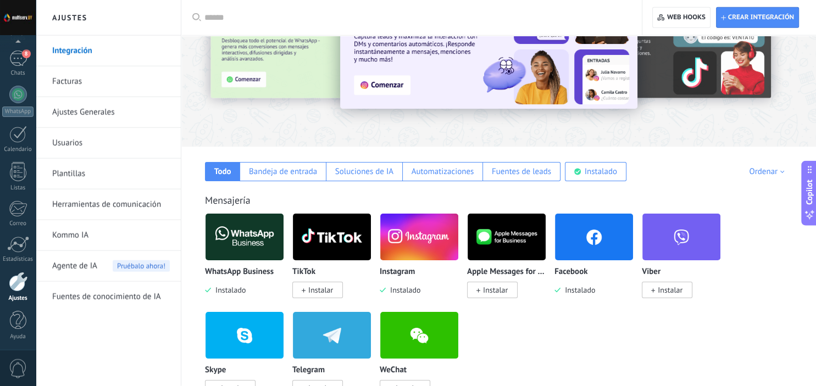
click at [80, 81] on link "Facturas" at bounding box center [111, 81] width 118 height 31
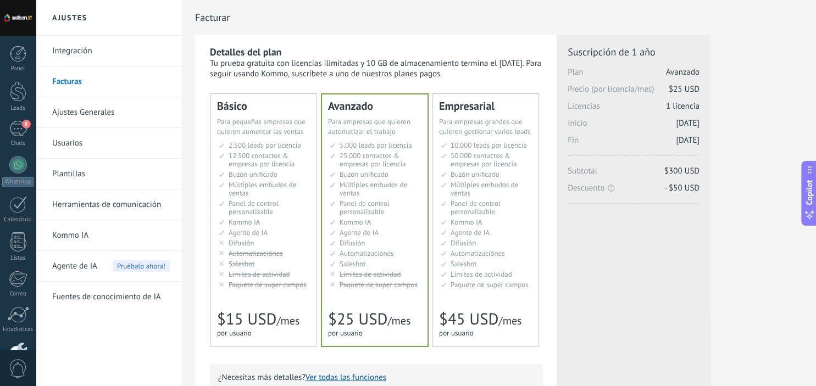
click at [113, 119] on link "Ajustes Generales" at bounding box center [111, 112] width 118 height 31
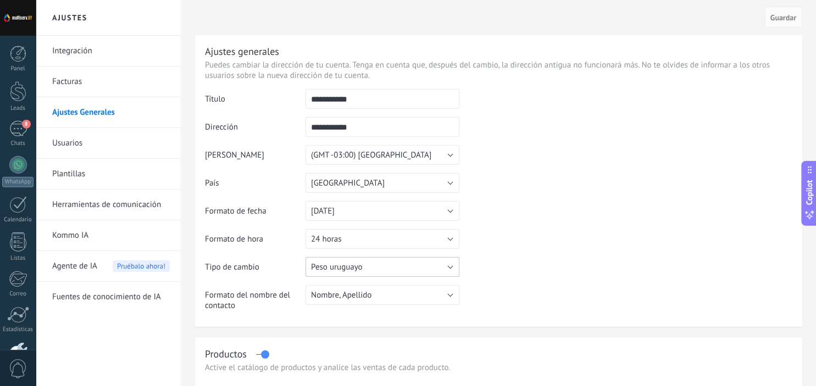
click at [435, 268] on button "Peso uruguayo" at bounding box center [382, 267] width 154 height 20
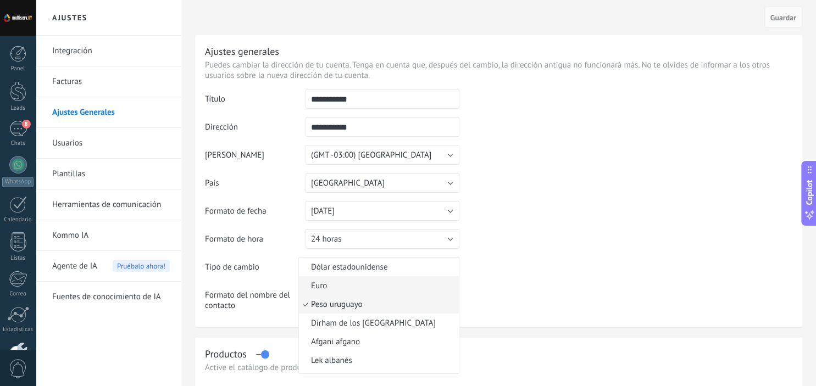
click at [380, 283] on span "Euro" at bounding box center [377, 286] width 157 height 10
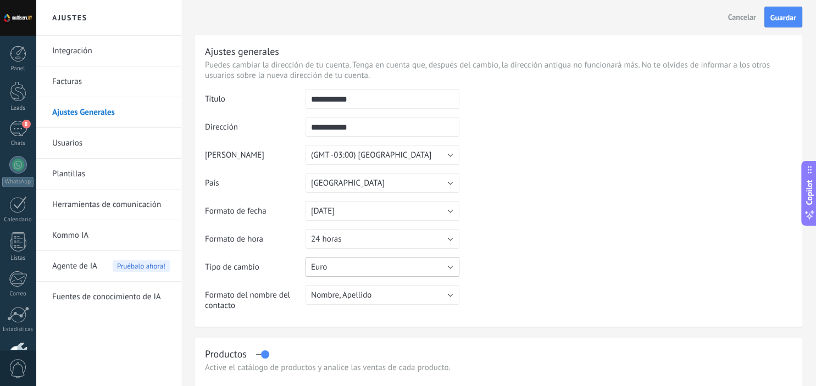
click at [390, 265] on button "Euro" at bounding box center [382, 267] width 154 height 20
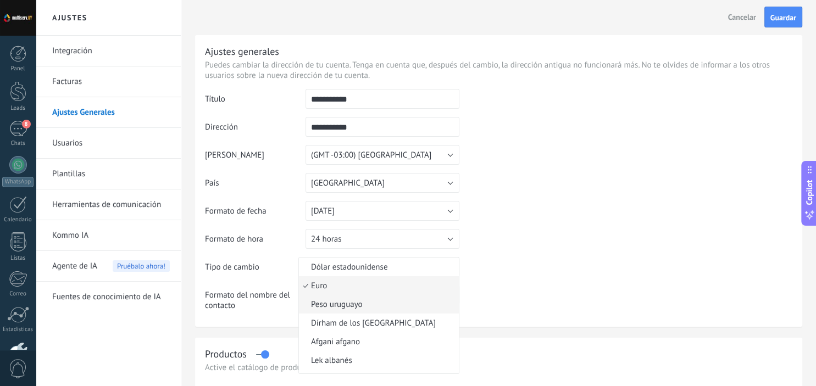
click at [360, 307] on span "Peso uruguayo" at bounding box center [377, 304] width 157 height 10
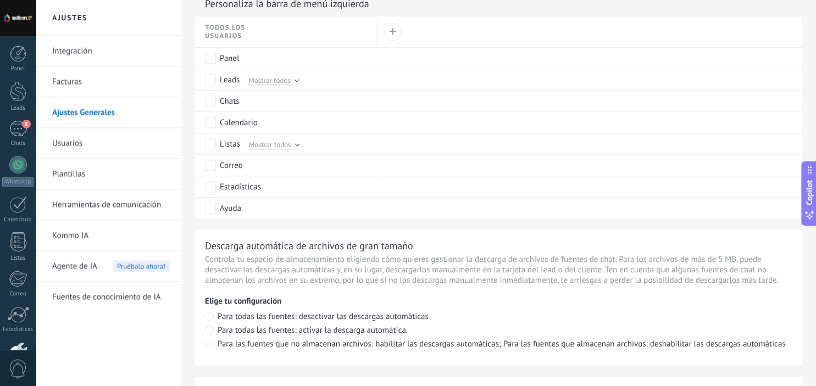
scroll to position [563, 0]
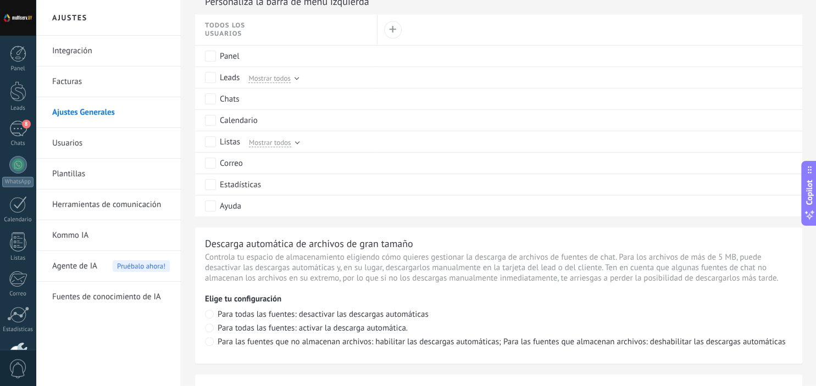
click at [133, 142] on link "Usuarios" at bounding box center [111, 143] width 118 height 31
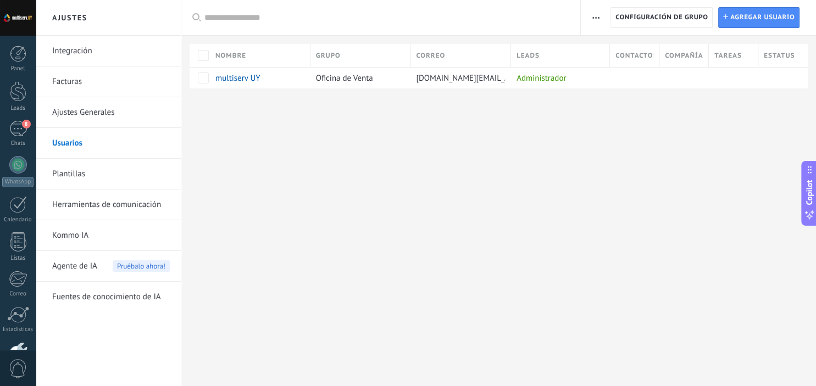
click at [105, 176] on link "Plantillas" at bounding box center [111, 174] width 118 height 31
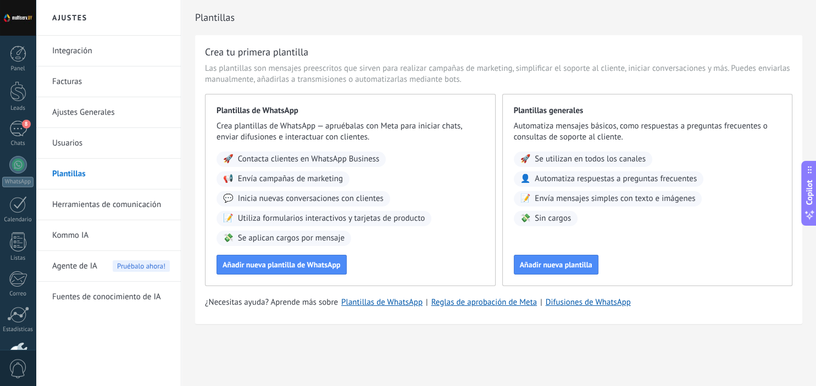
click at [110, 212] on link "Herramientas de comunicación" at bounding box center [111, 205] width 118 height 31
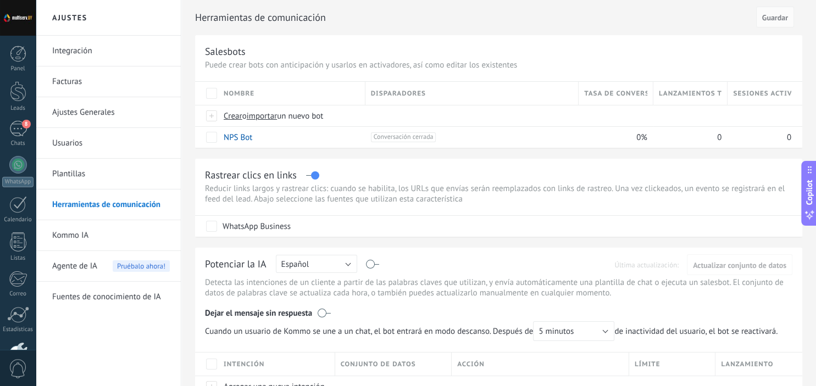
click at [91, 232] on link "Kommo IA" at bounding box center [111, 235] width 118 height 31
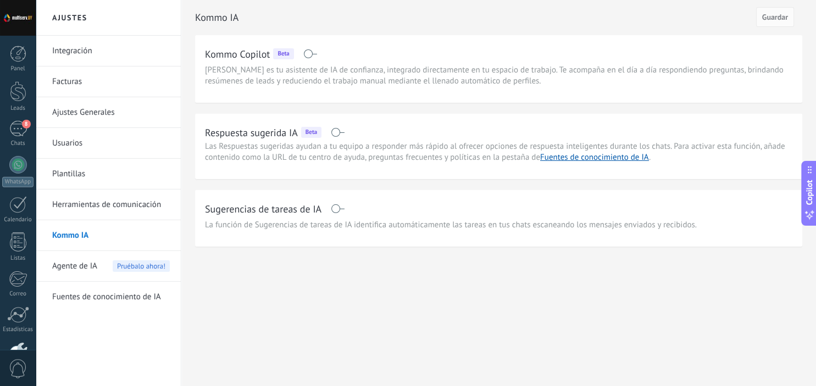
click at [100, 292] on link "Fuentes de conocimiento de IA" at bounding box center [111, 297] width 118 height 31
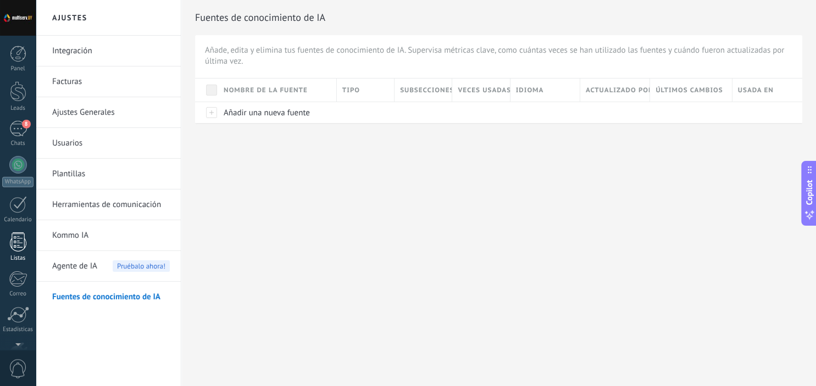
scroll to position [70, 0]
click at [16, 196] on div "Panel Leads 8 Chats WhatsApp Clientes" at bounding box center [18, 163] width 36 height 376
click at [18, 242] on div at bounding box center [18, 244] width 22 height 16
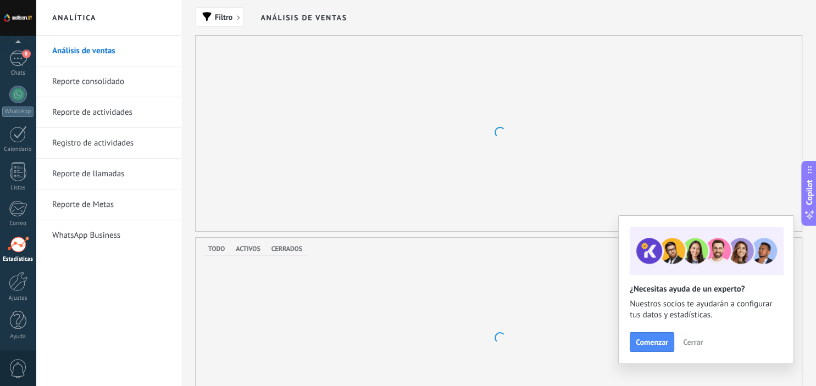
scroll to position [70, 0]
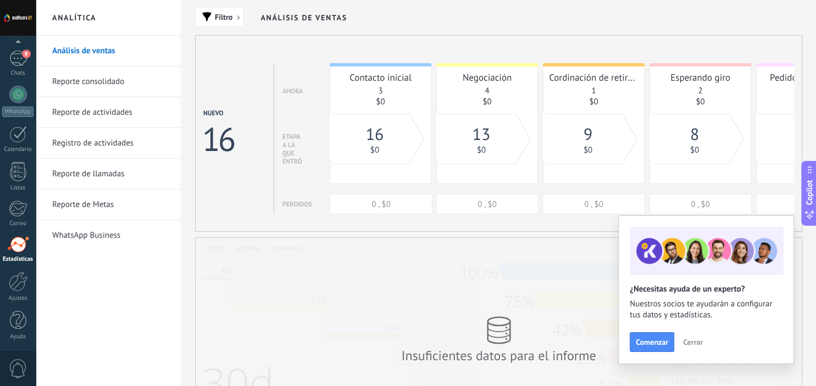
click at [692, 345] on span "Cerrar" at bounding box center [693, 342] width 20 height 8
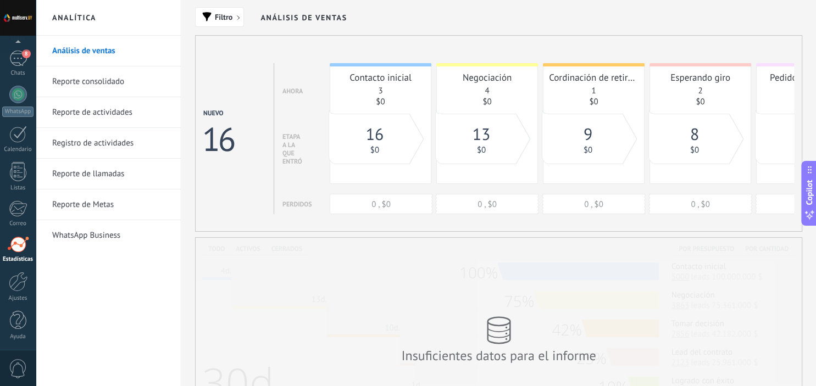
click at [102, 83] on link "Reporte consolidado" at bounding box center [111, 81] width 118 height 31
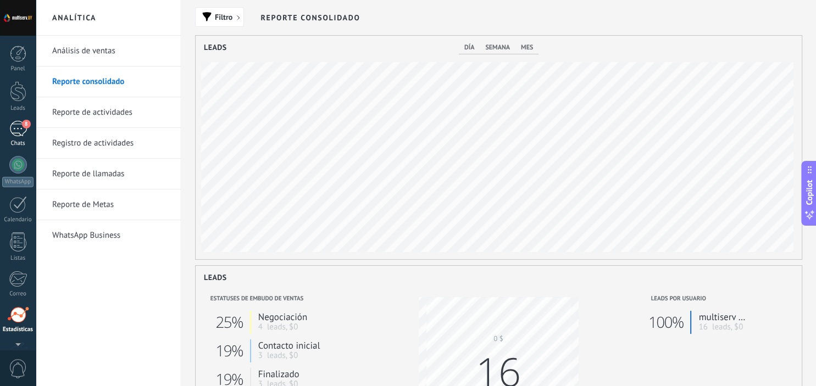
click at [23, 131] on div "8" at bounding box center [18, 129] width 18 height 16
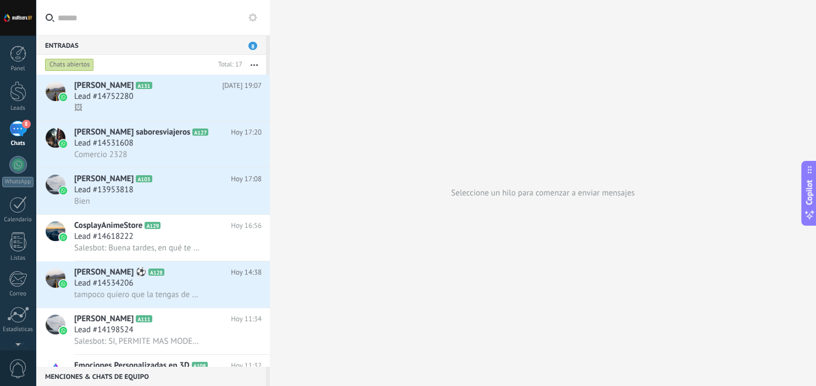
click at [84, 63] on div "Chats abiertos" at bounding box center [69, 64] width 49 height 13
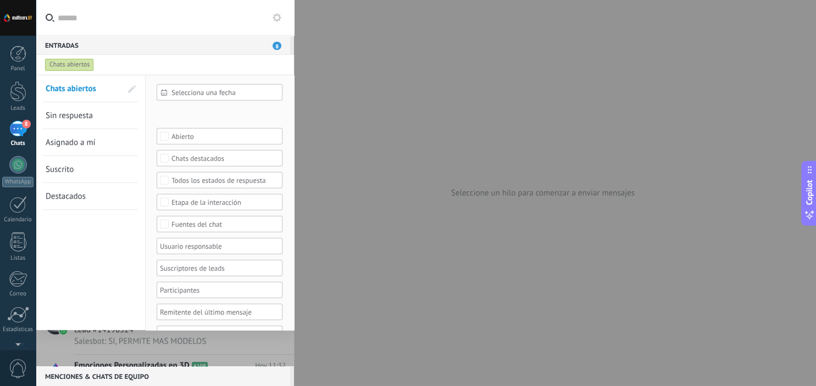
click at [84, 63] on div "Chats abiertos" at bounding box center [69, 64] width 49 height 13
click at [366, 54] on div at bounding box center [408, 193] width 816 height 386
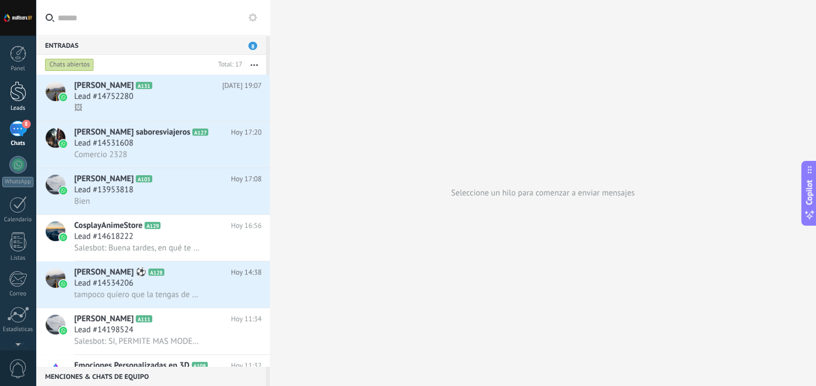
click at [12, 89] on div at bounding box center [18, 91] width 16 height 20
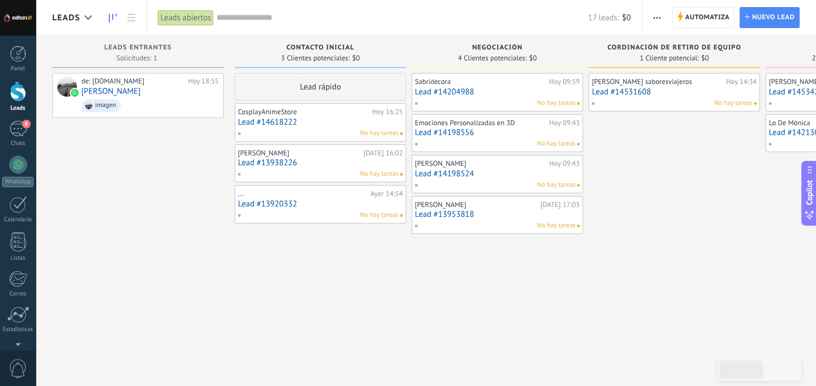
click at [687, 128] on div "Dafne saboresviajeros Hoy 14:34 Lead #14531608 No hay tareas" at bounding box center [673, 194] width 171 height 243
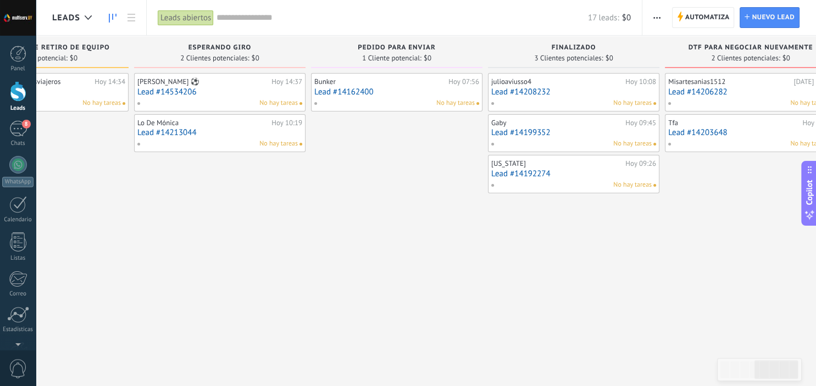
scroll to position [0, 668]
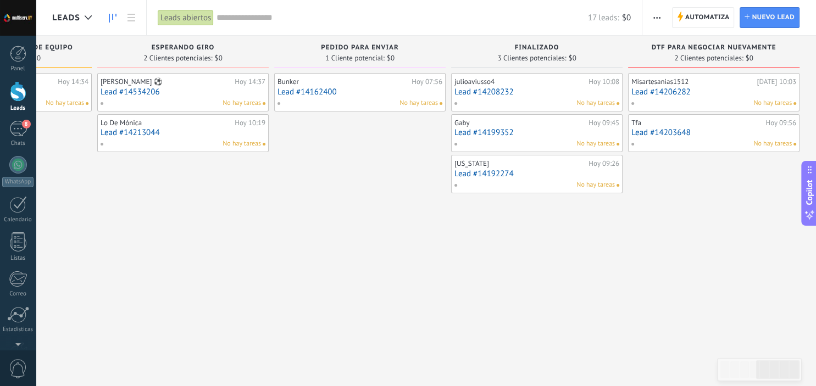
click at [452, 190] on div "Virginia Hoy 09:26 Lead #14192274 No hay tareas" at bounding box center [536, 174] width 171 height 38
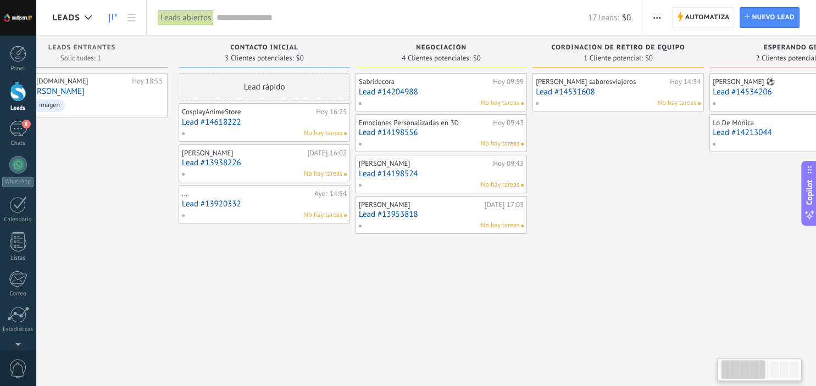
scroll to position [0, 0]
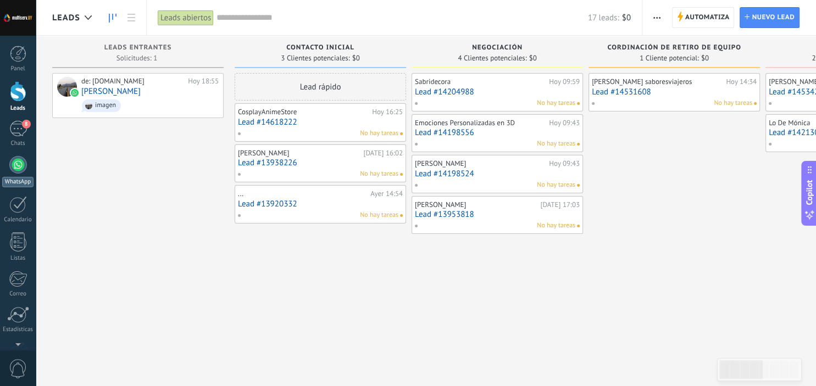
click at [15, 173] on div at bounding box center [18, 165] width 18 height 18
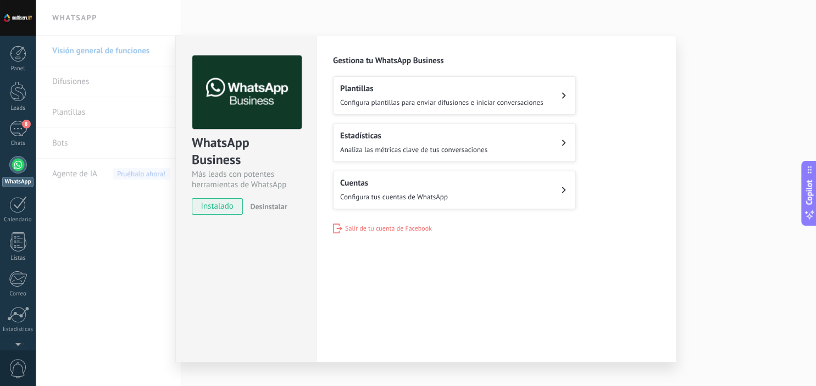
click at [137, 267] on div "WhatsApp Business Más leads con potentes herramientas de WhatsApp instalado Des…" at bounding box center [426, 193] width 780 height 386
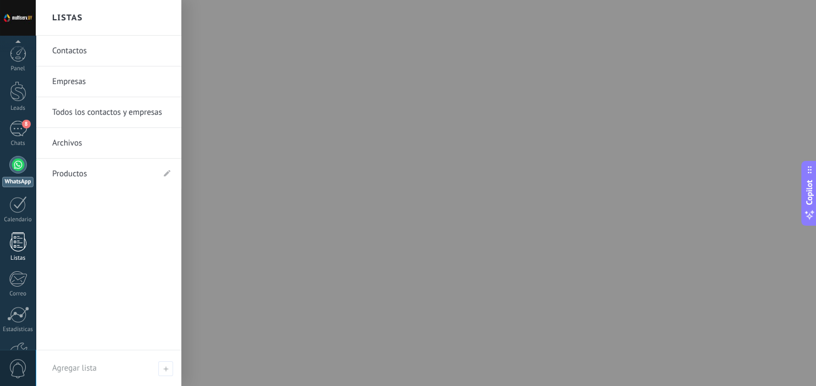
scroll to position [70, 0]
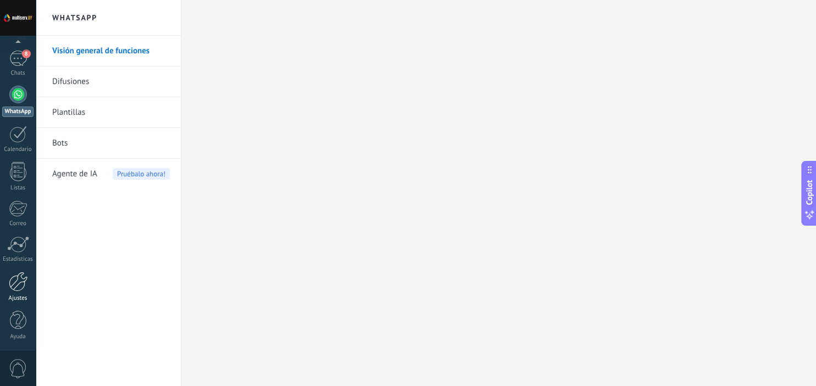
click at [20, 281] on div at bounding box center [18, 282] width 19 height 20
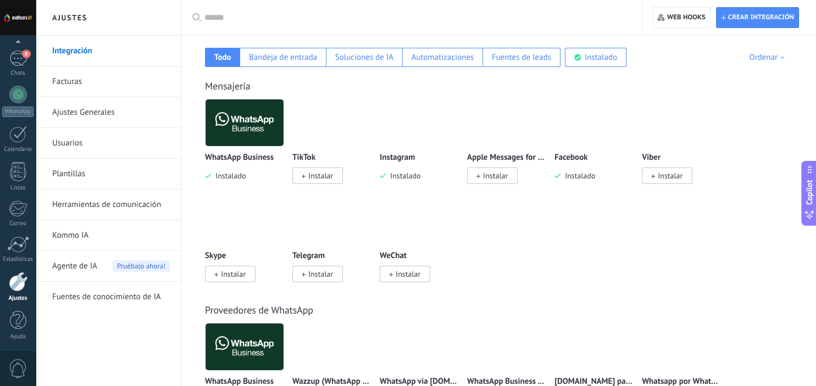
scroll to position [182, 0]
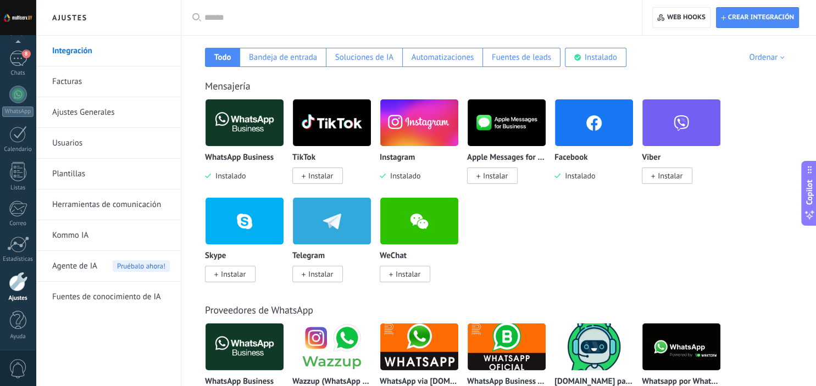
click at [343, 216] on img at bounding box center [332, 220] width 78 height 53
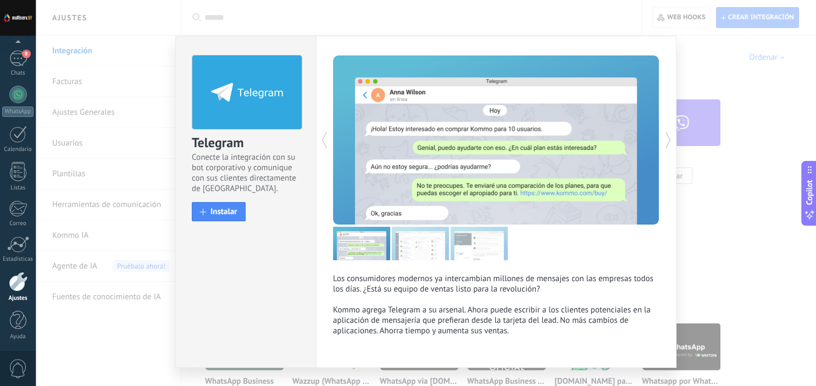
click at [74, 374] on div "Telegram Conecte la integración con su bot corporativo y comunique con sus clie…" at bounding box center [426, 193] width 780 height 386
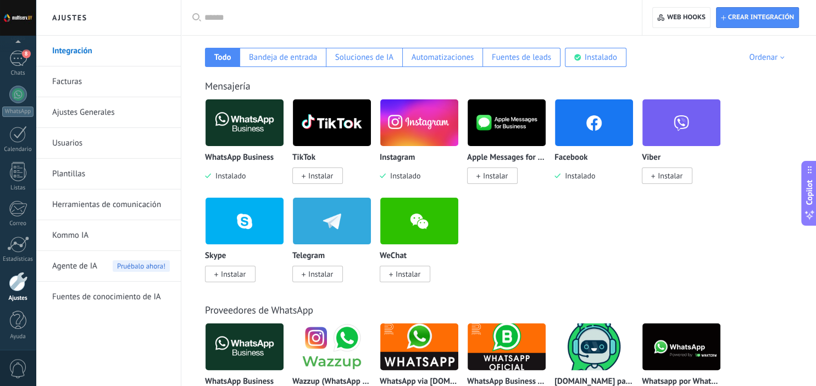
click at [329, 175] on span "Instalar" at bounding box center [320, 176] width 25 height 10
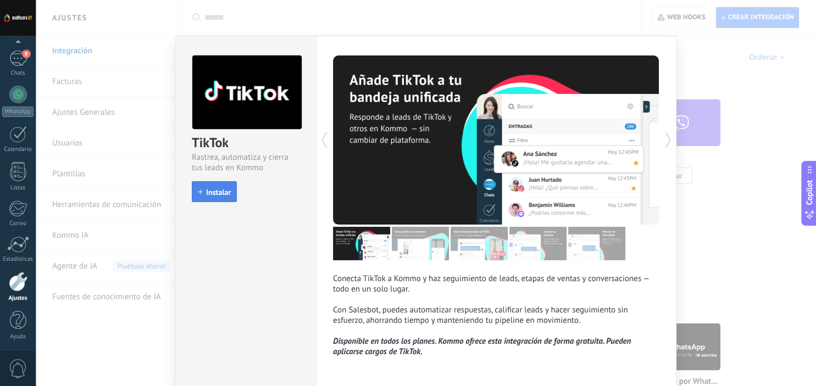
click at [226, 200] on button "Instalar" at bounding box center [214, 191] width 45 height 21
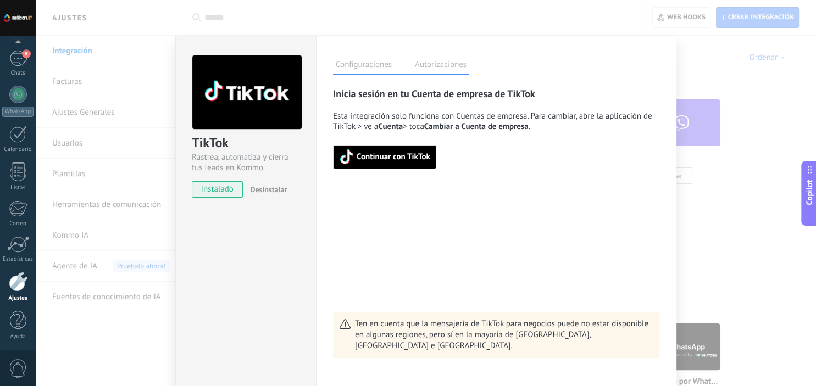
click at [398, 164] on span "Continuar con TikTok" at bounding box center [384, 156] width 91 height 15
click at [423, 156] on span "Continuar con TikTok" at bounding box center [394, 157] width 74 height 8
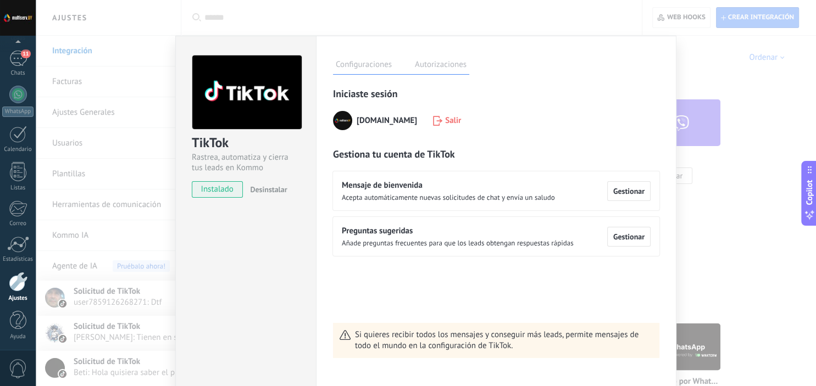
click at [698, 164] on div "TikTok Rastrea, automatiza y cierra tus leads en Kommo instalado Desinstalar Co…" at bounding box center [426, 193] width 780 height 386
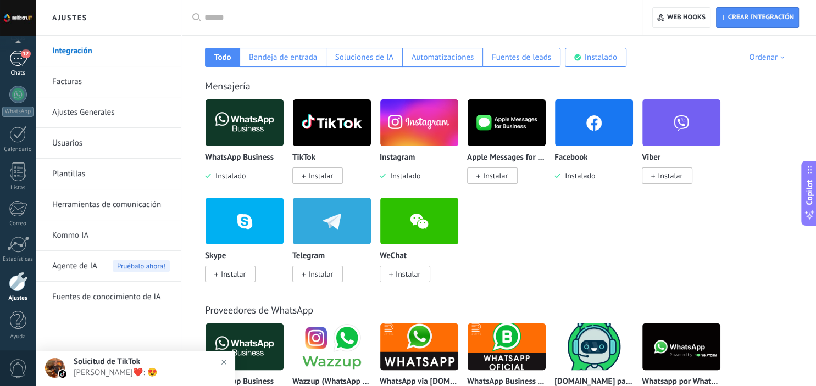
scroll to position [69, 0]
click at [20, 55] on div "12" at bounding box center [18, 60] width 18 height 16
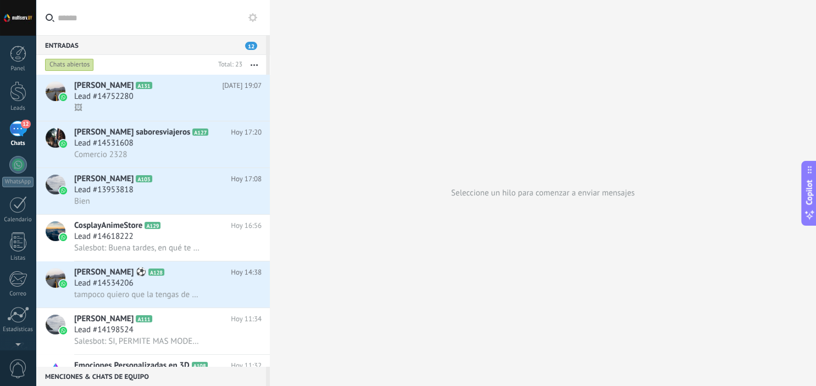
click at [20, 55] on div at bounding box center [18, 54] width 16 height 16
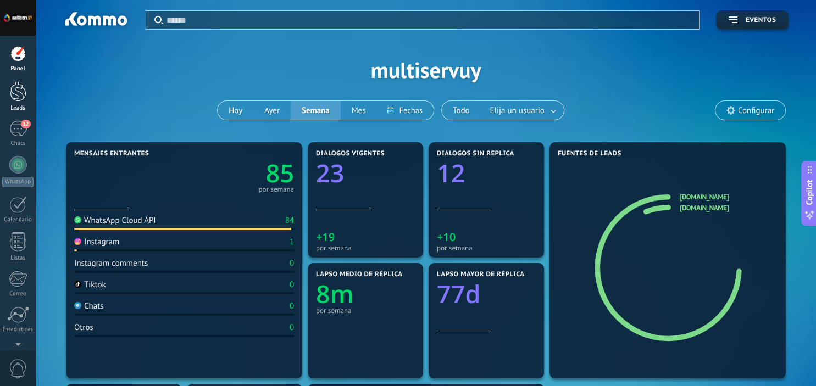
click at [16, 98] on div at bounding box center [18, 91] width 16 height 20
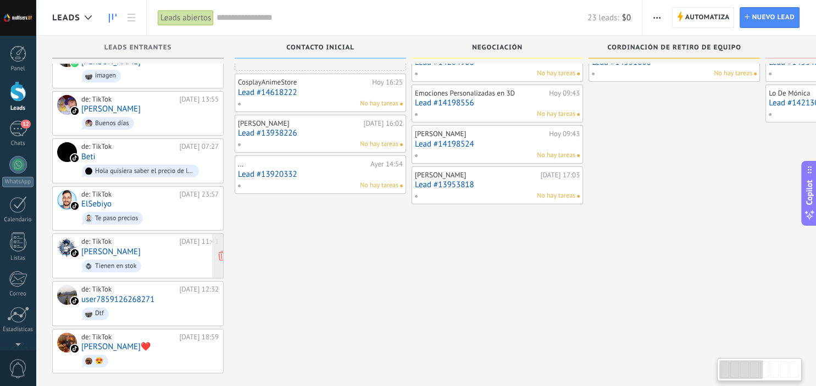
scroll to position [30, 0]
click at [138, 339] on div "de: TikTok 28.07.2025 18:59 mayra❤️ 😍" at bounding box center [149, 351] width 137 height 37
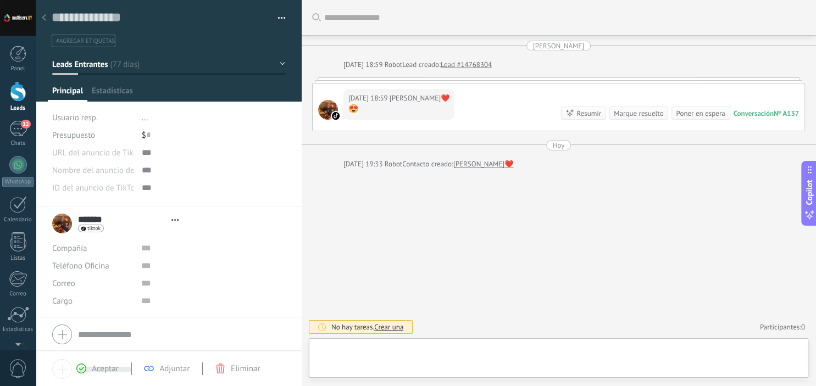
scroll to position [16, 0]
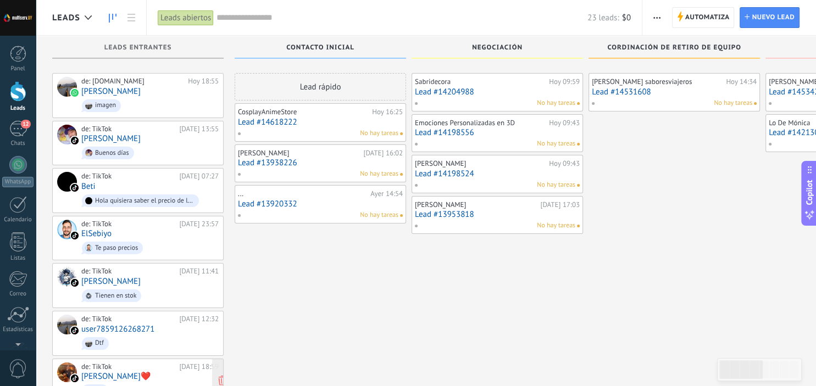
scroll to position [30, 0]
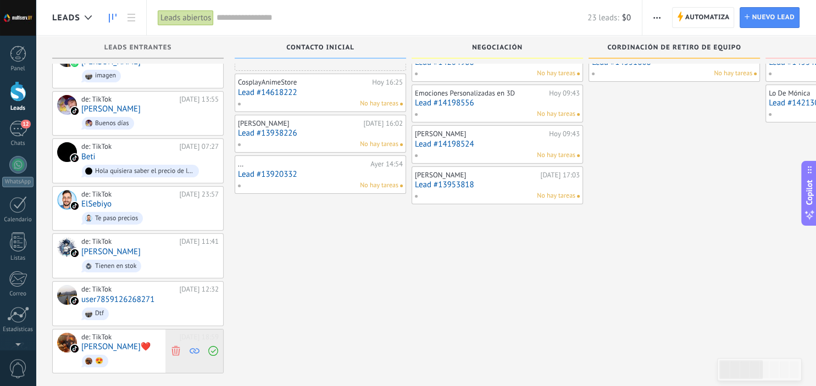
click at [179, 346] on use at bounding box center [175, 351] width 8 height 10
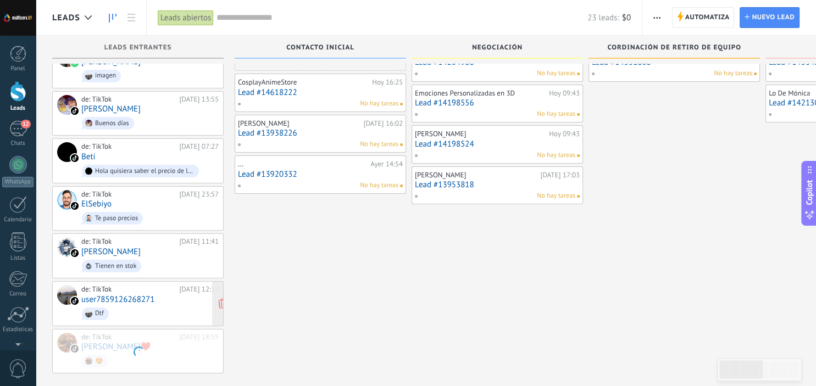
scroll to position [19, 0]
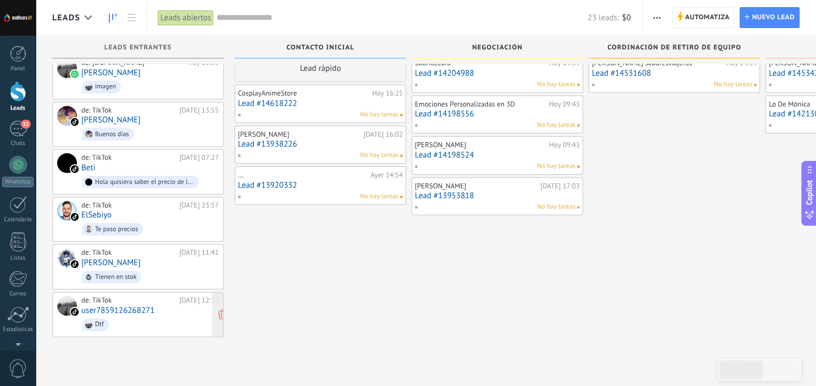
click at [172, 311] on div "de: TikTok 06.08.2025 12:32 user7859126268271 Dtf" at bounding box center [149, 314] width 137 height 37
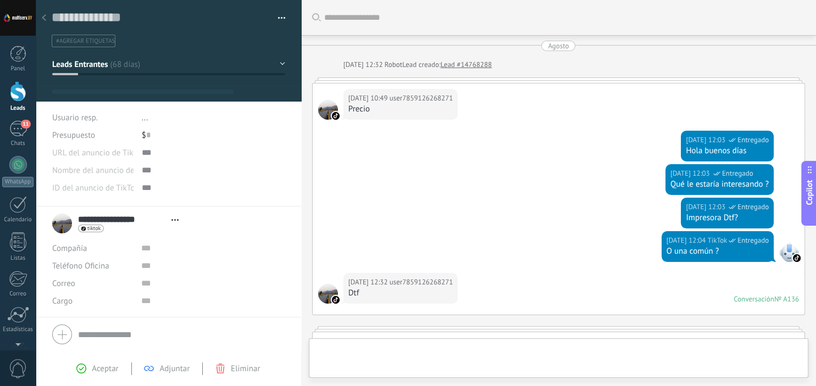
scroll to position [297, 0]
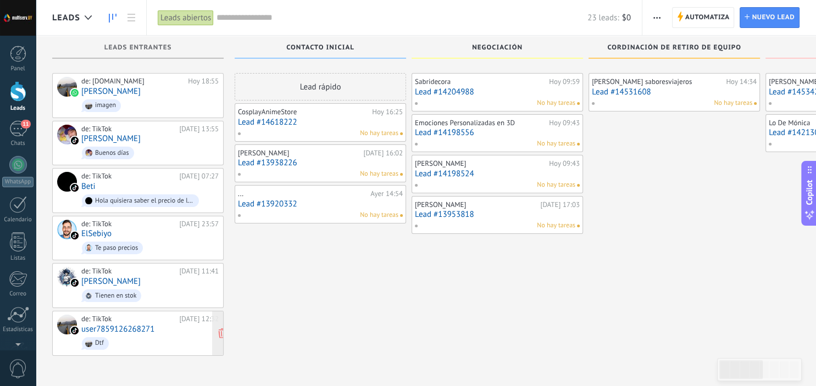
scroll to position [19, 0]
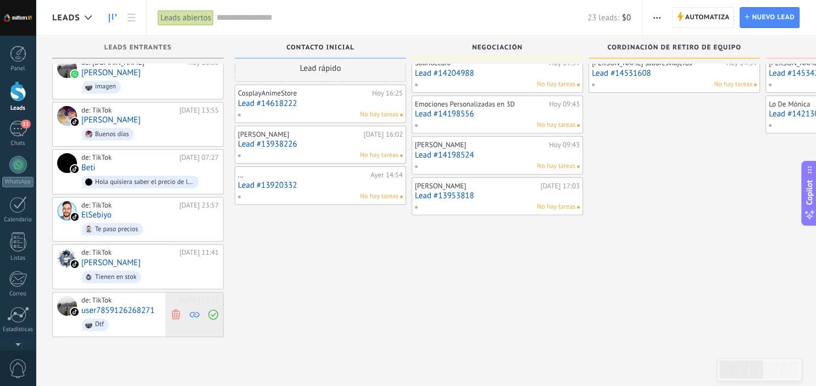
click at [176, 309] on icon at bounding box center [176, 314] width 10 height 10
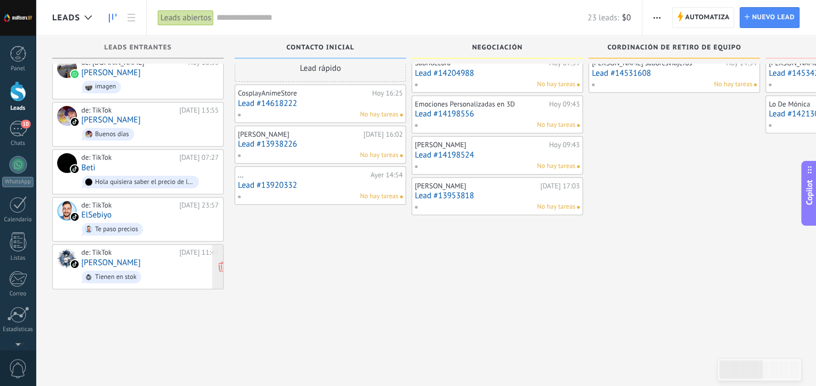
click at [165, 271] on span "Tienen en stok" at bounding box center [149, 277] width 137 height 17
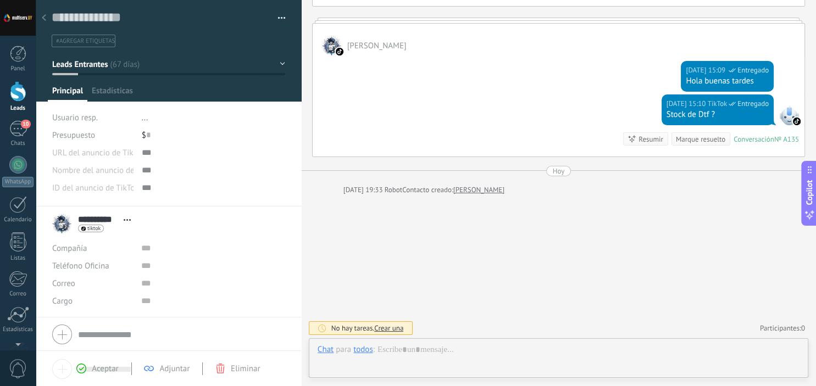
scroll to position [16, 0]
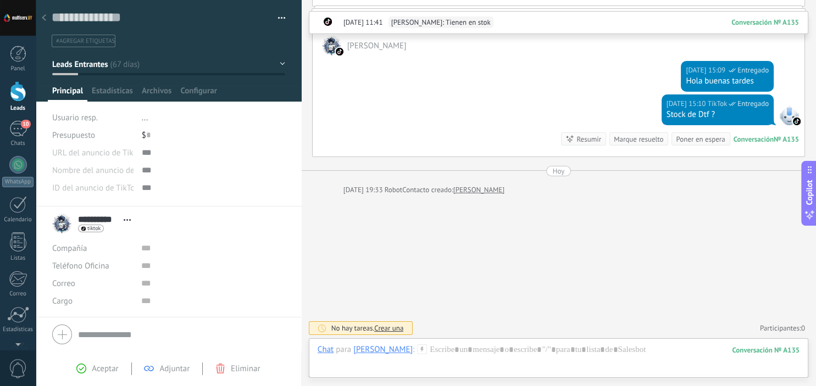
scroll to position [19, 0]
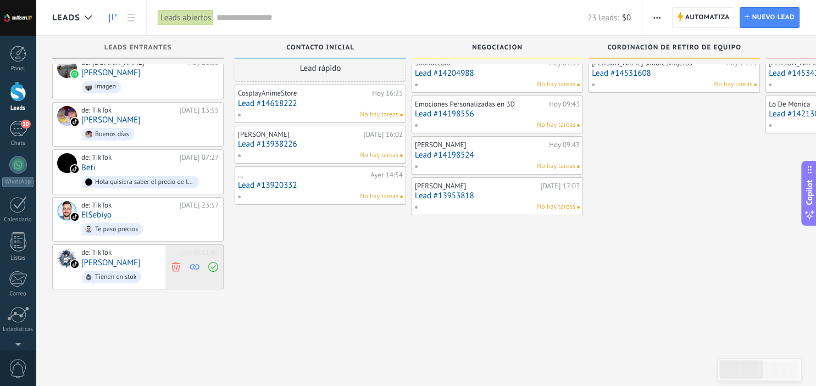
click at [176, 265] on icon at bounding box center [176, 267] width 10 height 10
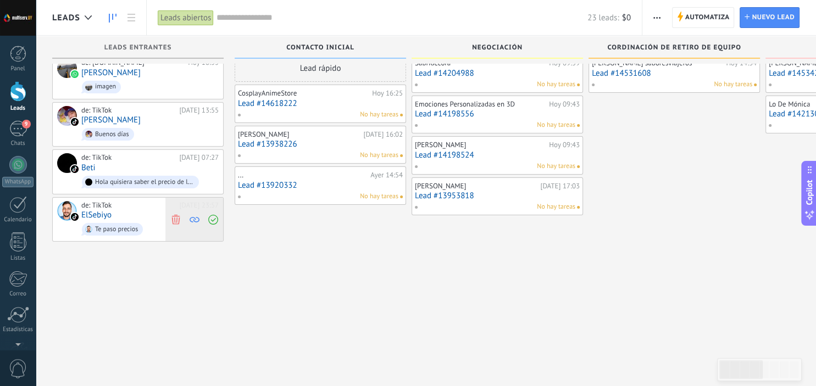
click at [177, 218] on icon at bounding box center [176, 219] width 10 height 10
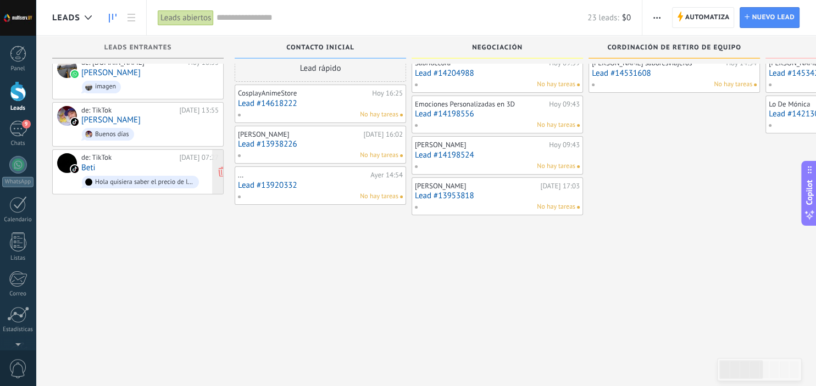
click at [179, 159] on div "08.08.2025 07:27" at bounding box center [199, 157] width 40 height 9
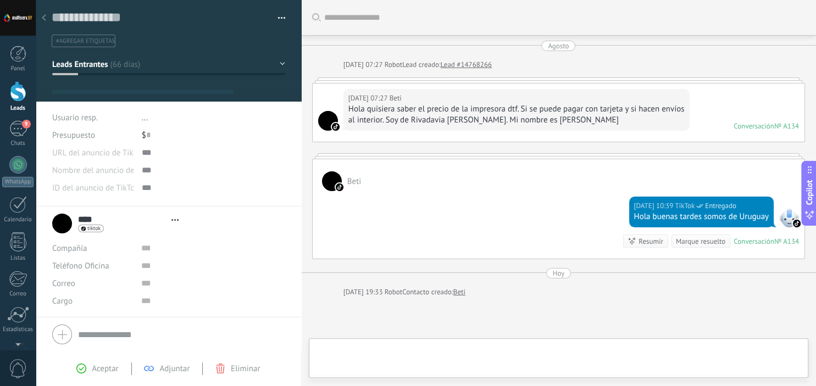
type textarea "**********"
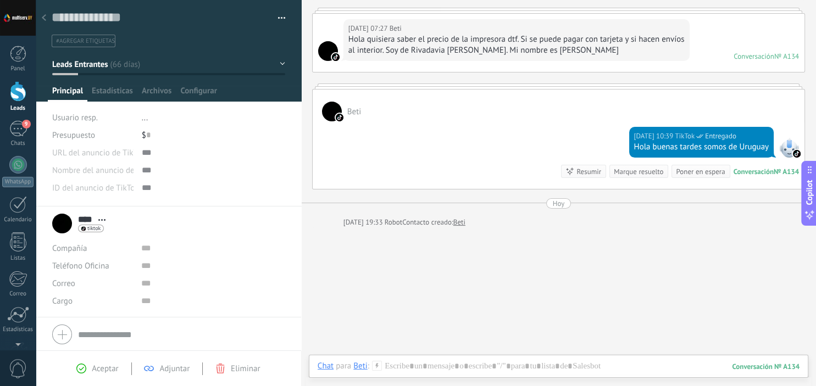
scroll to position [75, 0]
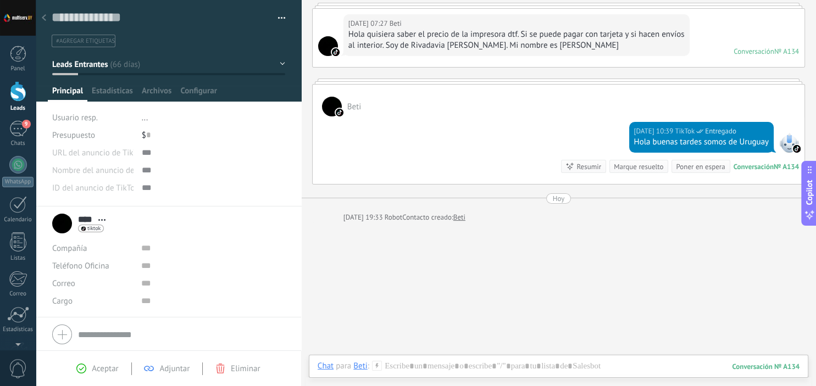
scroll to position [19, 0]
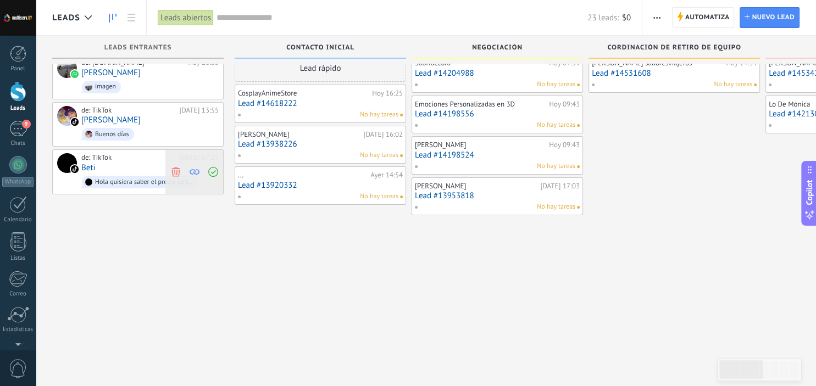
click at [176, 168] on icon at bounding box center [176, 172] width 10 height 10
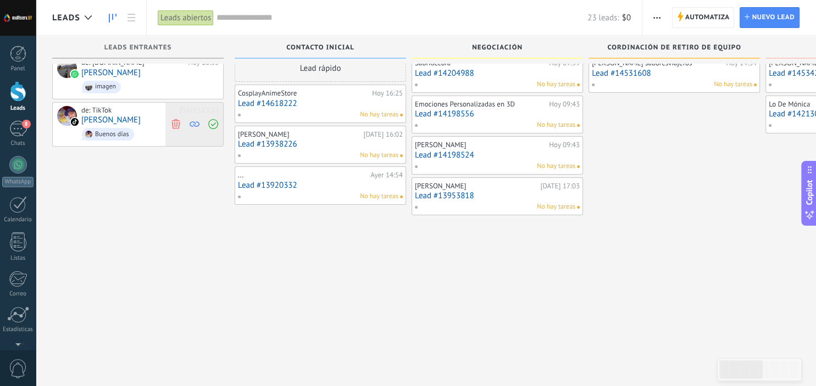
click at [175, 121] on icon at bounding box center [176, 124] width 10 height 10
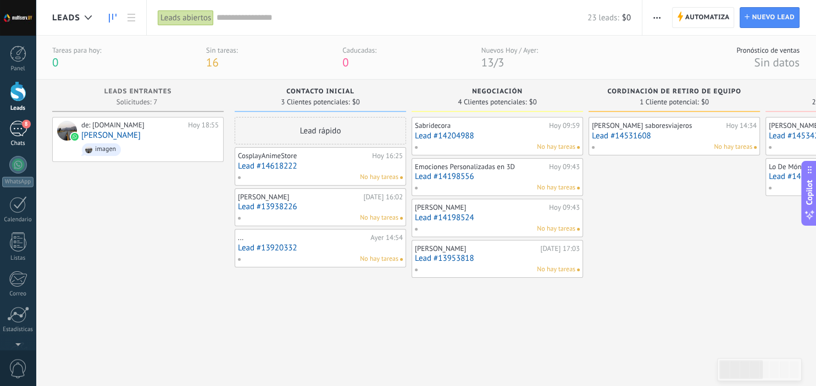
click at [18, 130] on div "8" at bounding box center [18, 129] width 18 height 16
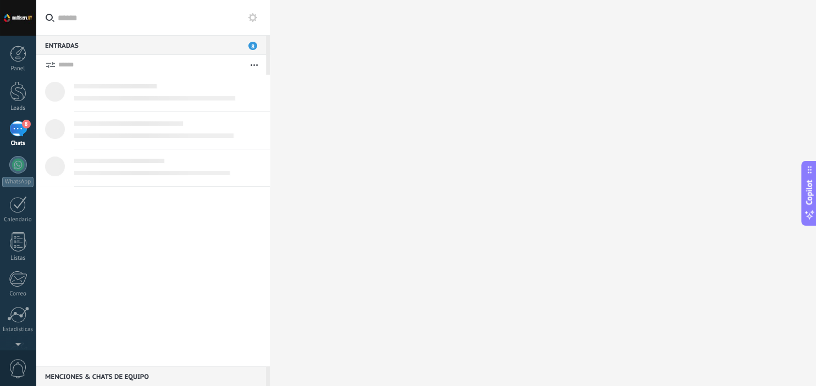
scroll to position [16, 0]
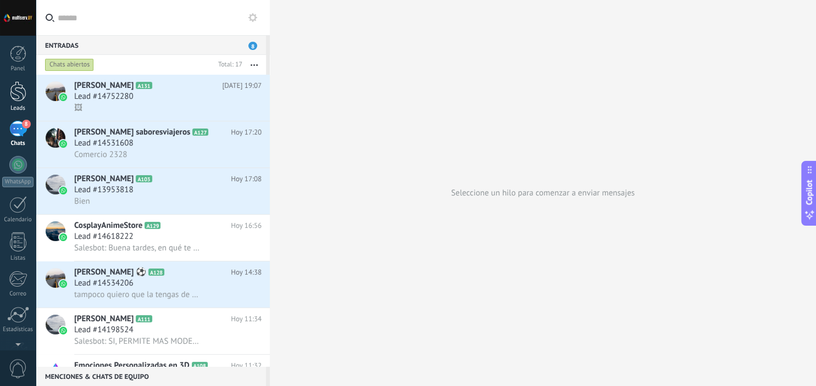
click at [13, 87] on div at bounding box center [18, 91] width 16 height 20
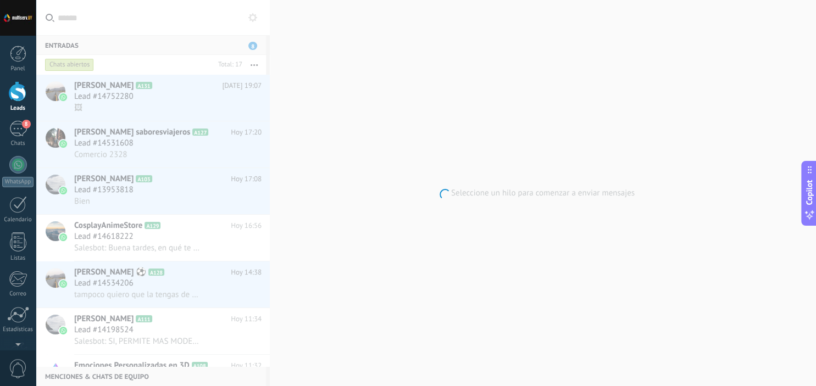
scroll to position [16, 0]
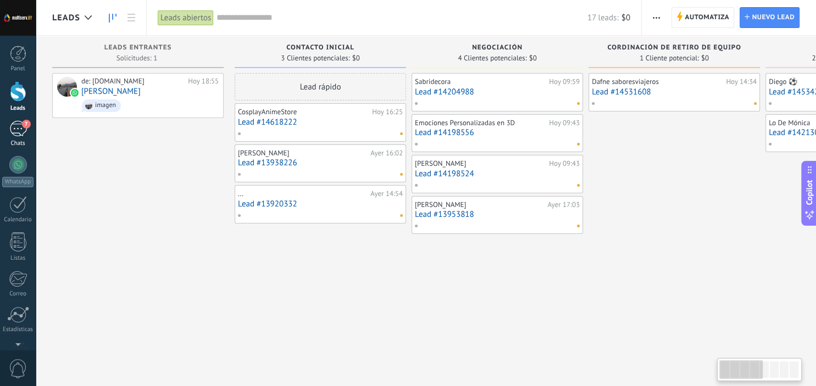
click at [8, 130] on link "7 Chats" at bounding box center [18, 134] width 36 height 26
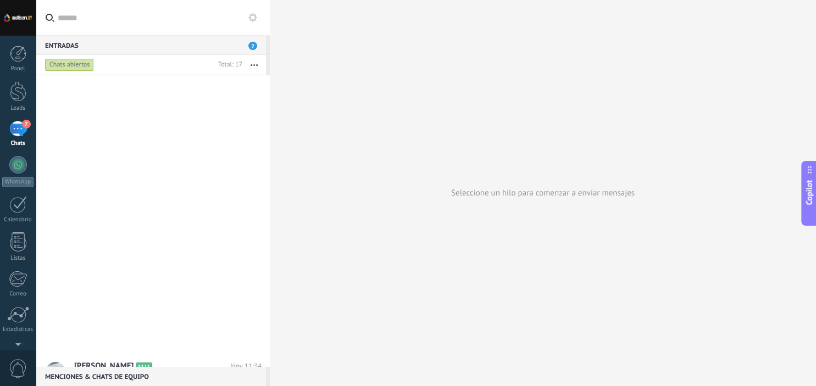
scroll to position [444, 0]
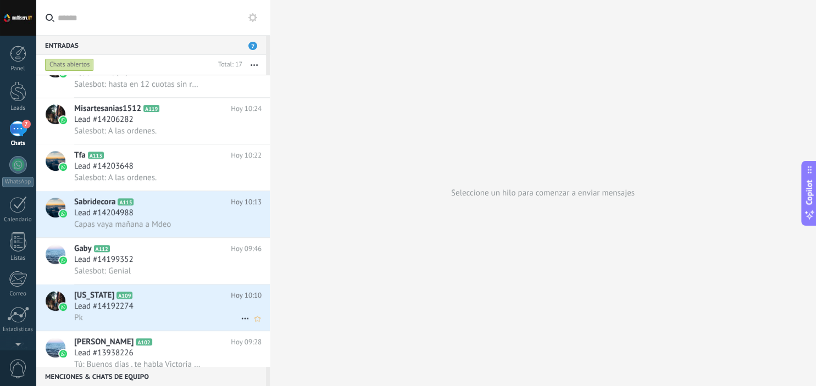
click at [208, 309] on div "Lead #14192274" at bounding box center [167, 306] width 187 height 11
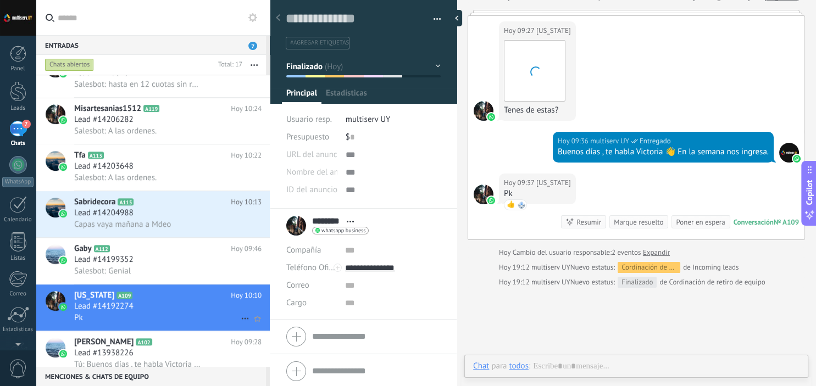
scroll to position [16, 0]
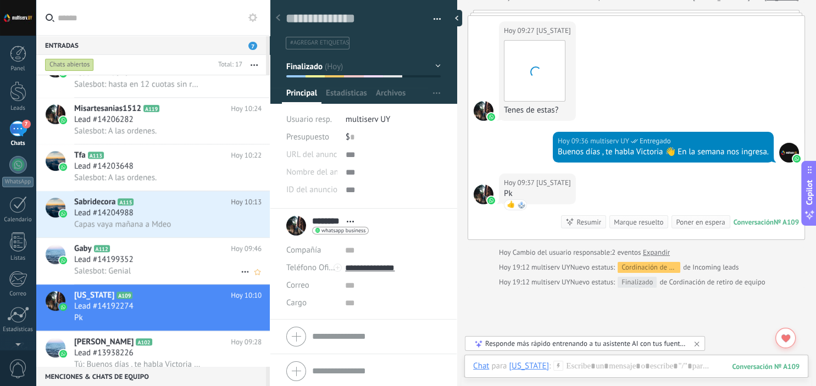
click at [169, 260] on div "Lead #14199352" at bounding box center [167, 259] width 187 height 11
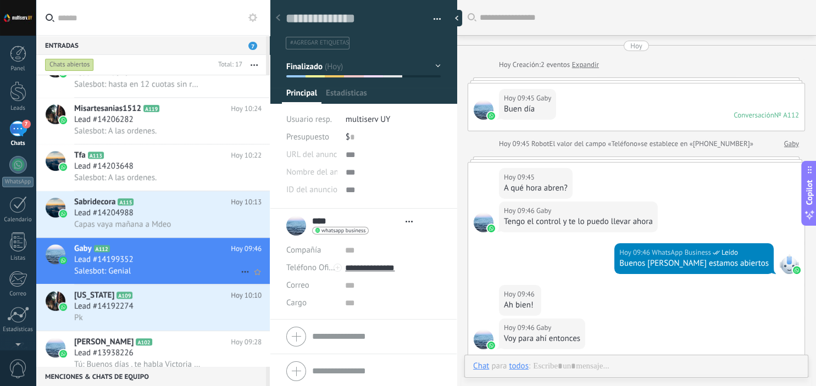
scroll to position [197, 0]
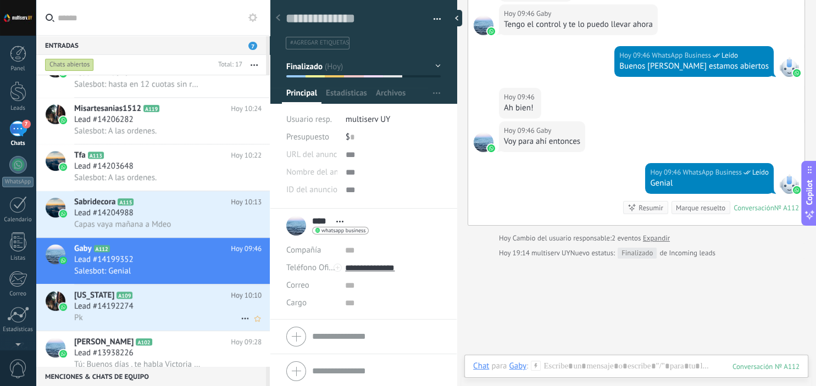
click at [163, 303] on div "Lead #14192274" at bounding box center [167, 306] width 187 height 11
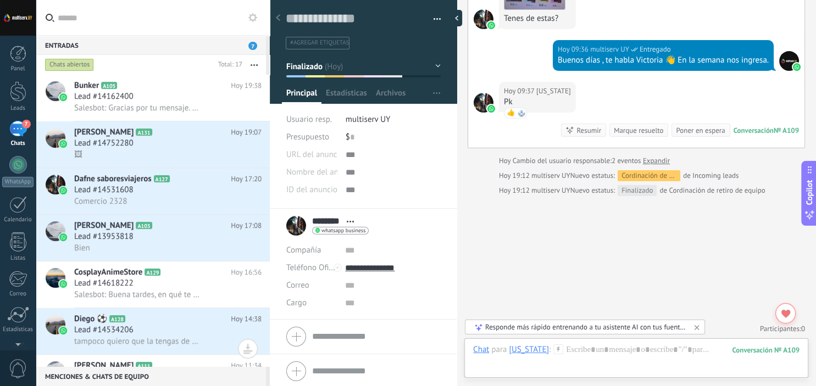
click at [259, 62] on button "button" at bounding box center [254, 65] width 24 height 20
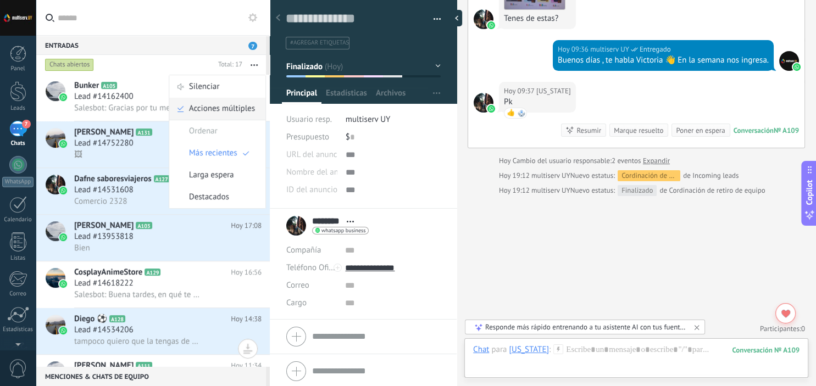
click at [235, 110] on span "Acciones múltiples" at bounding box center [222, 109] width 66 height 22
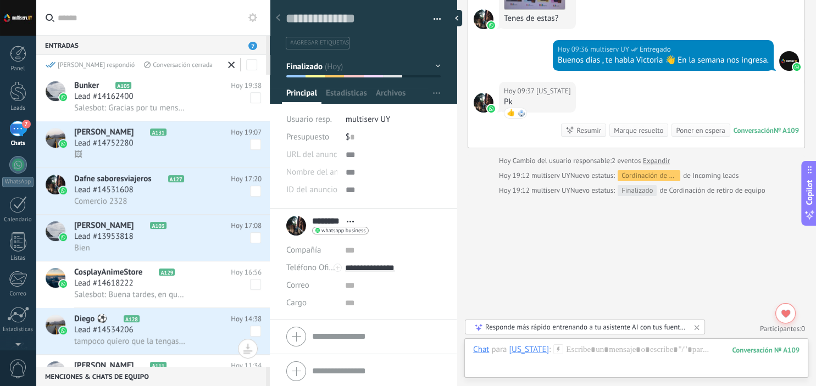
click at [235, 65] on span at bounding box center [232, 65] width 15 height 14
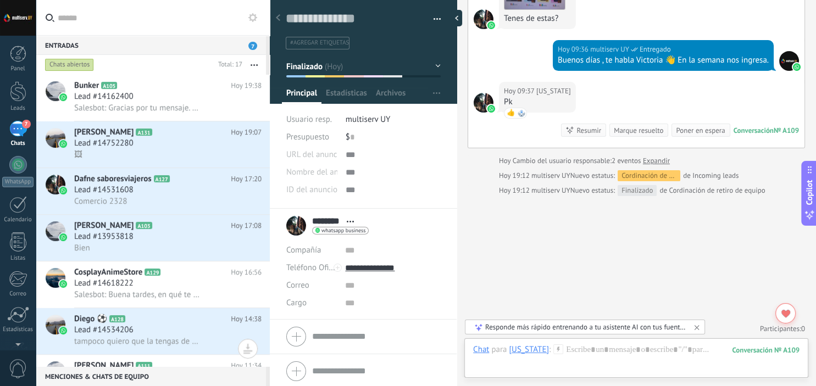
click at [250, 63] on button "button" at bounding box center [254, 65] width 24 height 20
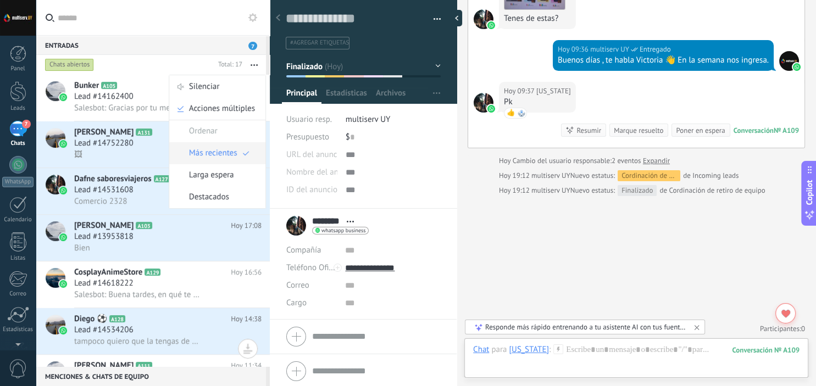
click at [229, 147] on span "Más recientes" at bounding box center [213, 153] width 48 height 22
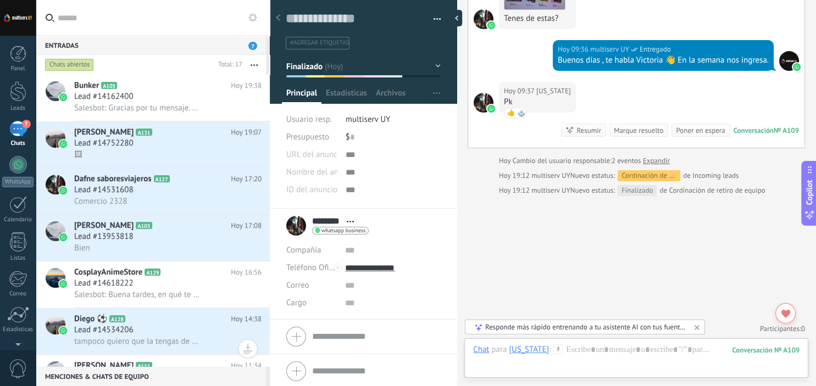
click at [252, 66] on button "button" at bounding box center [254, 65] width 24 height 20
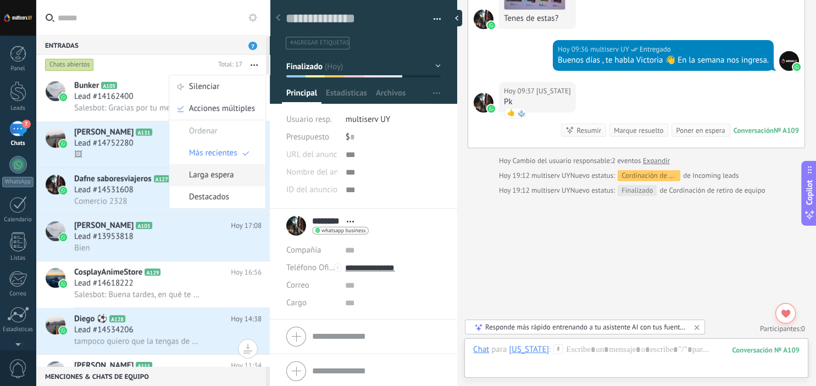
click at [230, 181] on span "Larga espera" at bounding box center [211, 175] width 45 height 22
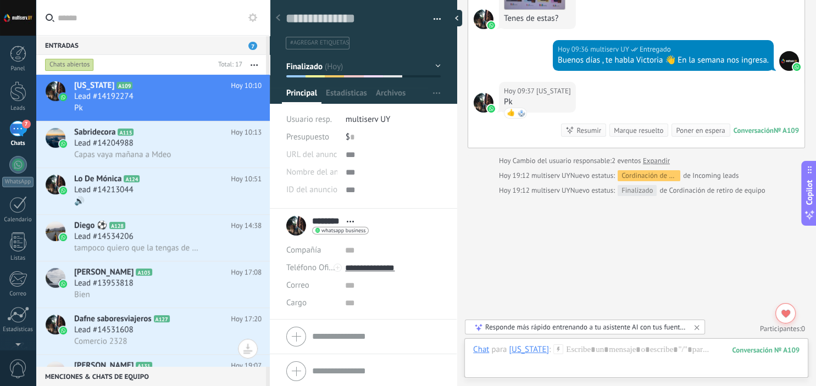
click at [255, 63] on button "button" at bounding box center [254, 65] width 24 height 20
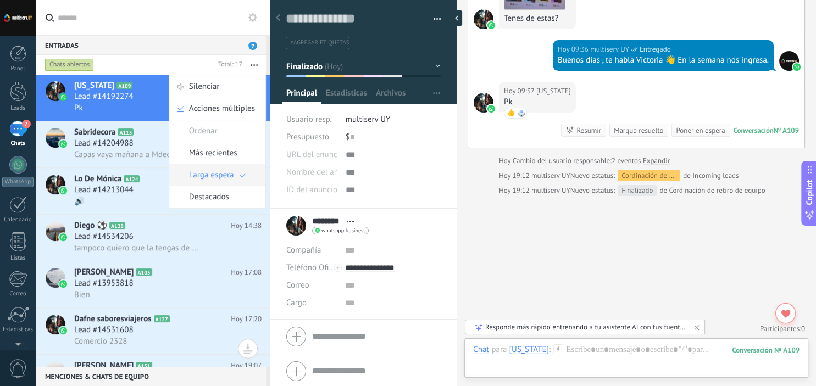
click at [223, 168] on span "Larga espera" at bounding box center [211, 175] width 45 height 22
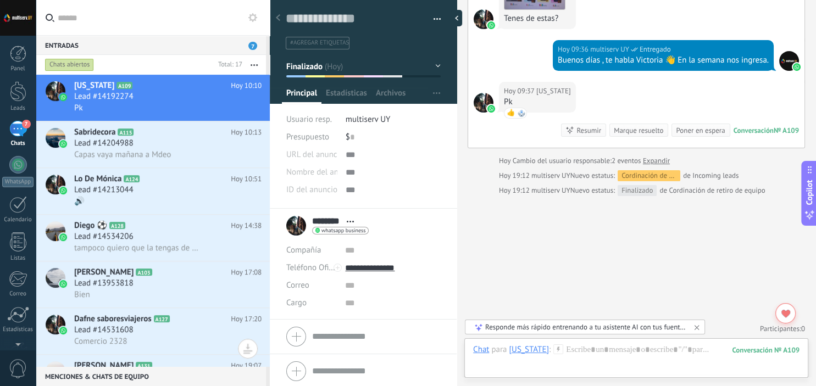
click at [257, 69] on button "button" at bounding box center [254, 65] width 24 height 20
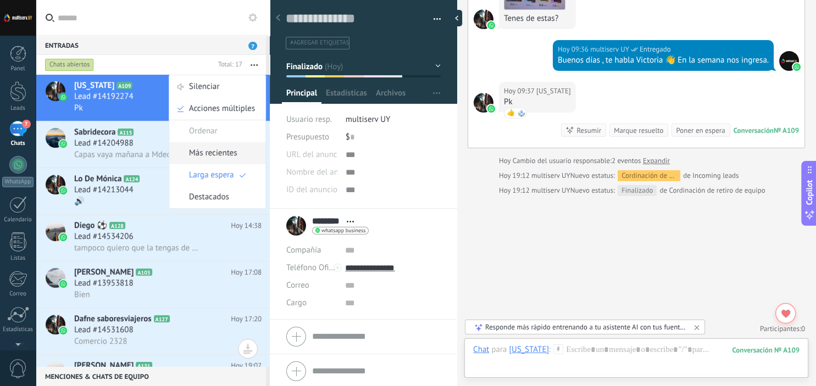
click at [233, 150] on span "Más recientes" at bounding box center [213, 153] width 48 height 22
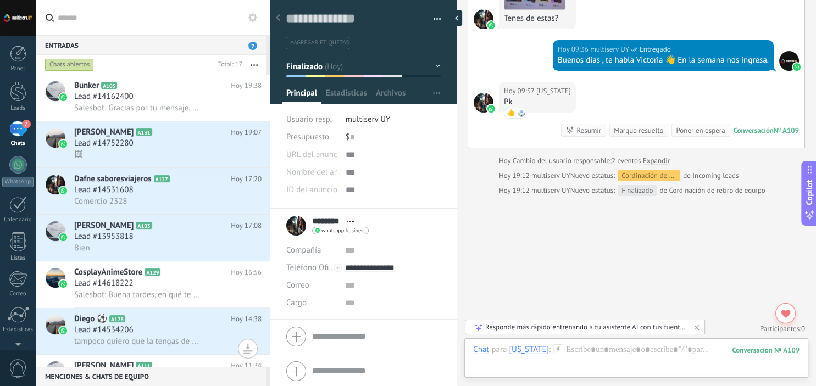
click at [243, 353] on div at bounding box center [248, 349] width 20 height 20
click at [278, 19] on use at bounding box center [278, 17] width 4 height 7
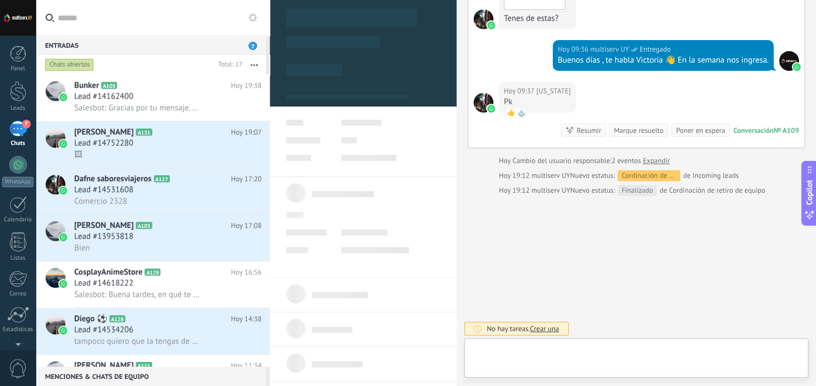
scroll to position [16, 0]
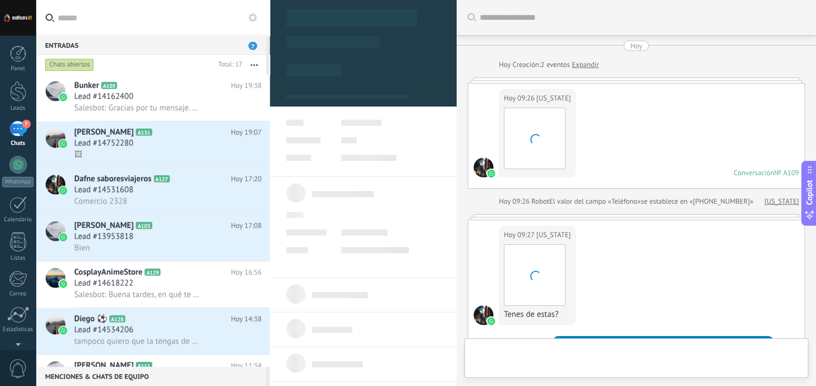
type textarea "**********"
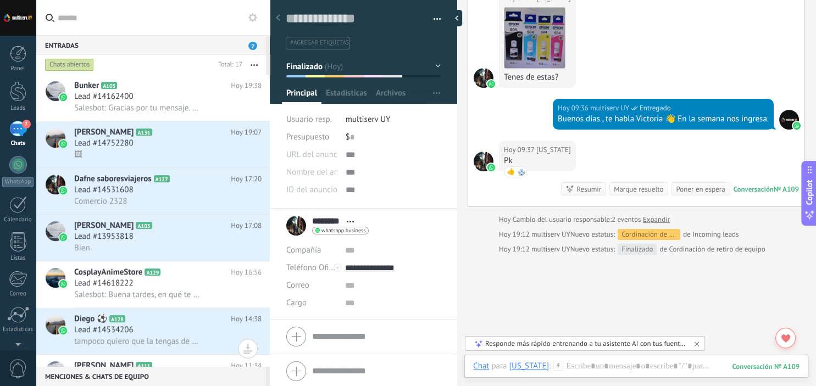
scroll to position [237, 0]
click at [14, 130] on div "7" at bounding box center [18, 129] width 18 height 16
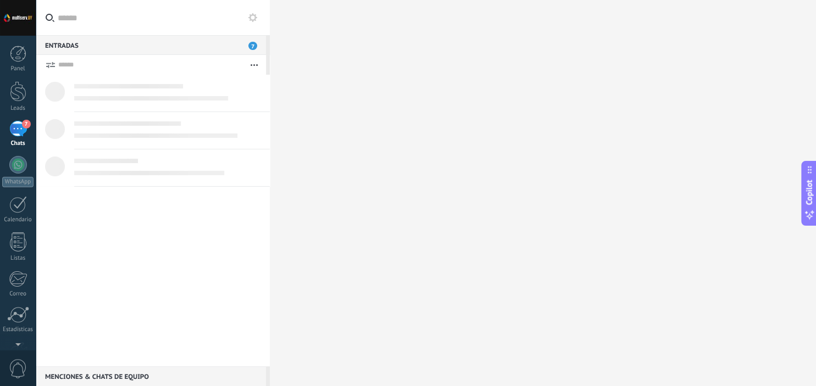
scroll to position [16, 0]
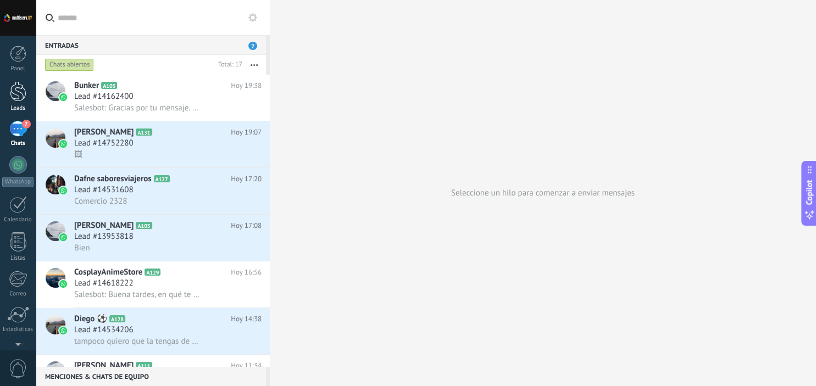
click at [19, 93] on div at bounding box center [18, 91] width 16 height 20
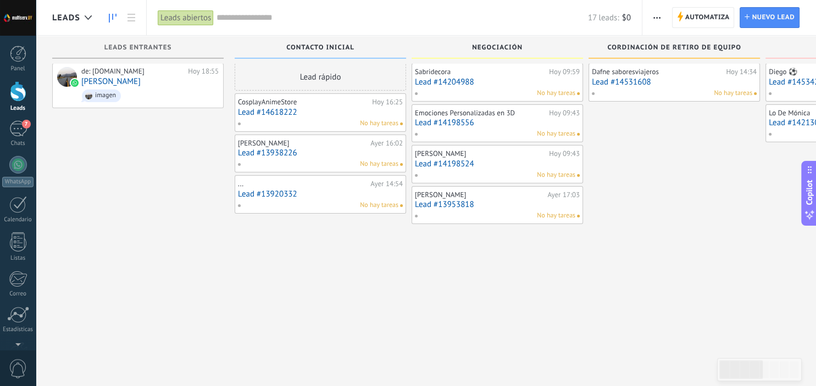
click at [209, 16] on div "Leads abiertos" at bounding box center [186, 18] width 56 height 16
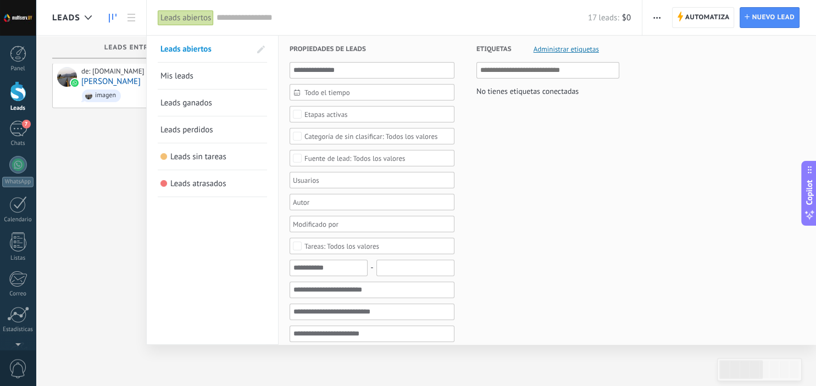
click at [209, 16] on div "Leads abiertos" at bounding box center [186, 18] width 56 height 16
click at [269, 15] on input "text" at bounding box center [401, 18] width 371 height 12
click at [64, 157] on div at bounding box center [408, 193] width 816 height 386
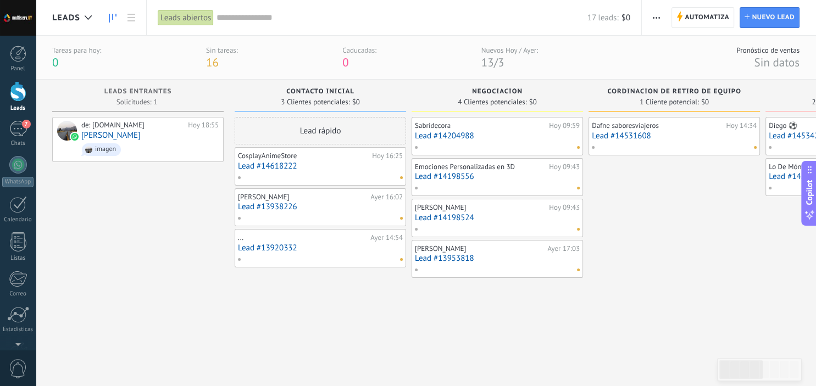
scroll to position [70, 0]
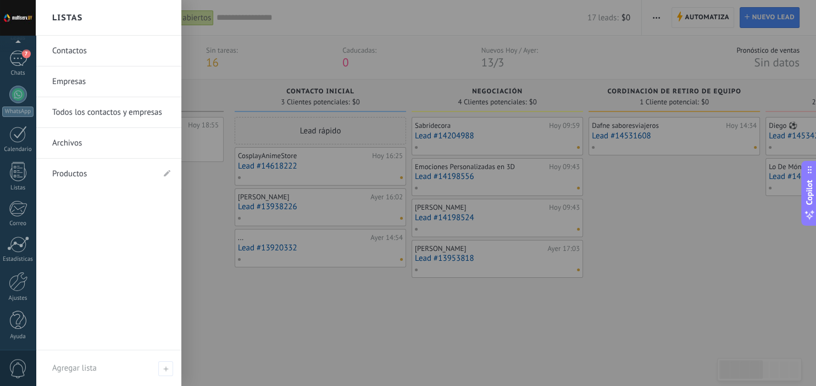
click at [93, 169] on link "Productos" at bounding box center [103, 174] width 102 height 31
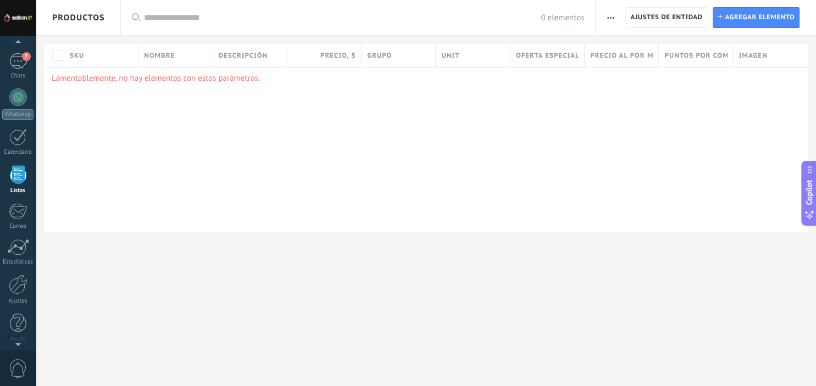
scroll to position [68, 0]
click at [609, 21] on span "button" at bounding box center [610, 17] width 7 height 21
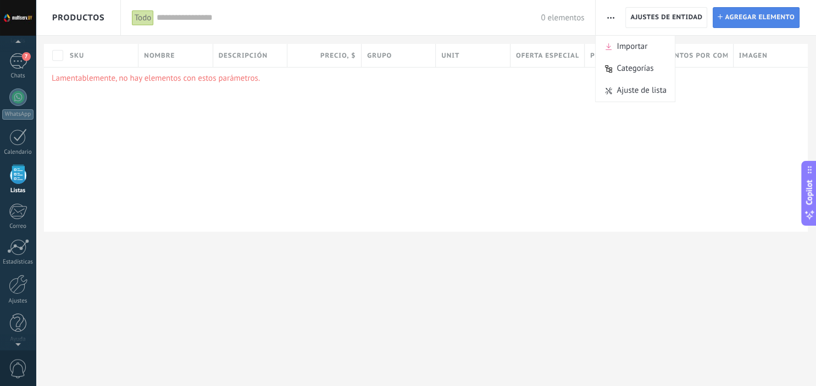
click at [756, 23] on span "Agregar elemento" at bounding box center [760, 18] width 70 height 20
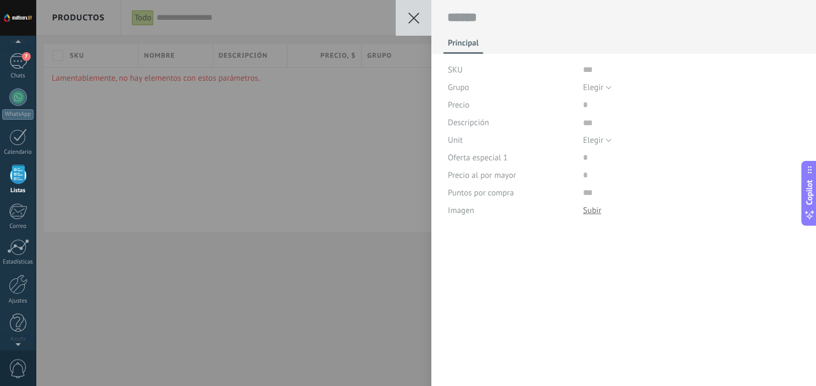
scroll to position [11, 0]
click at [401, 24] on button at bounding box center [414, 18] width 36 height 36
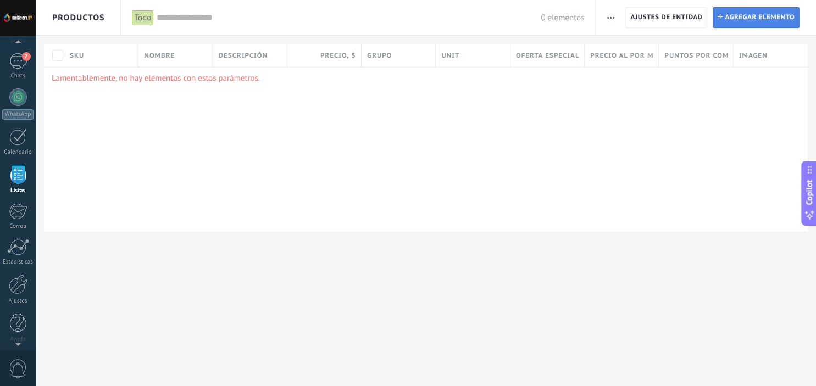
click at [772, 8] on span "Agregar elemento" at bounding box center [760, 18] width 70 height 20
type textarea "***"
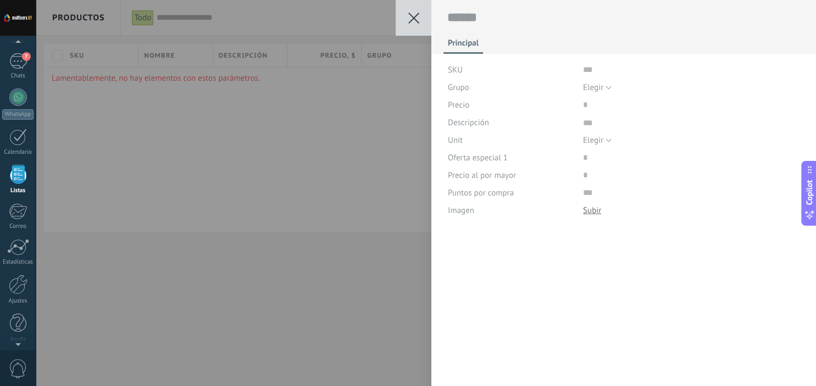
click at [459, 76] on div "SKU" at bounding box center [511, 70] width 127 height 18
click at [597, 80] on button "Elegir" at bounding box center [597, 88] width 29 height 18
click at [606, 75] on input "text" at bounding box center [691, 70] width 217 height 18
type input "******"
click at [609, 82] on button "Elegir" at bounding box center [597, 88] width 29 height 18
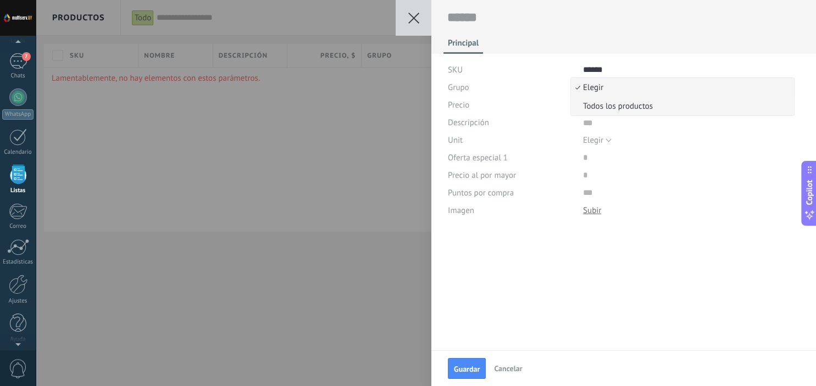
click at [609, 103] on span "Todos los productos" at bounding box center [681, 106] width 220 height 10
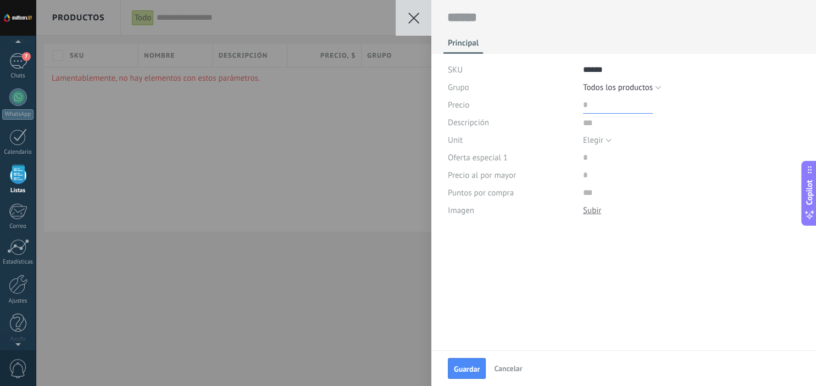
click at [592, 103] on input "price" at bounding box center [618, 105] width 70 height 18
type input "*****"
click at [590, 124] on textarea at bounding box center [691, 123] width 217 height 18
type textarea "*"
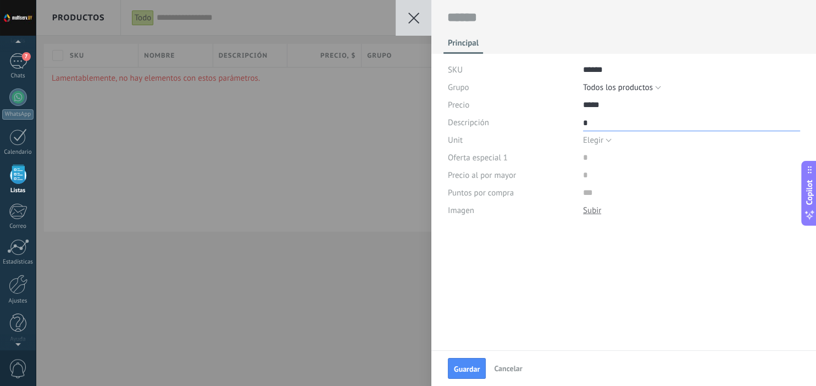
type textarea "**"
type textarea "***"
type textarea "****"
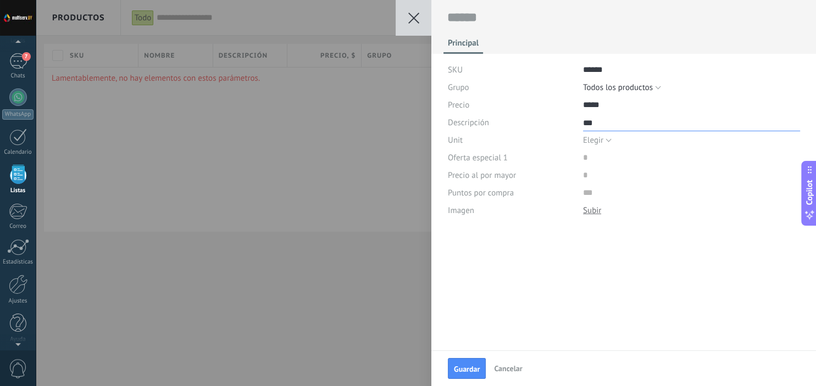
type textarea "****"
type textarea "*****"
type textarea "******"
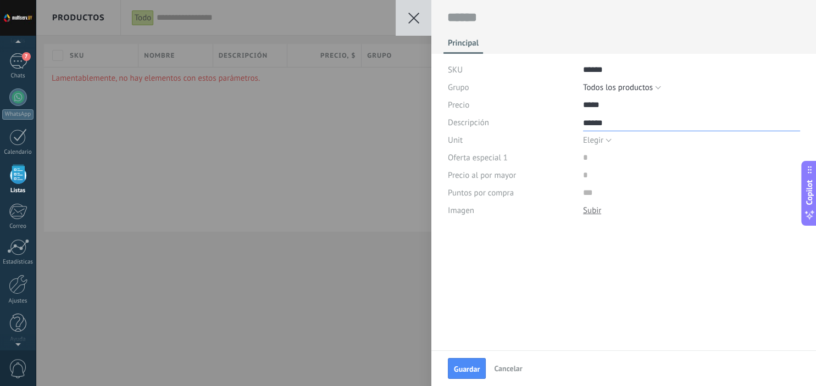
type textarea "*******"
type textarea "********"
type textarea "*********"
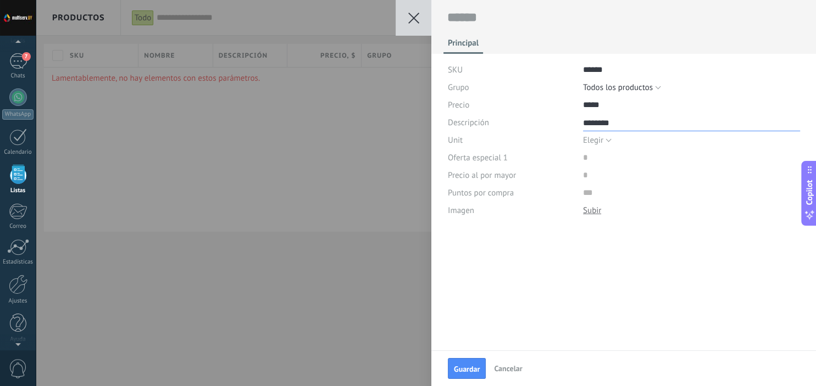
type textarea "*********"
type textarea "**********"
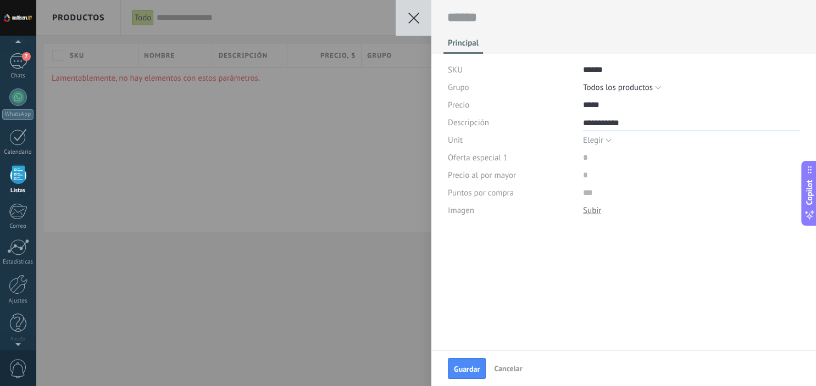
type textarea "**********"
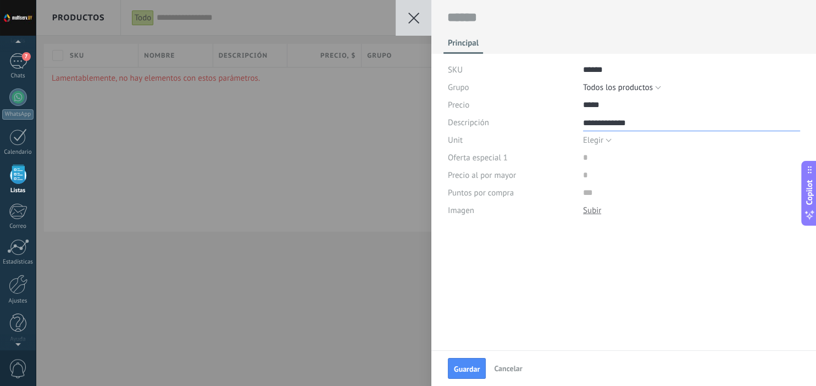
type textarea "**********"
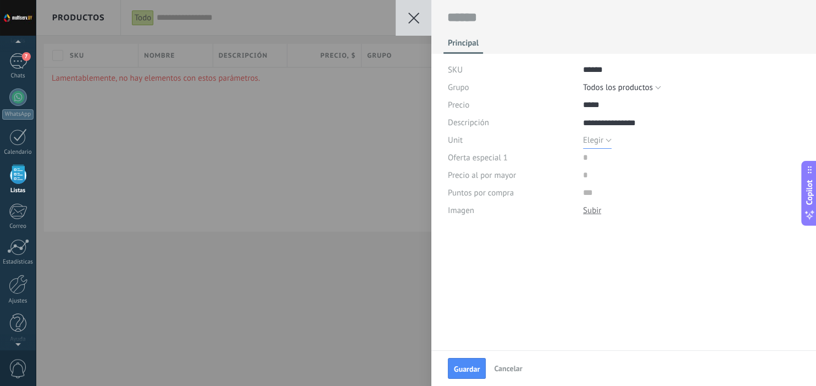
click at [607, 142] on button "Elegir" at bounding box center [597, 140] width 29 height 18
click at [631, 75] on input "******" at bounding box center [691, 70] width 217 height 18
click at [588, 158] on input "price" at bounding box center [618, 158] width 70 height 18
click at [473, 368] on span "Guardar" at bounding box center [467, 369] width 26 height 8
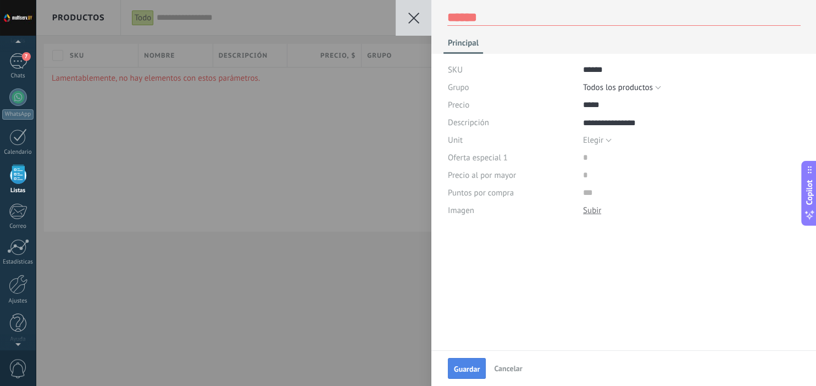
click at [473, 368] on span "Guardar" at bounding box center [467, 369] width 26 height 8
click at [492, 19] on textarea at bounding box center [623, 17] width 353 height 16
type textarea "*"
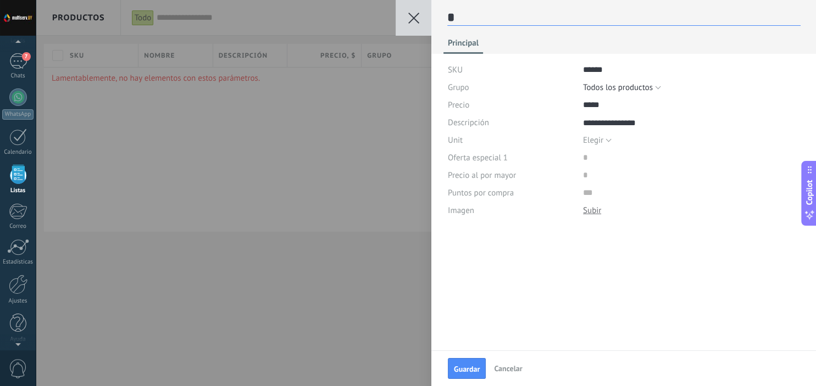
type textarea "**"
type textarea "***"
type textarea "****"
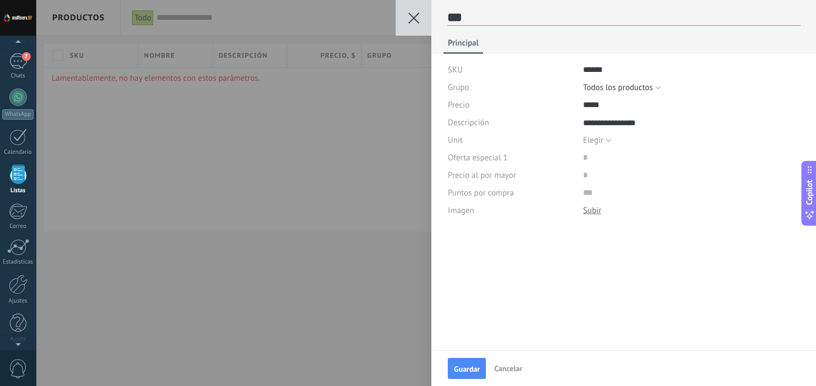
type textarea "****"
type textarea "*****"
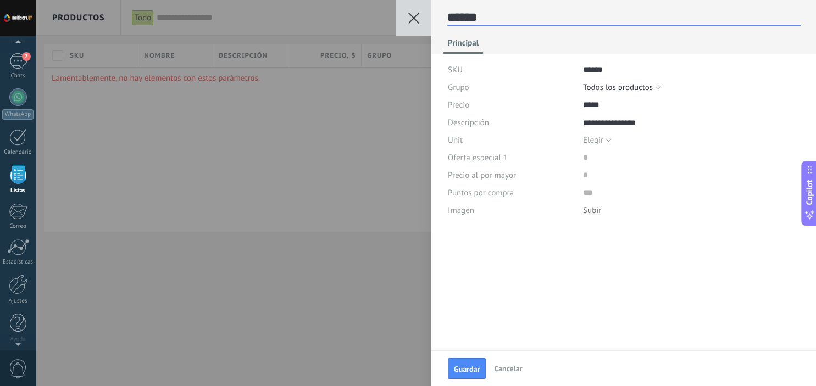
type textarea "*******"
type textarea "********"
type textarea "*********"
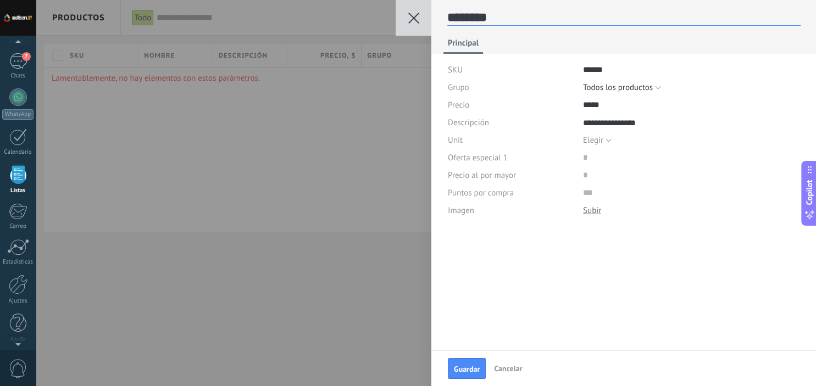
type textarea "*********"
type textarea "**********"
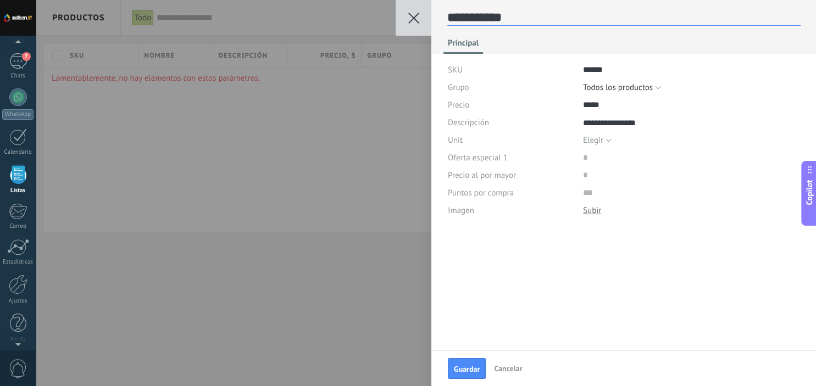
scroll to position [16, 0]
type textarea "**********"
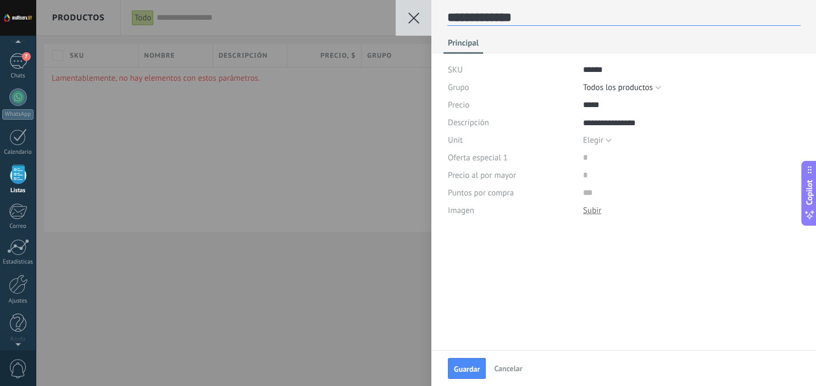
type textarea "**********"
click at [467, 372] on span "Guardar" at bounding box center [467, 369] width 26 height 8
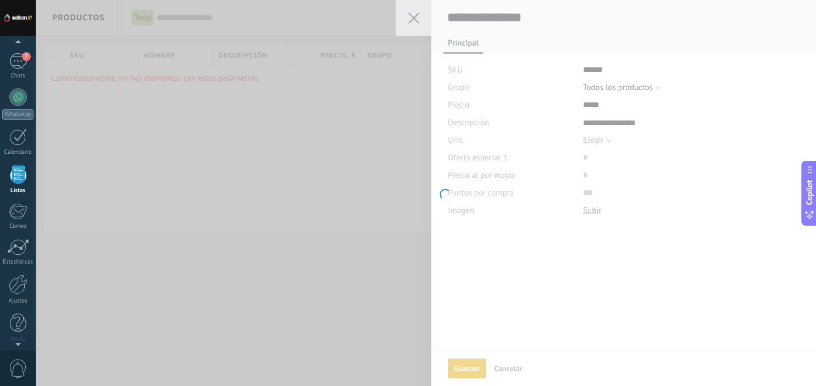
scroll to position [0, 0]
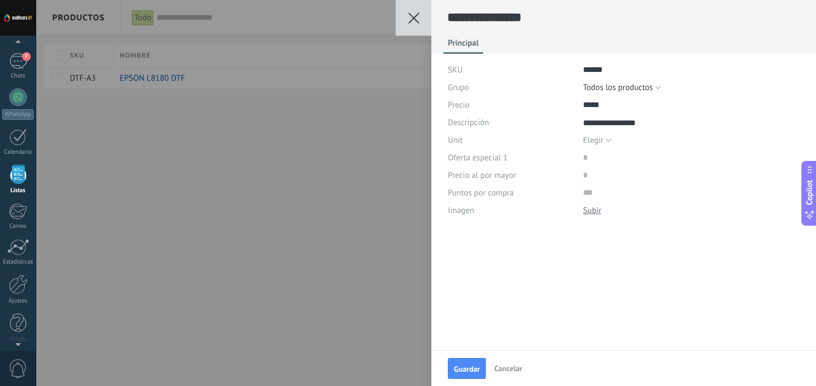
click at [320, 295] on div "**********" at bounding box center [426, 193] width 780 height 386
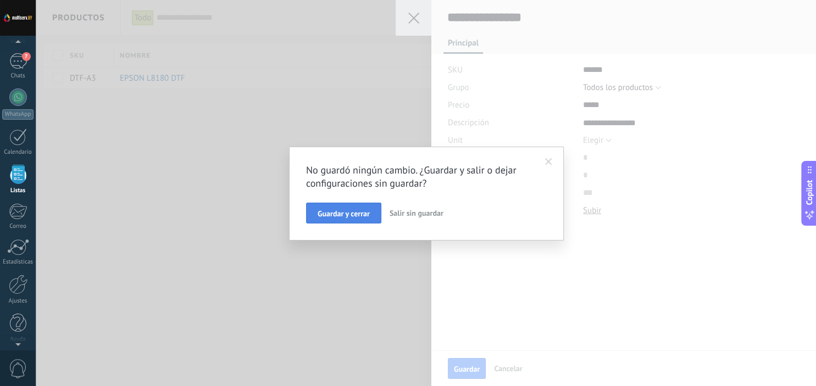
click at [360, 218] on span "Guardar y cerrar" at bounding box center [344, 214] width 52 height 8
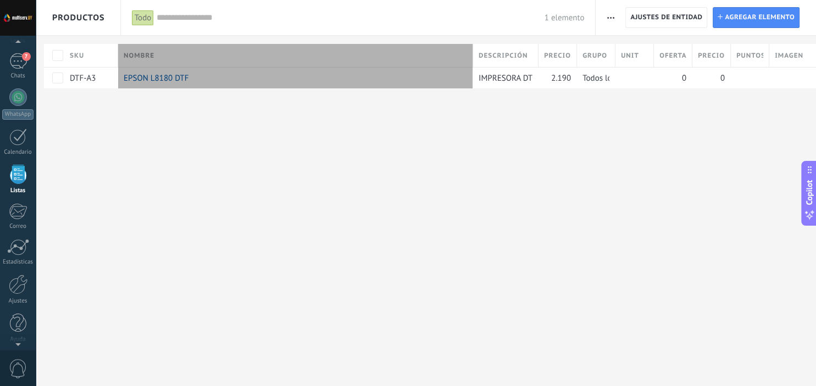
scroll to position [10, 0]
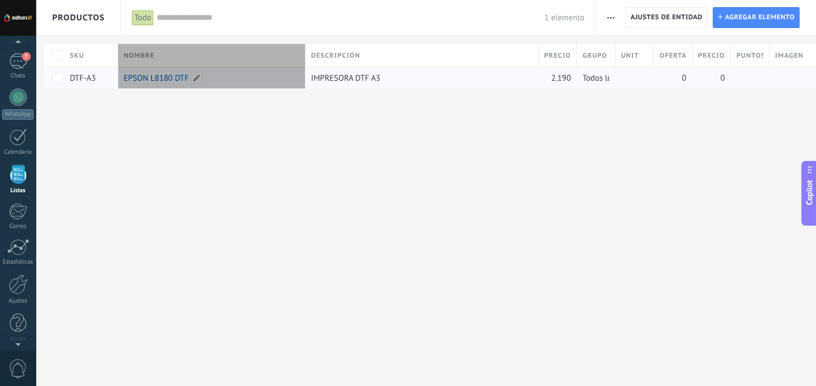
drag, startPoint x: 499, startPoint y: 52, endPoint x: 305, endPoint y: 75, distance: 195.3
click at [305, 67] on div "Nombre" at bounding box center [211, 55] width 187 height 23
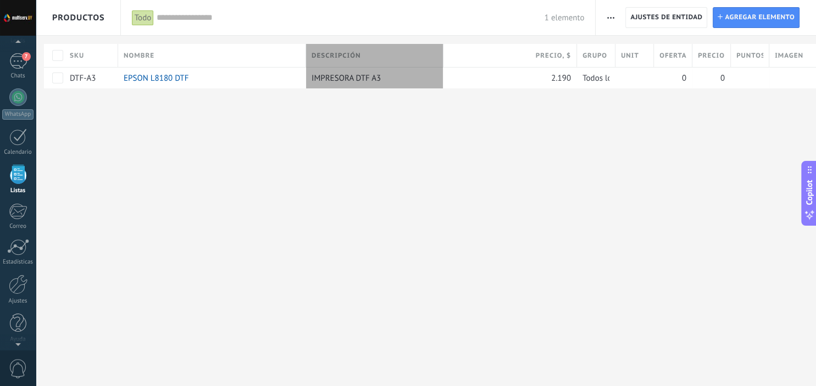
drag, startPoint x: 540, startPoint y: 54, endPoint x: 444, endPoint y: 58, distance: 95.7
click at [444, 58] on div at bounding box center [443, 56] width 12 height 21
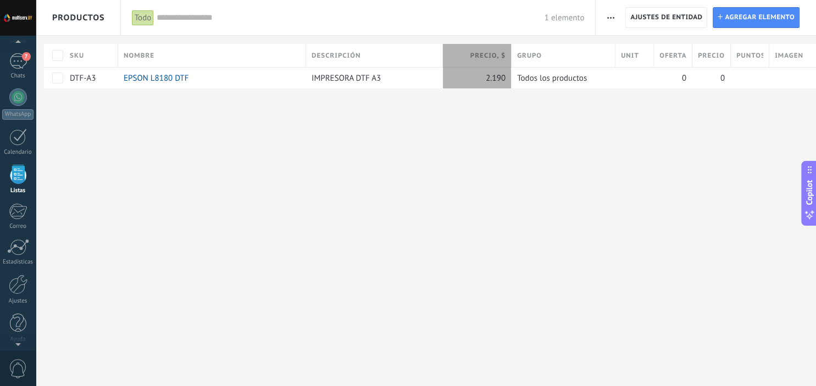
drag, startPoint x: 575, startPoint y: 52, endPoint x: 510, endPoint y: 67, distance: 66.6
click at [510, 67] on div "Precio , $" at bounding box center [477, 55] width 69 height 23
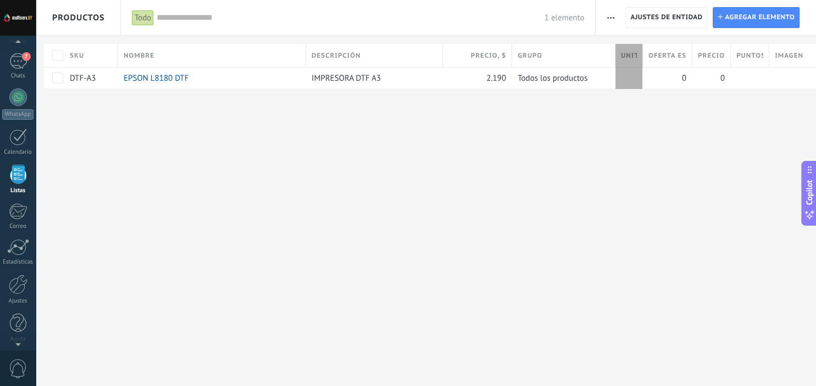
drag, startPoint x: 656, startPoint y: 51, endPoint x: 642, endPoint y: 51, distance: 13.7
click at [642, 51] on div "Unit" at bounding box center [628, 55] width 27 height 23
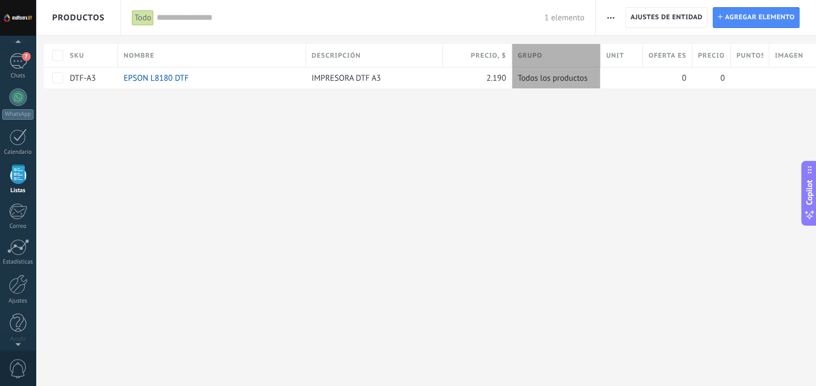
drag, startPoint x: 614, startPoint y: 56, endPoint x: 598, endPoint y: 60, distance: 17.1
click at [598, 60] on div "Grupo" at bounding box center [556, 55] width 88 height 23
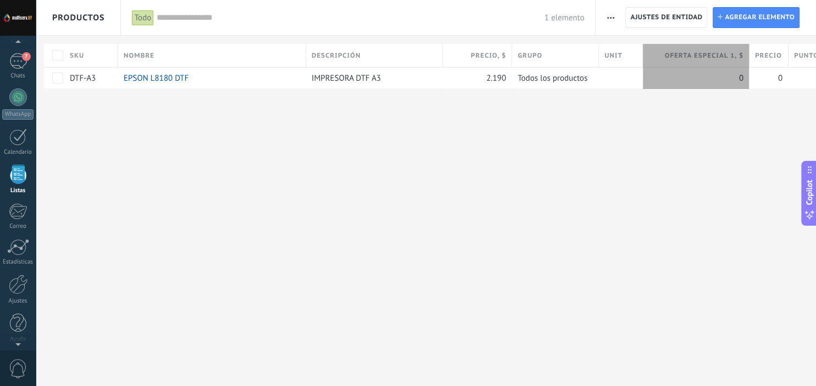
drag, startPoint x: 693, startPoint y: 58, endPoint x: 749, endPoint y: 63, distance: 56.8
click at [749, 63] on div at bounding box center [749, 56] width 12 height 21
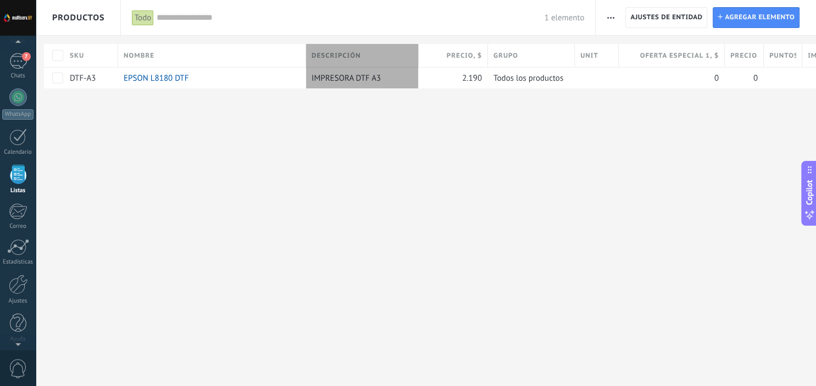
drag, startPoint x: 447, startPoint y: 53, endPoint x: 423, endPoint y: 59, distance: 25.1
click at [423, 59] on div at bounding box center [419, 56] width 12 height 21
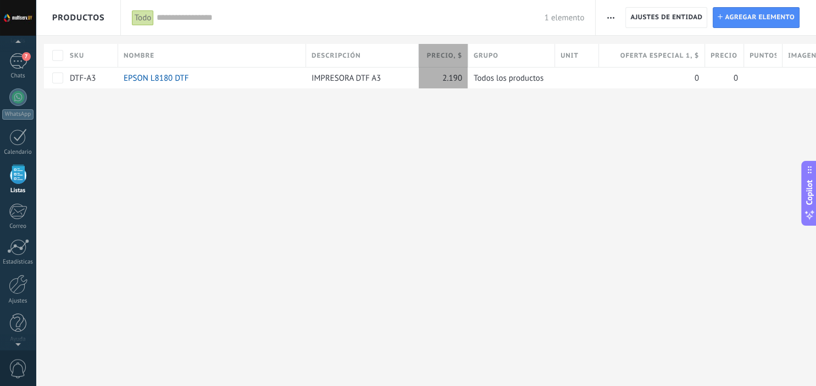
drag, startPoint x: 487, startPoint y: 52, endPoint x: 467, endPoint y: 53, distance: 19.8
click at [467, 53] on div "Precio , $" at bounding box center [443, 55] width 49 height 23
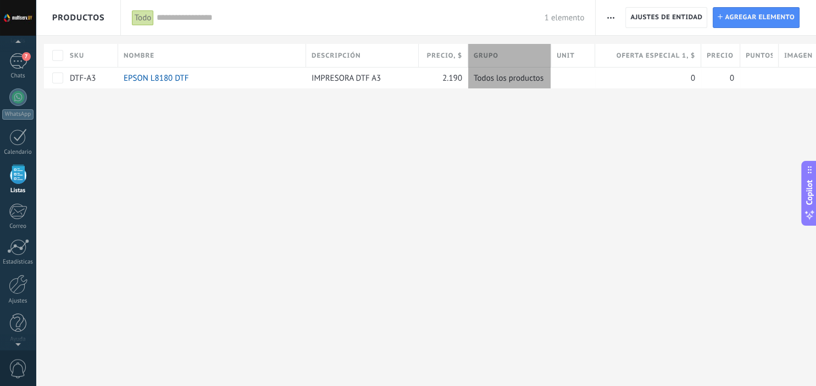
drag, startPoint x: 553, startPoint y: 53, endPoint x: 549, endPoint y: 58, distance: 7.0
click at [549, 58] on div "Grupo" at bounding box center [509, 55] width 83 height 23
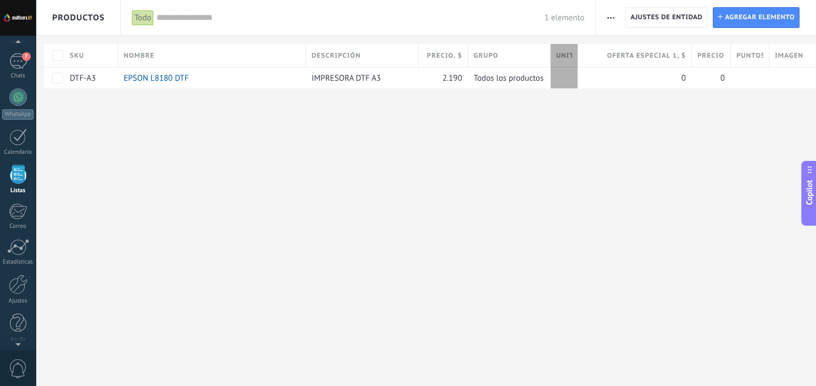
drag, startPoint x: 595, startPoint y: 51, endPoint x: 573, endPoint y: 57, distance: 23.3
click at [573, 57] on div "Unit" at bounding box center [564, 55] width 27 height 23
click at [582, 54] on div at bounding box center [580, 56] width 12 height 21
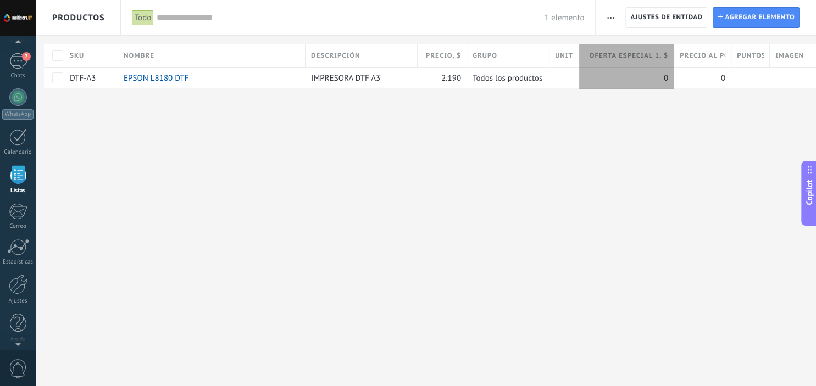
drag, startPoint x: 692, startPoint y: 47, endPoint x: 674, endPoint y: 47, distance: 18.1
click at [674, 47] on div "Oferta especial 1 , $" at bounding box center [626, 55] width 95 height 23
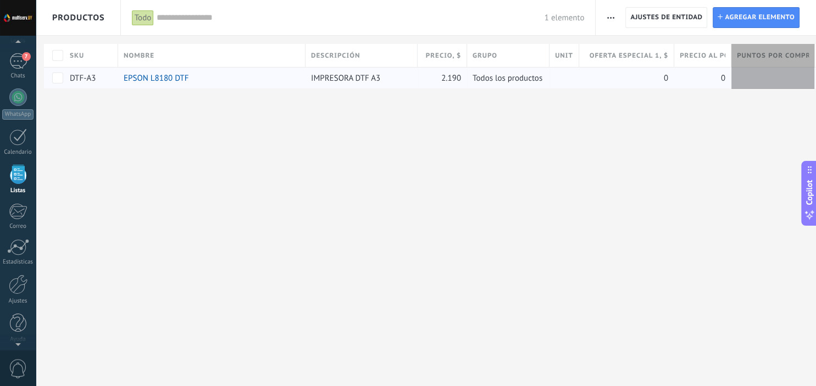
drag, startPoint x: 770, startPoint y: 52, endPoint x: 815, endPoint y: 71, distance: 49.0
click at [815, 71] on div "SKU Nombre Descripción Precio , $ Grupo Unit Oferta especial 1 , $ Precio al po…" at bounding box center [480, 66] width 872 height 45
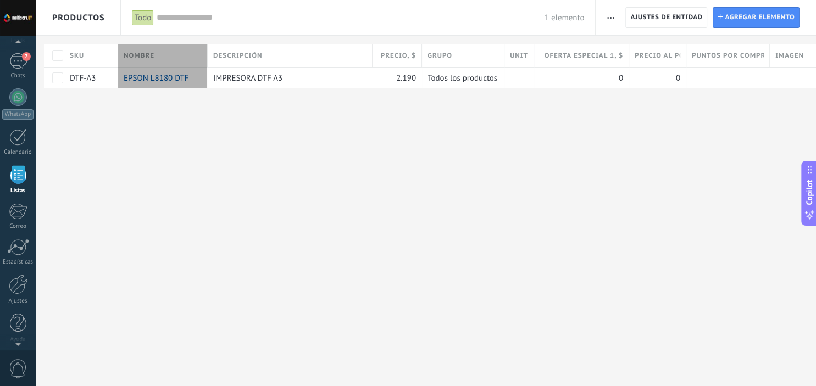
drag, startPoint x: 305, startPoint y: 53, endPoint x: 210, endPoint y: 50, distance: 95.6
click at [210, 50] on div at bounding box center [208, 56] width 12 height 21
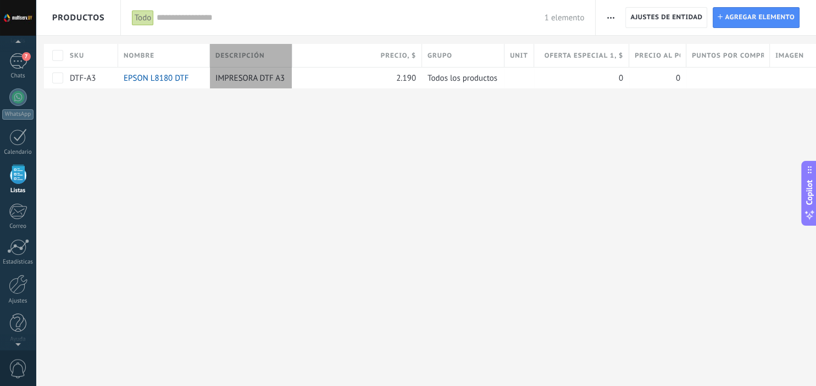
drag, startPoint x: 373, startPoint y: 54, endPoint x: 292, endPoint y: 56, distance: 80.2
click at [292, 56] on div at bounding box center [292, 56] width 12 height 21
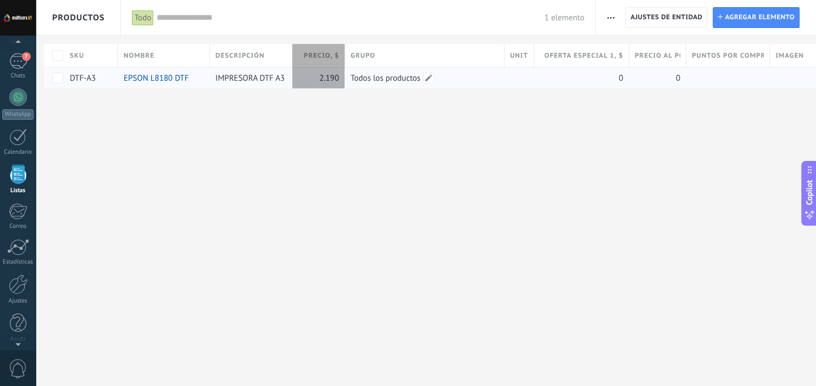
drag, startPoint x: 422, startPoint y: 55, endPoint x: 345, endPoint y: 69, distance: 78.0
click at [345, 69] on div "SKU Nombre Descripción Precio , $ Grupo Unit Oferta especial 1 , $ Precio al po…" at bounding box center [457, 66] width 827 height 45
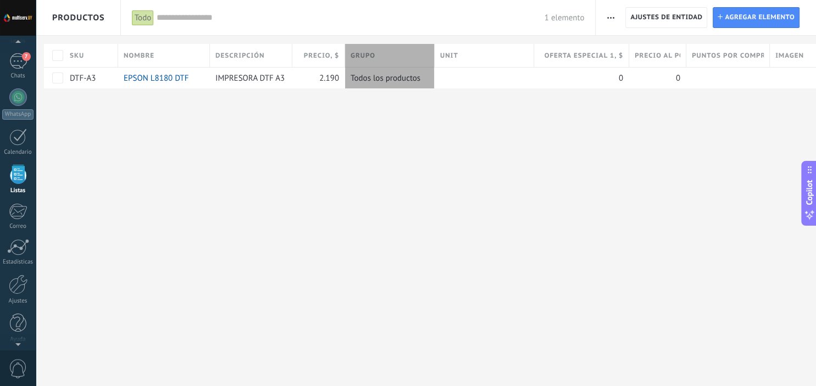
drag, startPoint x: 504, startPoint y: 57, endPoint x: 434, endPoint y: 70, distance: 71.0
click at [434, 67] on div "Grupo" at bounding box center [390, 55] width 90 height 23
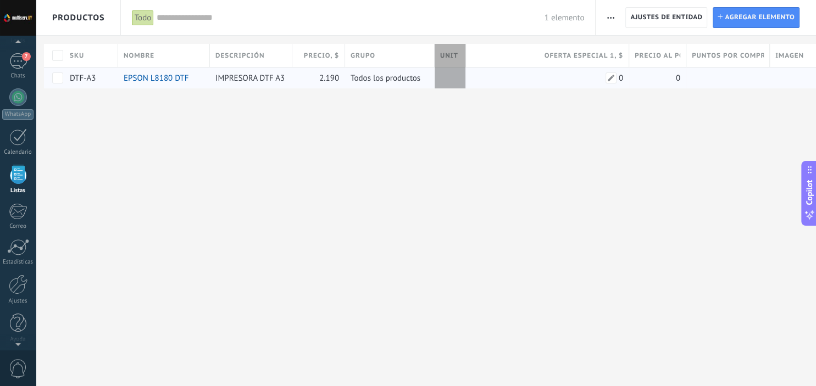
drag, startPoint x: 535, startPoint y: 55, endPoint x: 467, endPoint y: 67, distance: 69.1
click at [467, 67] on div "SKU Nombre Descripción Precio , $ Grupo Unit Oferta especial 1 , $ Precio al po…" at bounding box center [457, 66] width 827 height 45
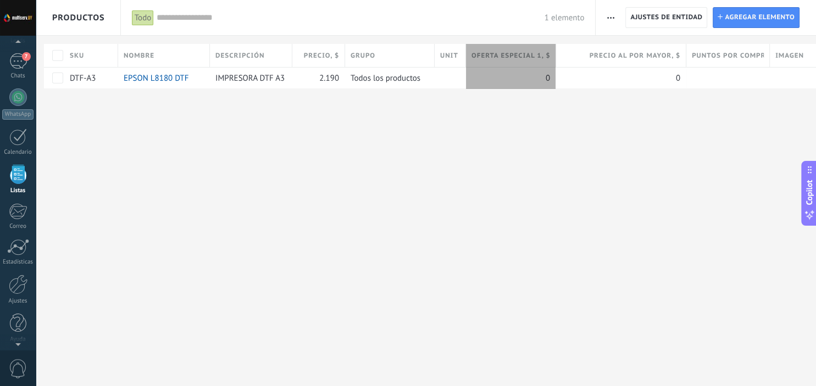
drag, startPoint x: 631, startPoint y: 49, endPoint x: 558, endPoint y: 56, distance: 73.4
click at [558, 56] on div at bounding box center [556, 56] width 12 height 21
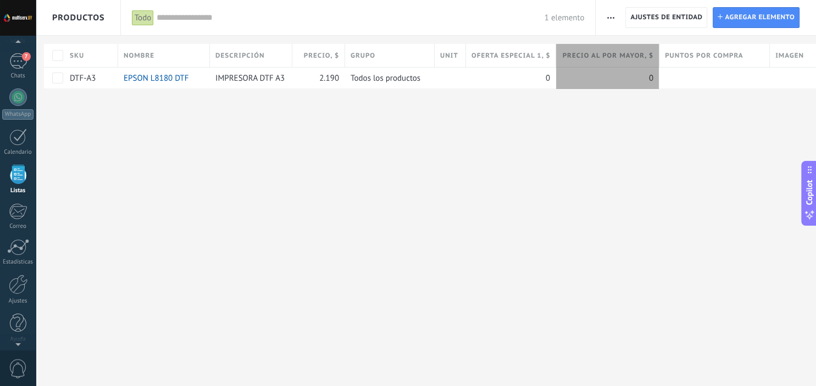
drag, startPoint x: 685, startPoint y: 55, endPoint x: 658, endPoint y: 59, distance: 27.3
click at [658, 59] on div "Precio al por mayor , $" at bounding box center [607, 55] width 103 height 23
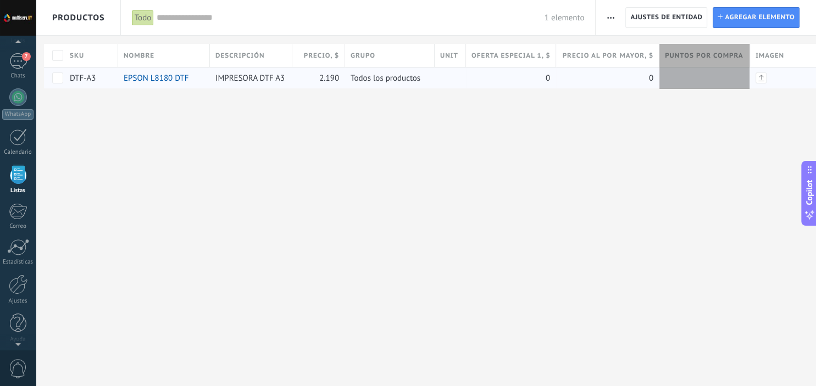
drag, startPoint x: 773, startPoint y: 59, endPoint x: 753, endPoint y: 68, distance: 21.6
click at [753, 68] on div "SKU Nombre Descripción Precio , $ Grupo Unit Oferta especial 1 , $ Precio al po…" at bounding box center [448, 66] width 808 height 45
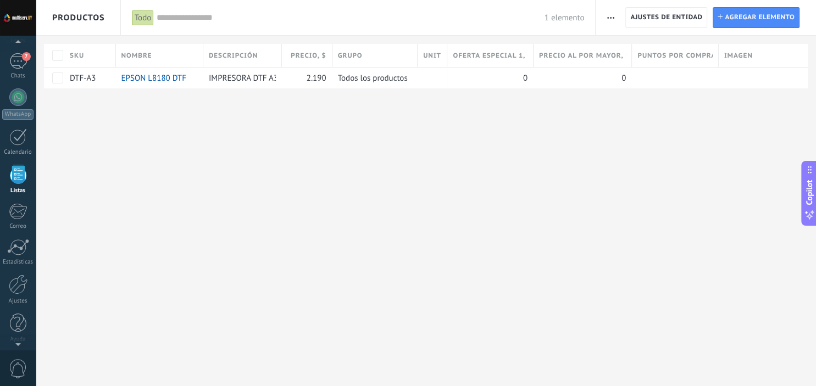
click at [721, 147] on div "**********" at bounding box center [426, 193] width 780 height 386
click at [755, 21] on span "Agregar elemento" at bounding box center [760, 18] width 70 height 20
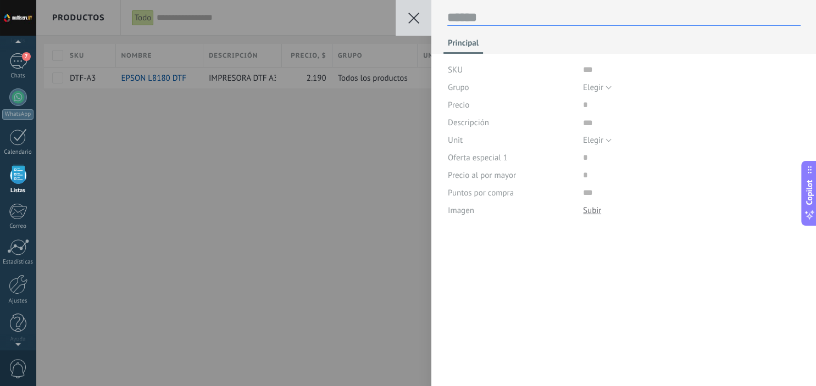
click at [482, 19] on textarea at bounding box center [623, 17] width 353 height 16
type textarea "*"
type textarea "**"
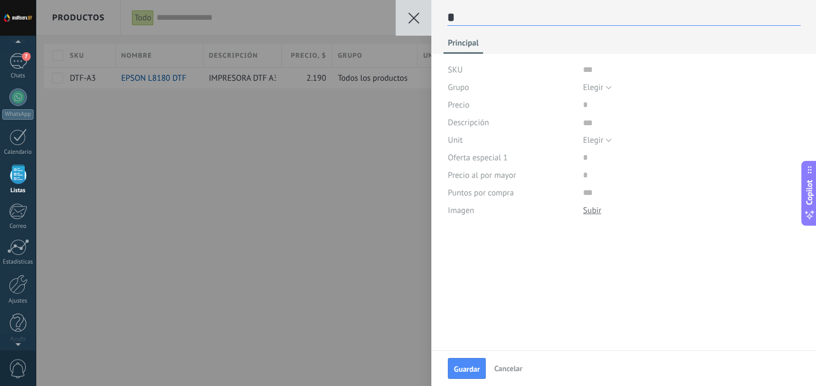
type textarea "**"
type textarea "***"
type textarea "****"
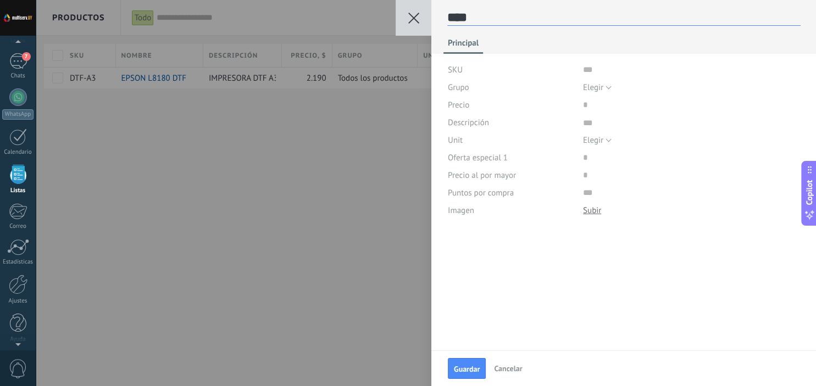
type textarea "*****"
type textarea "*******"
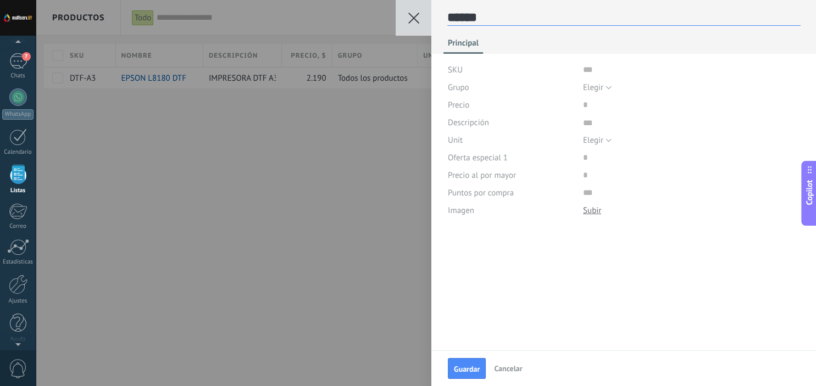
type textarea "*******"
type textarea "********"
type textarea "*********"
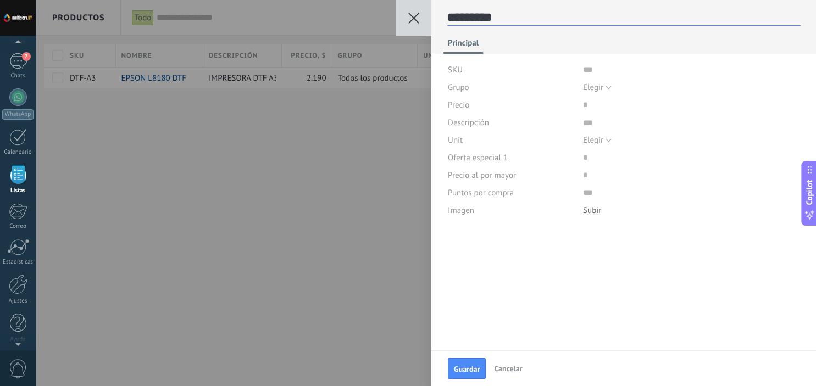
type textarea "**********"
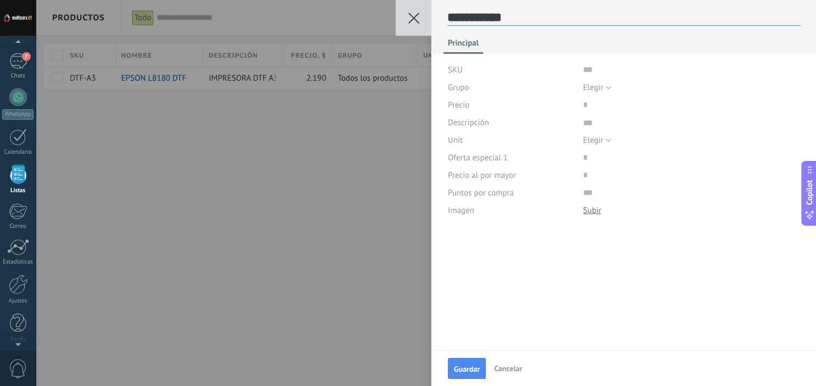
type textarea "**********"
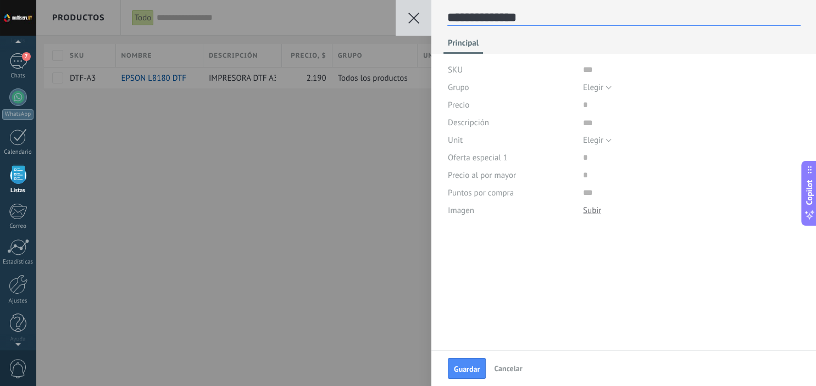
type textarea "**********"
click at [583, 67] on input "text" at bounding box center [691, 70] width 217 height 18
type input "******"
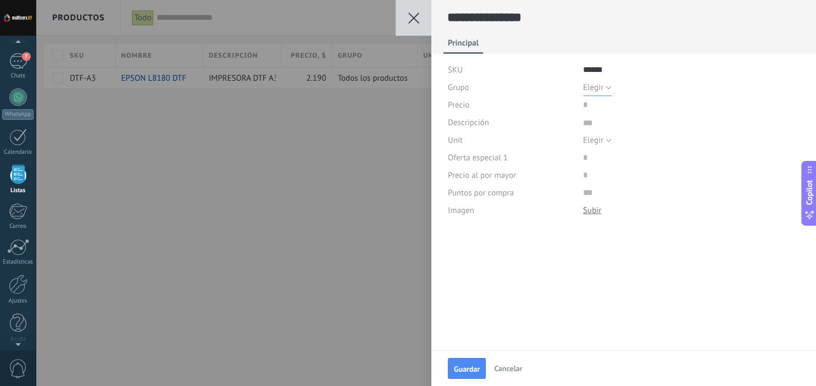
click at [603, 89] on button "Elegir" at bounding box center [597, 88] width 29 height 18
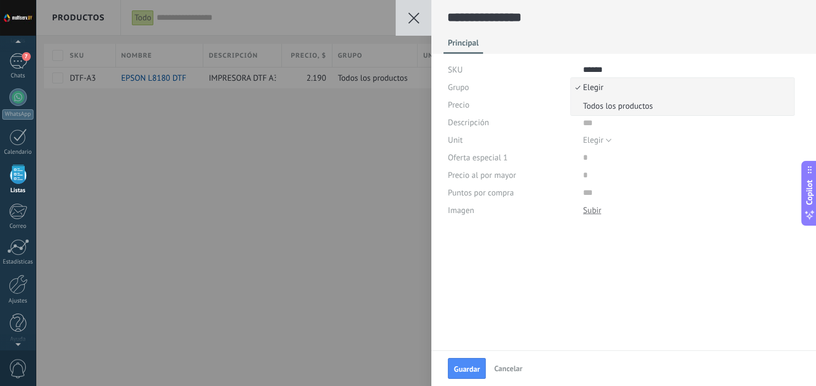
click at [605, 108] on span "Todos los productos" at bounding box center [681, 106] width 220 height 10
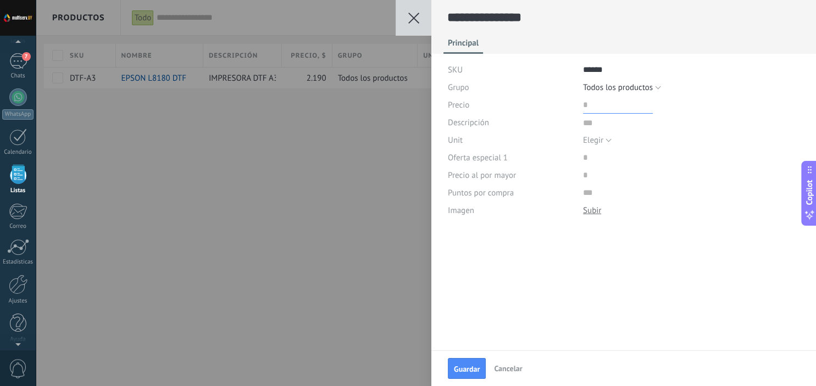
click at [587, 104] on input "price" at bounding box center [618, 105] width 70 height 18
type input "*****"
click at [585, 122] on textarea at bounding box center [691, 123] width 217 height 18
type textarea "*"
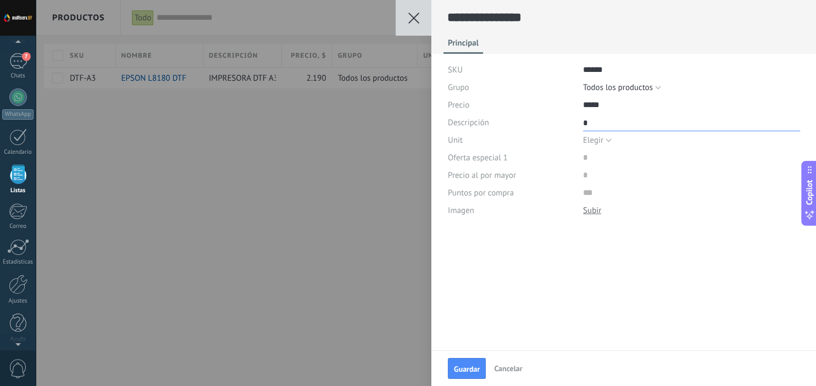
type textarea "**"
type textarea "***"
type textarea "****"
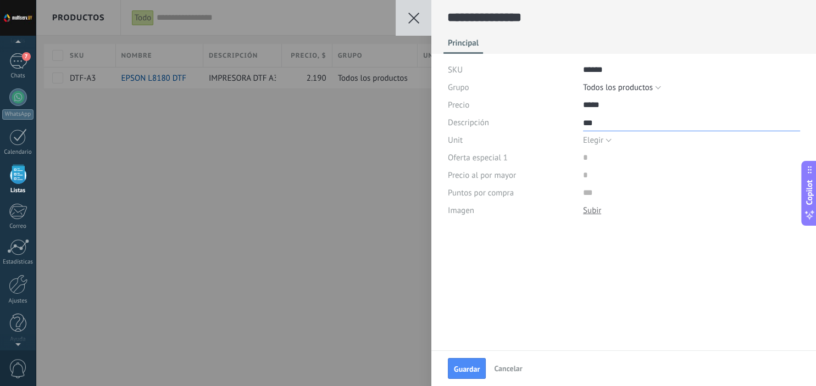
type textarea "****"
type textarea "*****"
type textarea "******"
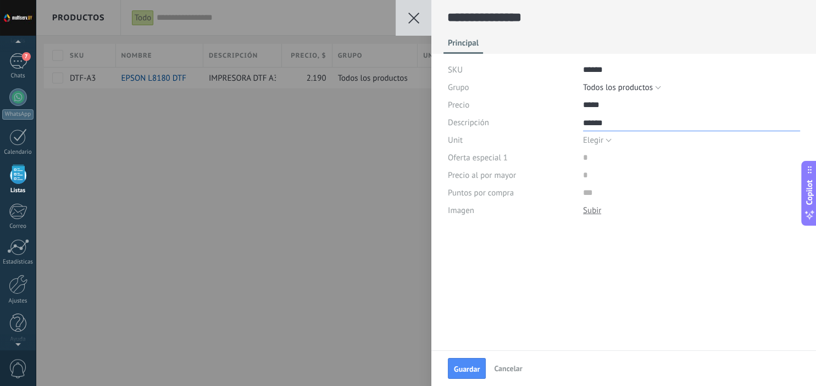
type textarea "*******"
type textarea "********"
type textarea "*********"
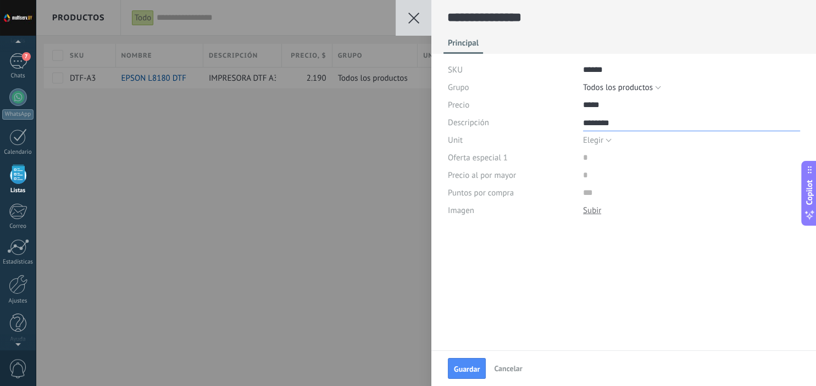
type textarea "*********"
type textarea "**********"
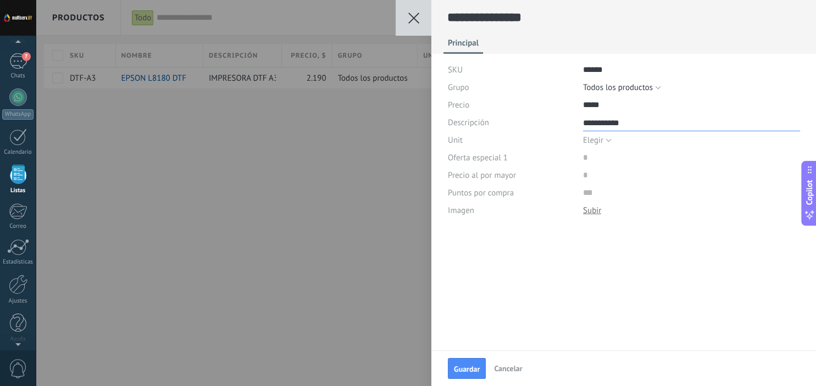
type textarea "**********"
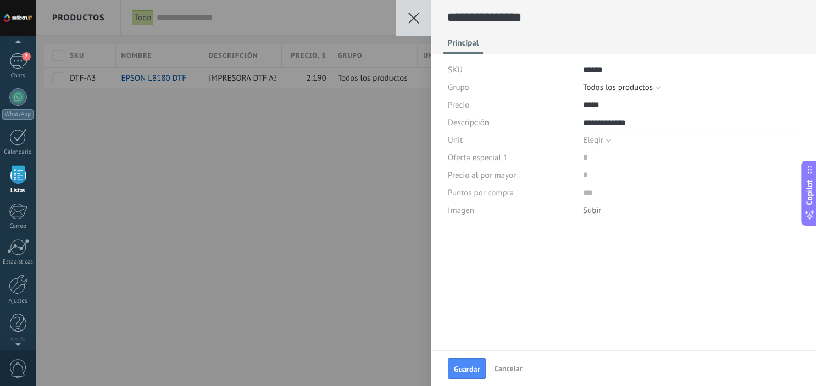
type textarea "**********"
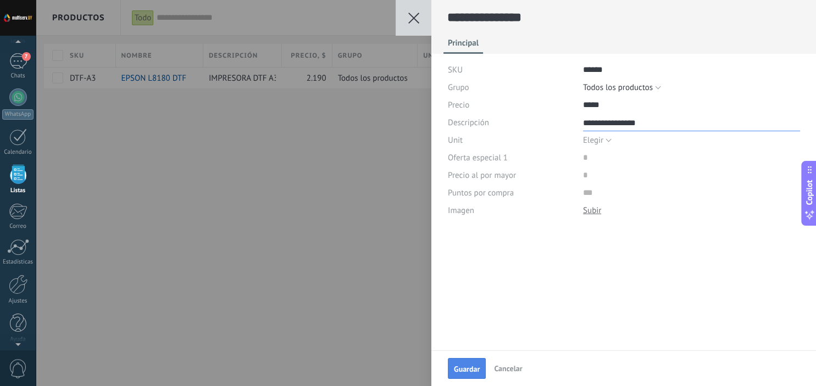
type textarea "**********"
click at [476, 359] on button "Guardar" at bounding box center [467, 368] width 38 height 21
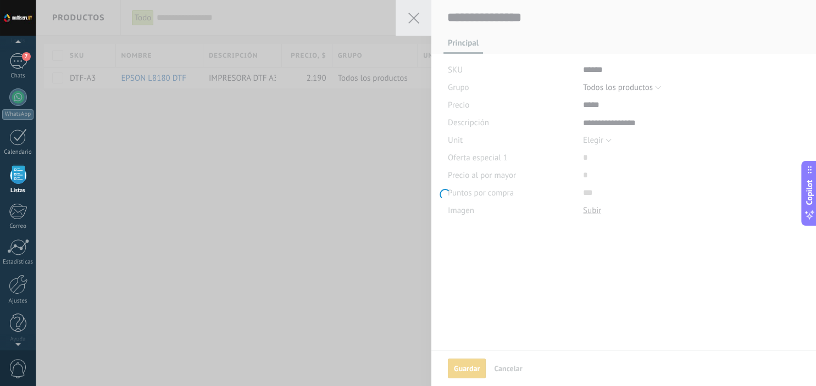
scroll to position [0, 0]
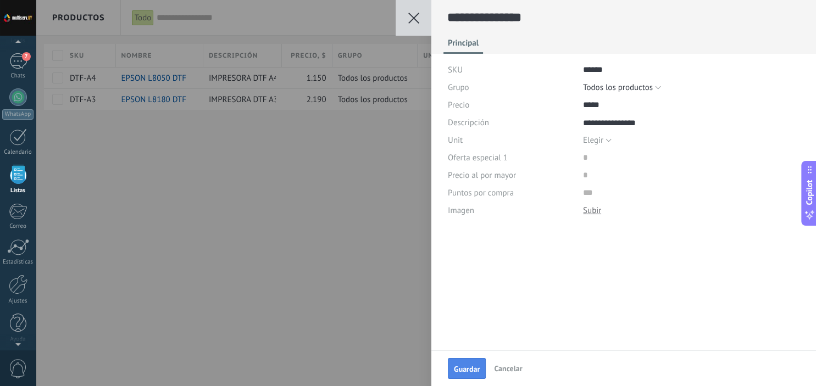
click at [476, 359] on button "Guardar" at bounding box center [467, 368] width 38 height 21
click at [340, 313] on div "**********" at bounding box center [426, 193] width 780 height 386
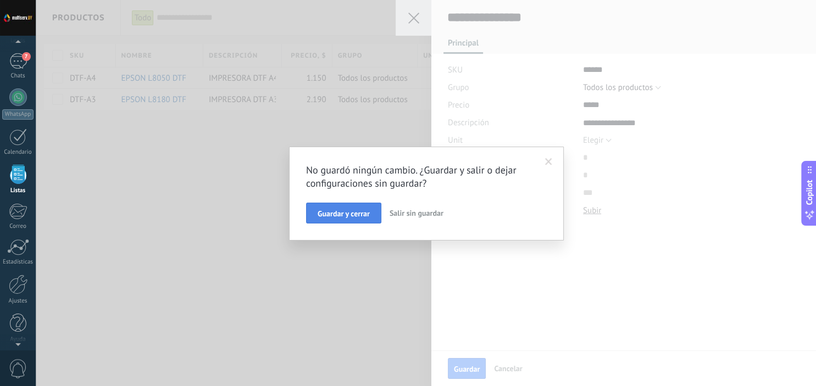
click at [353, 209] on button "Guardar y cerrar" at bounding box center [343, 213] width 75 height 21
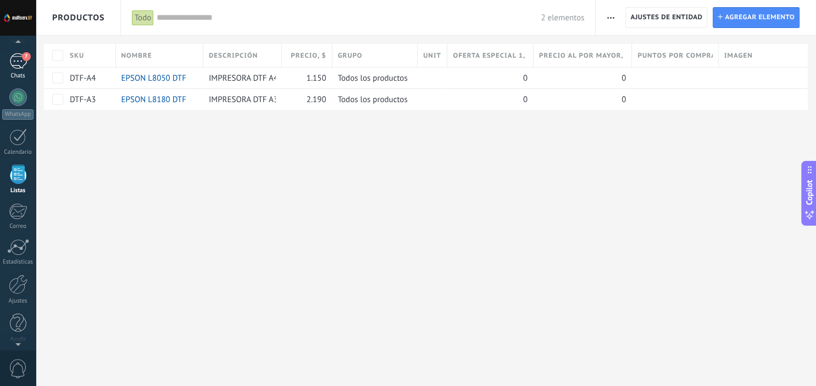
click at [28, 69] on div "7 Chats" at bounding box center [18, 66] width 36 height 26
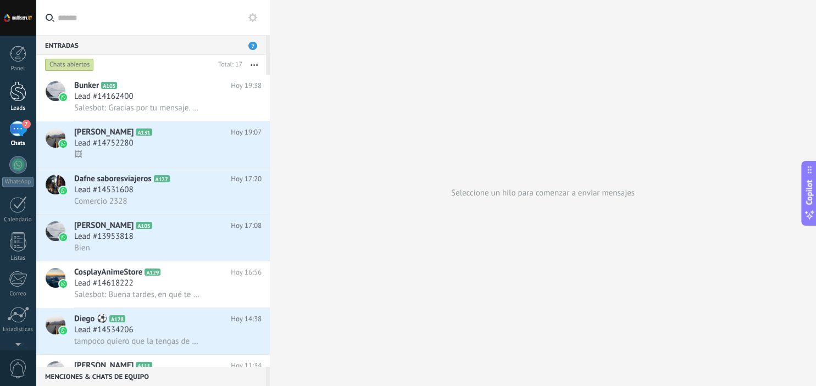
click at [7, 96] on link "Leads" at bounding box center [18, 96] width 36 height 31
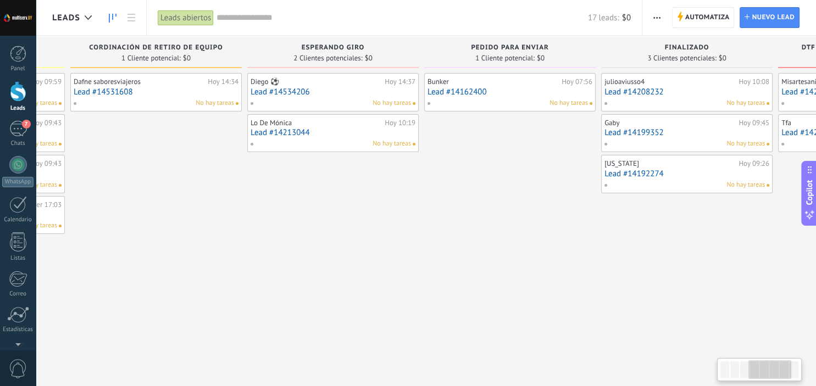
scroll to position [0, 519]
click at [515, 84] on div "Bunker" at bounding box center [492, 81] width 131 height 9
click at [509, 91] on link "Lead #14162400" at bounding box center [509, 91] width 165 height 9
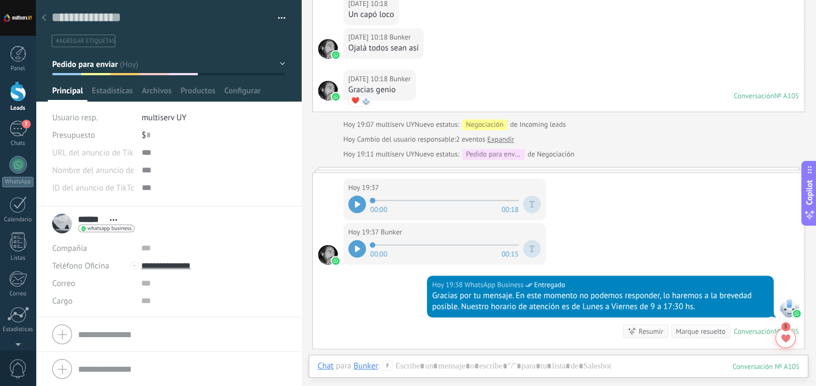
scroll to position [697, 0]
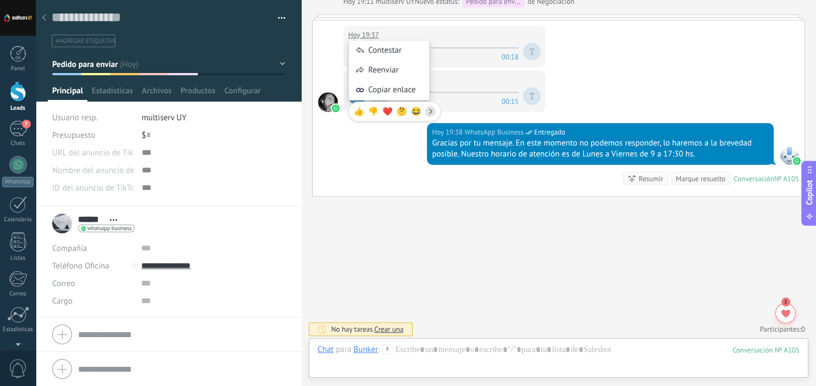
click at [353, 50] on div "Contestar" at bounding box center [389, 51] width 80 height 20
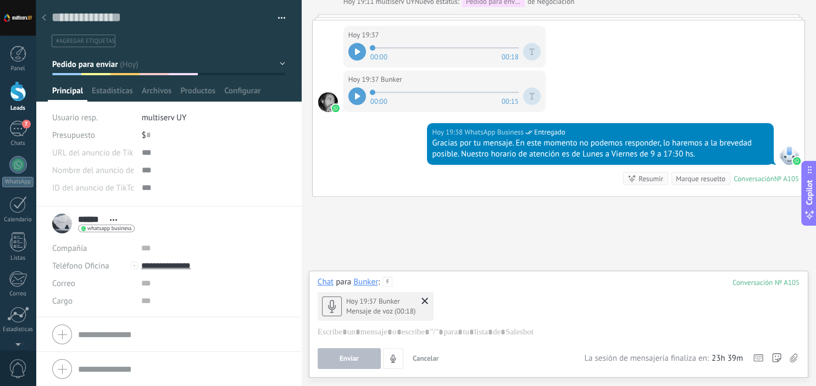
click at [426, 302] on use at bounding box center [424, 301] width 7 height 7
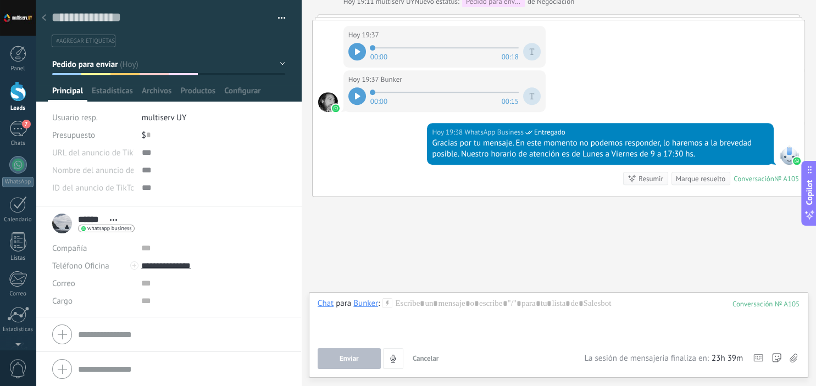
click at [356, 50] on icon at bounding box center [357, 51] width 5 height 7
click at [355, 93] on icon at bounding box center [357, 96] width 5 height 7
click at [108, 91] on span "Estadísticas" at bounding box center [112, 94] width 41 height 16
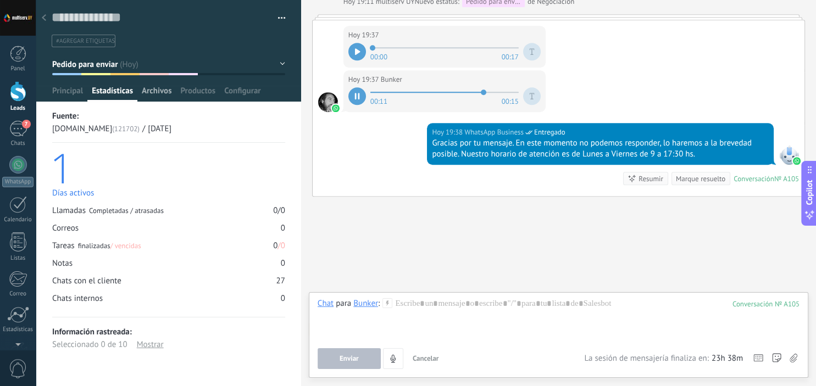
click at [160, 90] on span "Archivos" at bounding box center [157, 94] width 30 height 16
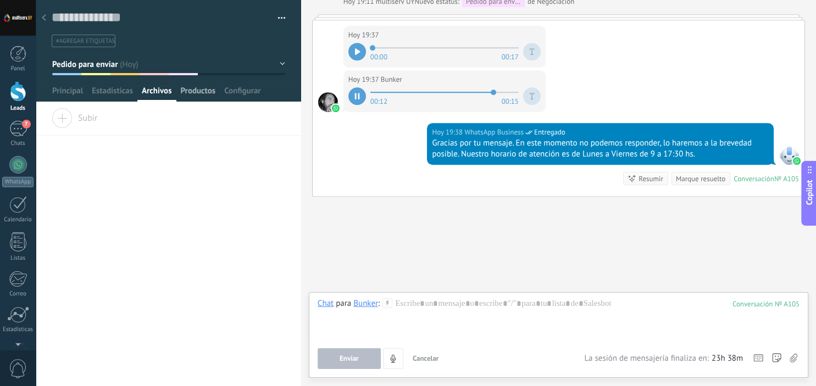
click at [188, 95] on span "Productos" at bounding box center [197, 94] width 35 height 16
click at [94, 118] on span "Instalar" at bounding box center [79, 115] width 55 height 15
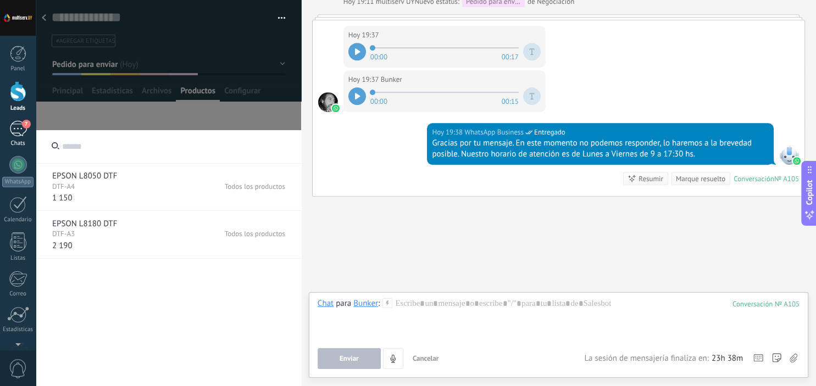
click at [18, 129] on div "7" at bounding box center [18, 129] width 18 height 16
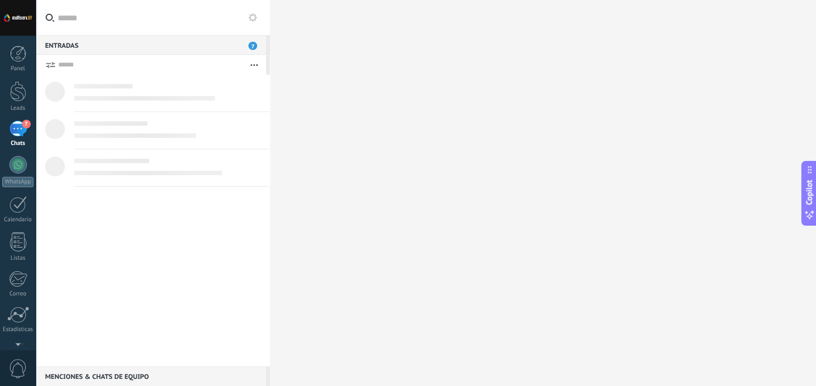
scroll to position [16, 0]
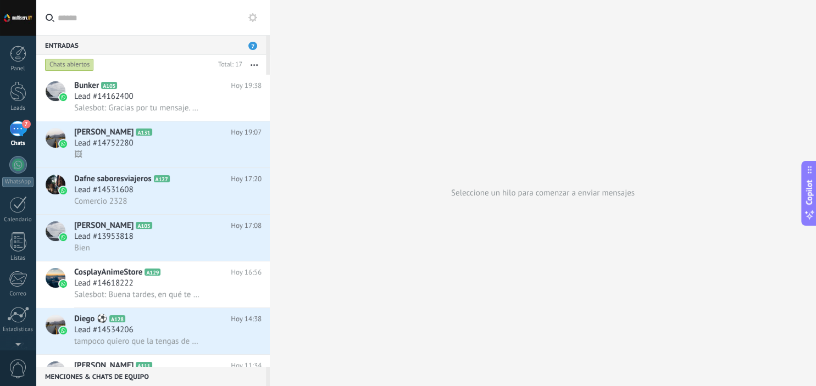
click at [18, 129] on div "7" at bounding box center [18, 129] width 18 height 16
click at [20, 97] on div at bounding box center [18, 91] width 16 height 20
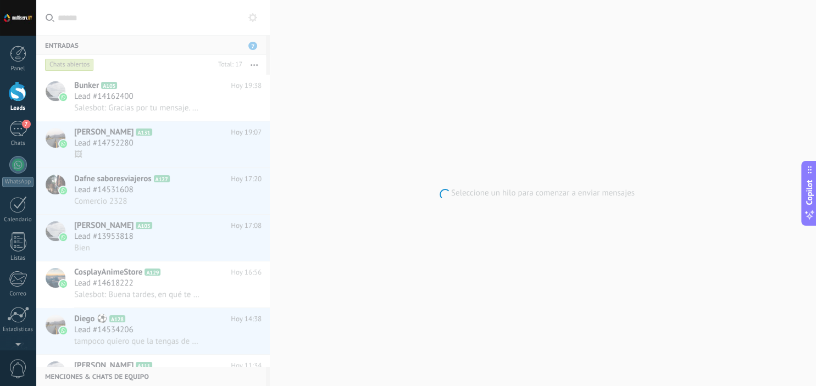
scroll to position [16, 0]
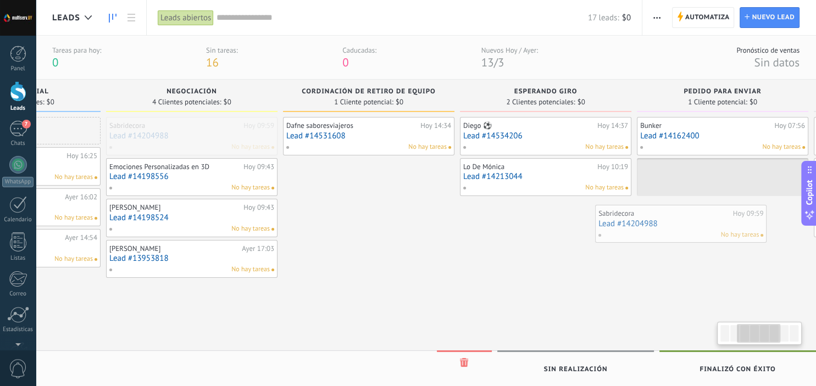
scroll to position [0, 320]
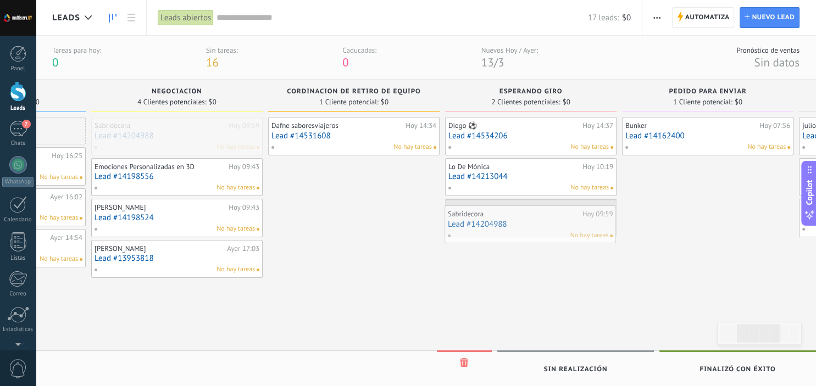
drag, startPoint x: 446, startPoint y: 137, endPoint x: 521, endPoint y: 226, distance: 115.8
click at [521, 226] on div "Leads Leads abiertos Aplicar 17 leads: $0 Leads abiertos Mis leads Leads ganado…" at bounding box center [426, 220] width 780 height 441
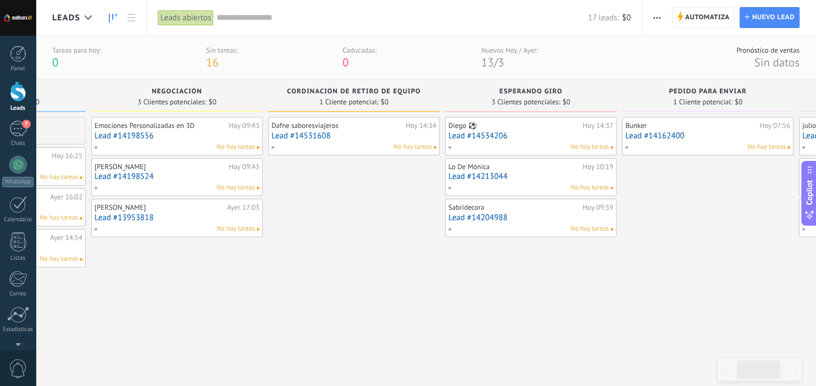
click at [530, 215] on link "Lead #14204988" at bounding box center [530, 217] width 165 height 9
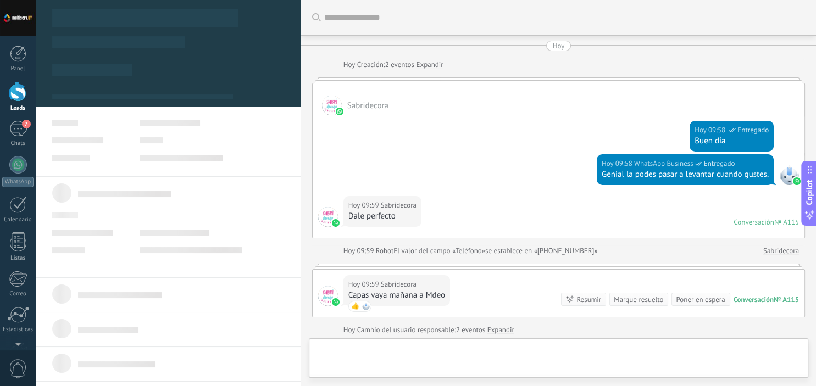
scroll to position [169, 0]
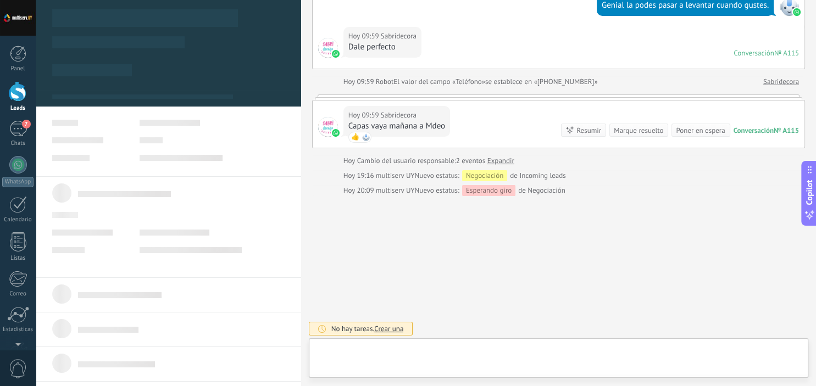
type textarea "**********"
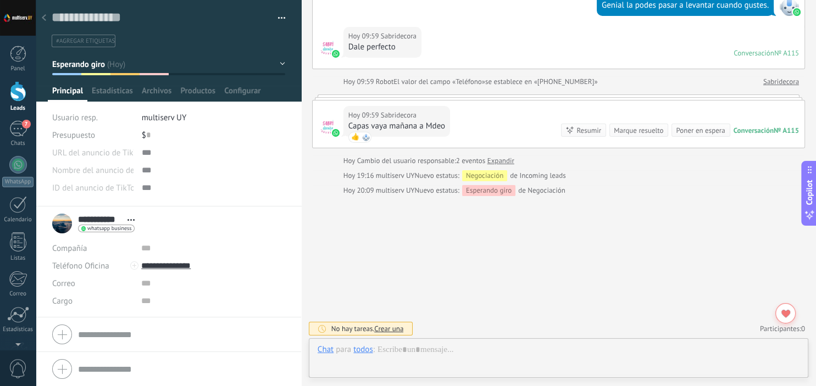
scroll to position [0, 0]
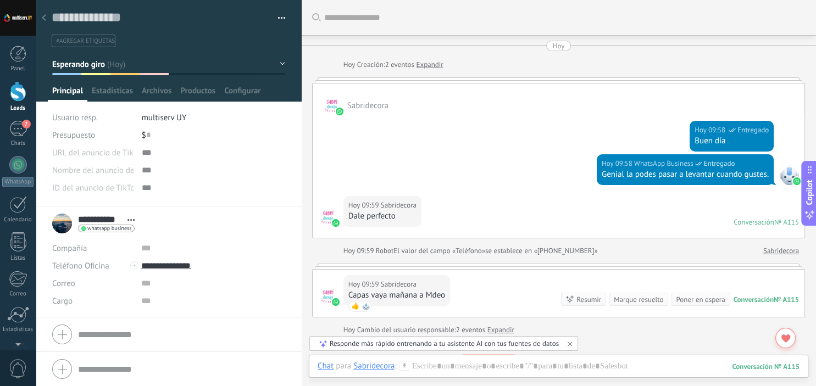
click at [424, 60] on link "Expandir" at bounding box center [429, 64] width 27 height 11
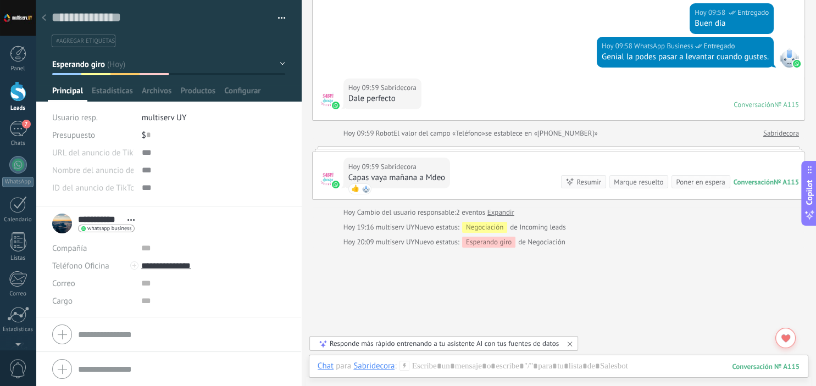
scroll to position [134, 0]
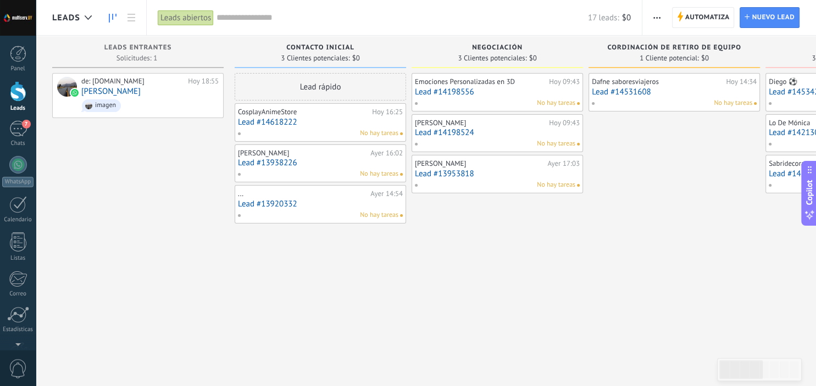
click at [388, 233] on div "Lead rápido CosplayAnimeStore Hoy 16:25 Lead #14618222 No hay tareas damian abe…" at bounding box center [320, 194] width 171 height 243
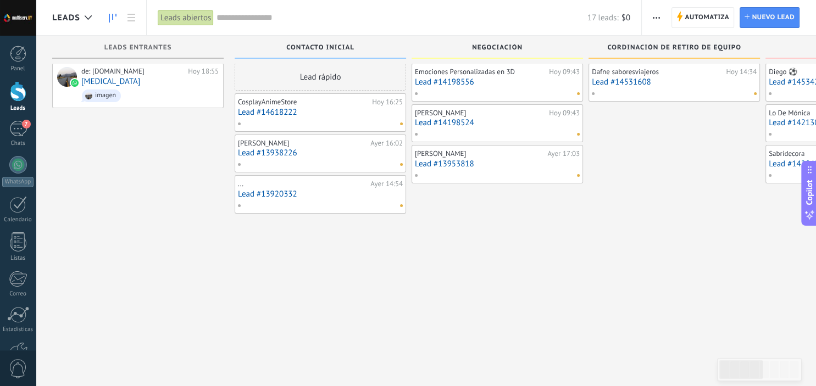
scroll to position [10, 0]
